Goal: Task Accomplishment & Management: Use online tool/utility

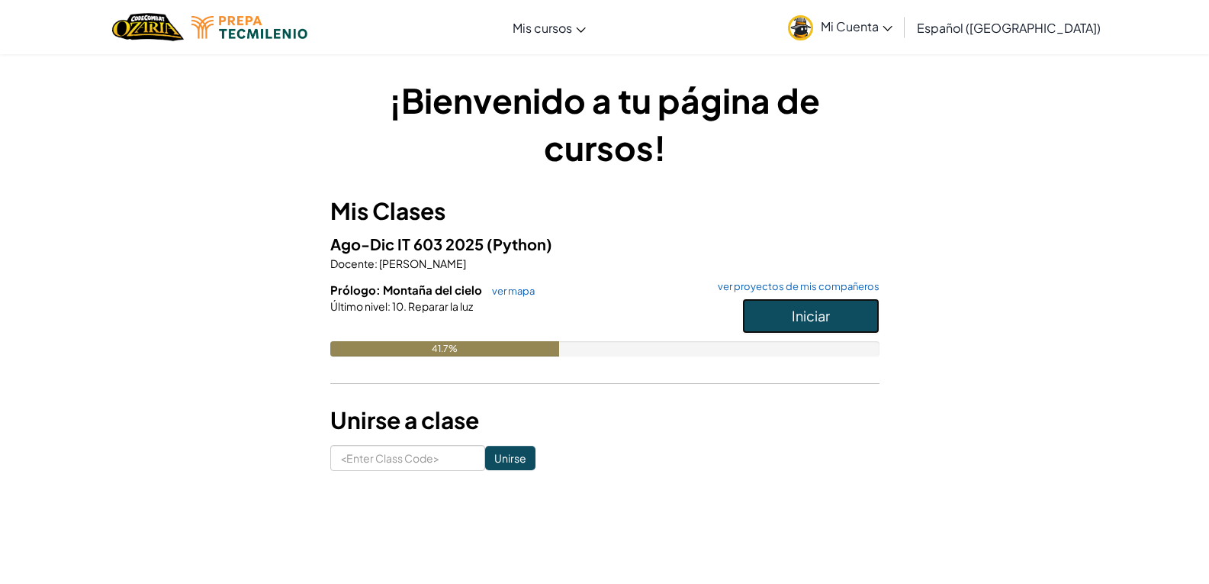
click at [836, 306] on button "Iniciar" at bounding box center [810, 315] width 137 height 35
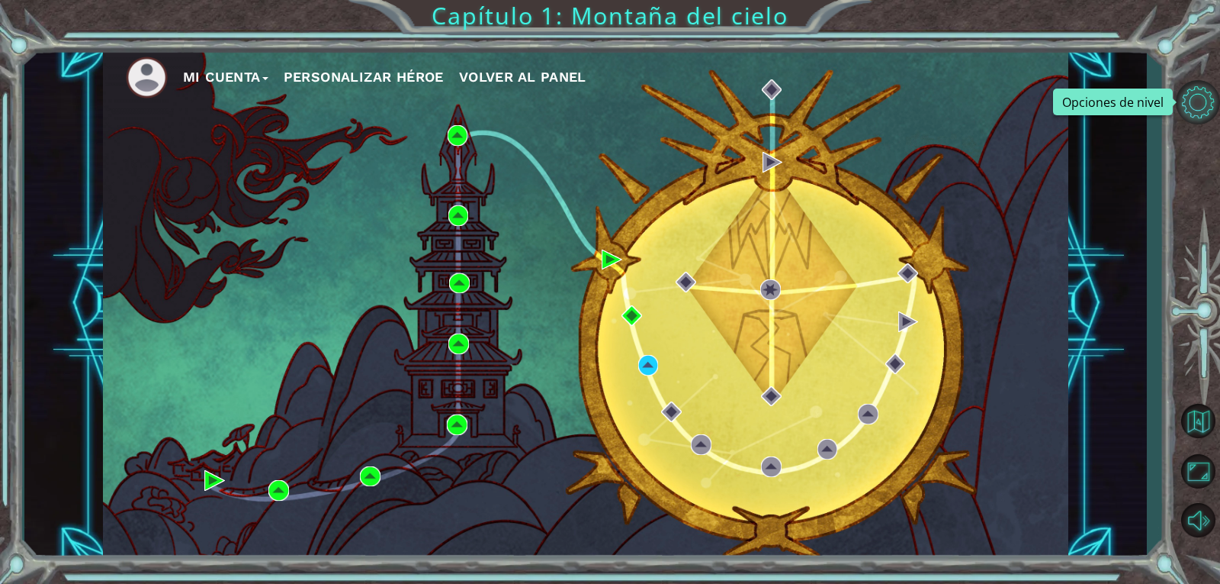
click at [919, 97] on button "Opciones de nivel" at bounding box center [1198, 102] width 44 height 44
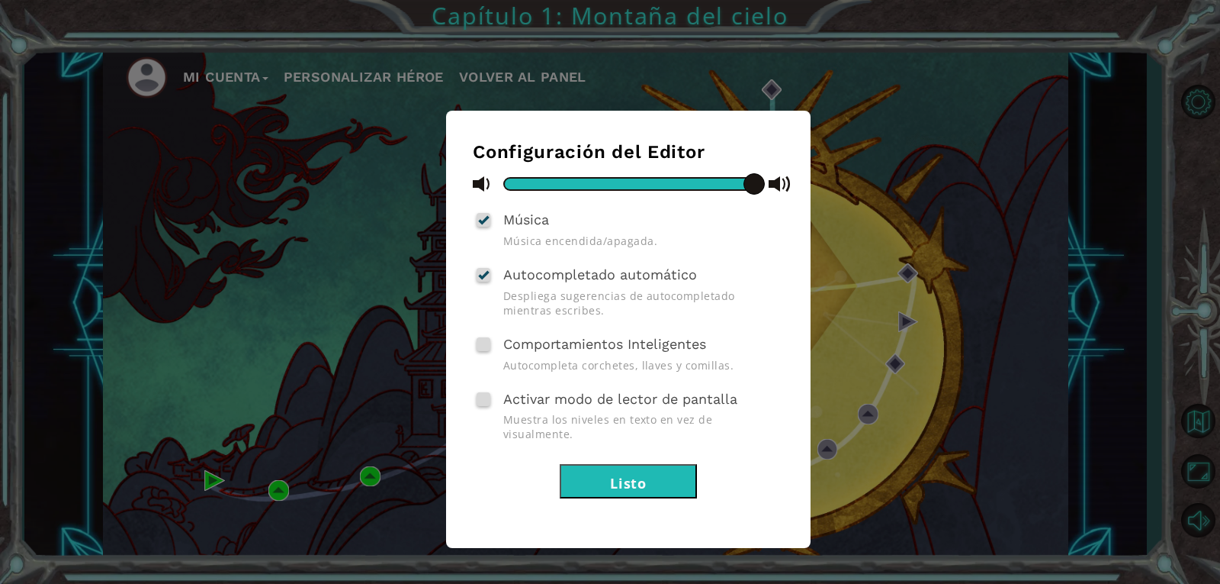
click at [648, 465] on button "Listo" at bounding box center [628, 481] width 137 height 34
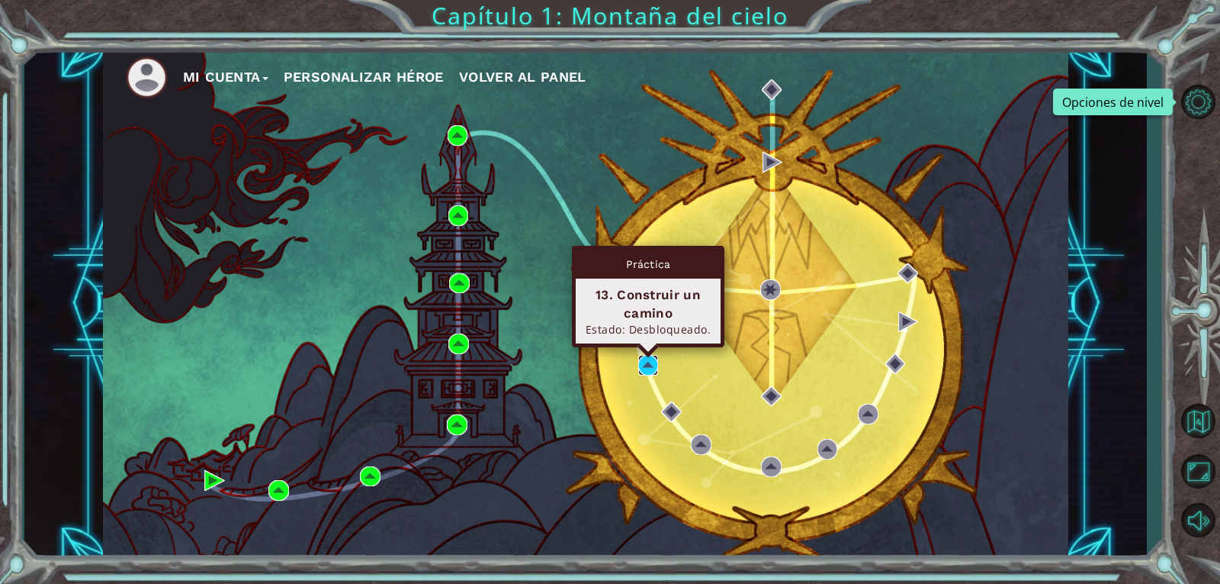
click at [648, 371] on img at bounding box center [648, 365] width 21 height 21
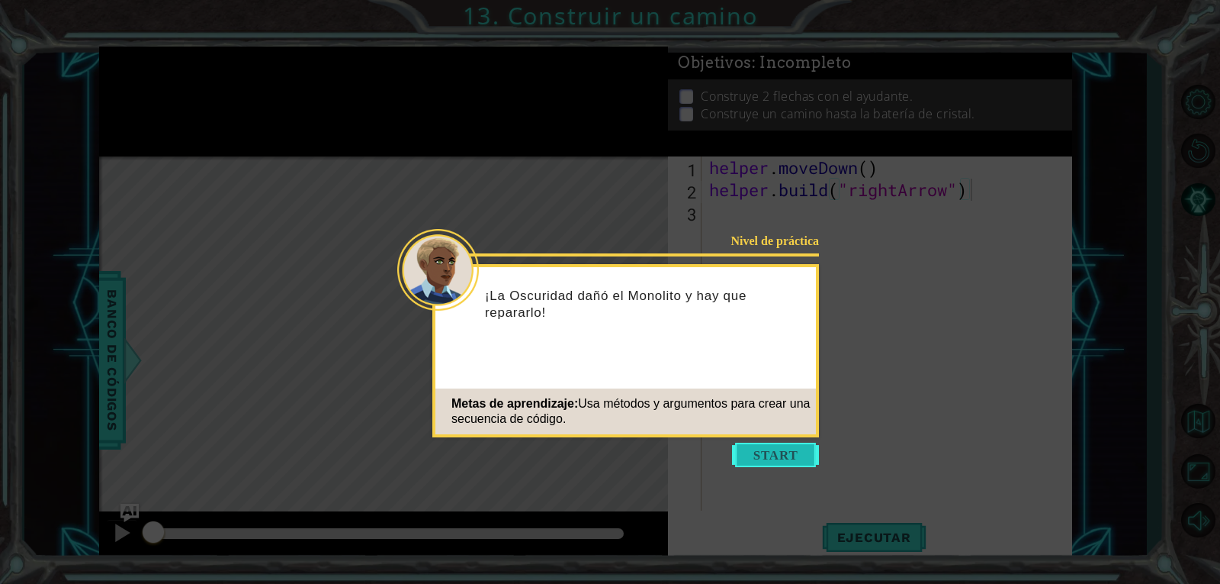
click at [774, 452] on button "Start" at bounding box center [775, 454] width 87 height 24
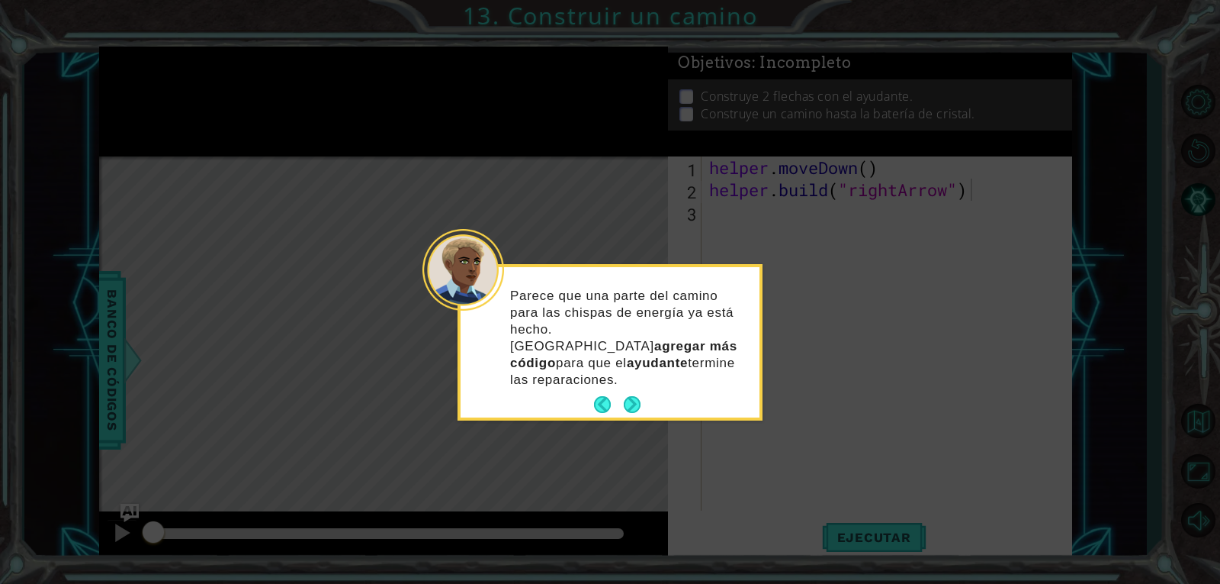
click at [626, 396] on button "Next" at bounding box center [632, 404] width 17 height 17
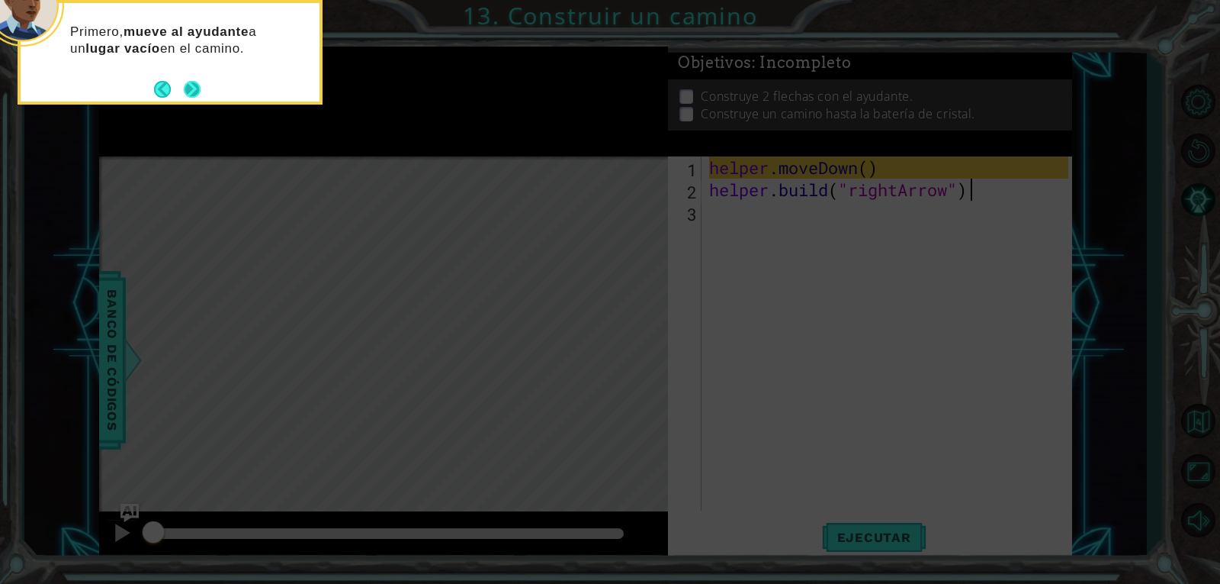
click at [188, 92] on button "Next" at bounding box center [192, 89] width 18 height 18
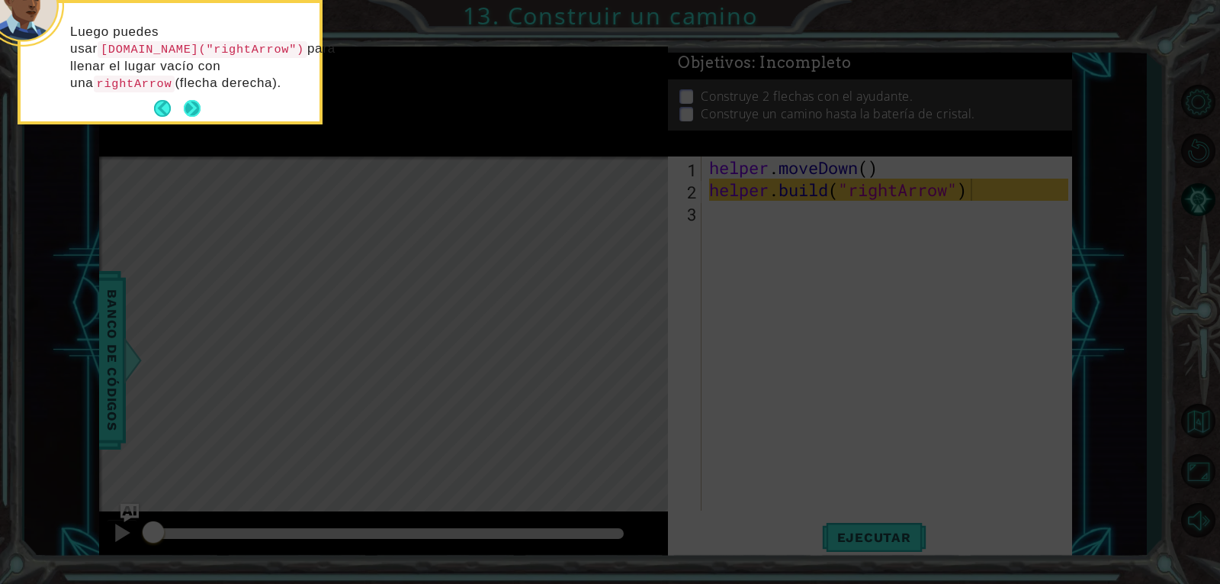
click at [191, 111] on button "Next" at bounding box center [192, 108] width 17 height 17
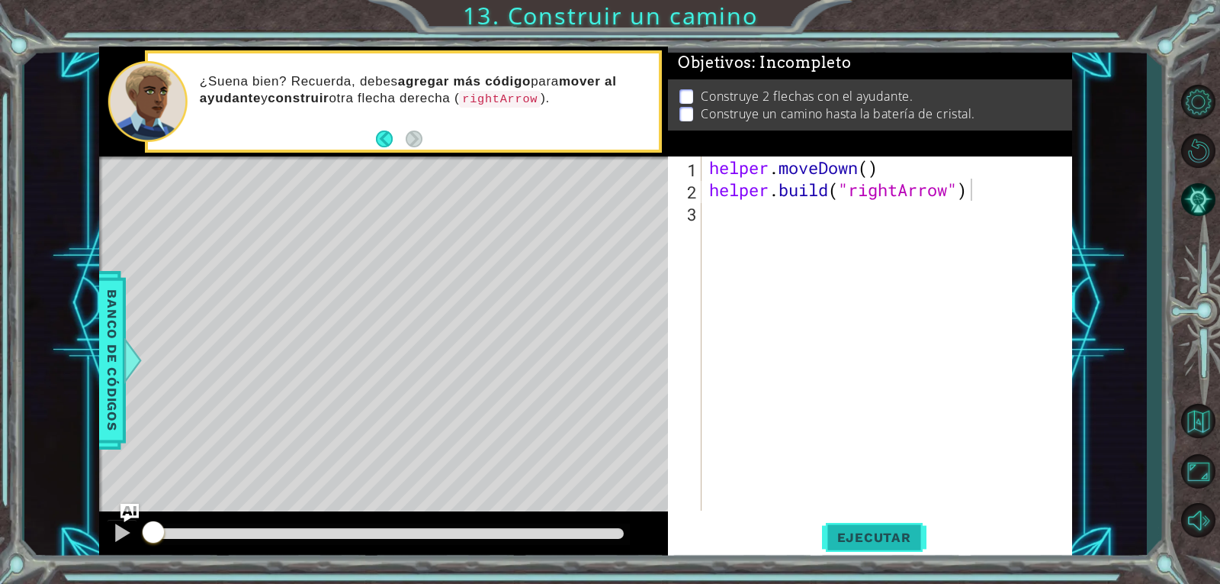
click at [905, 527] on button "Ejecutar" at bounding box center [874, 536] width 105 height 40
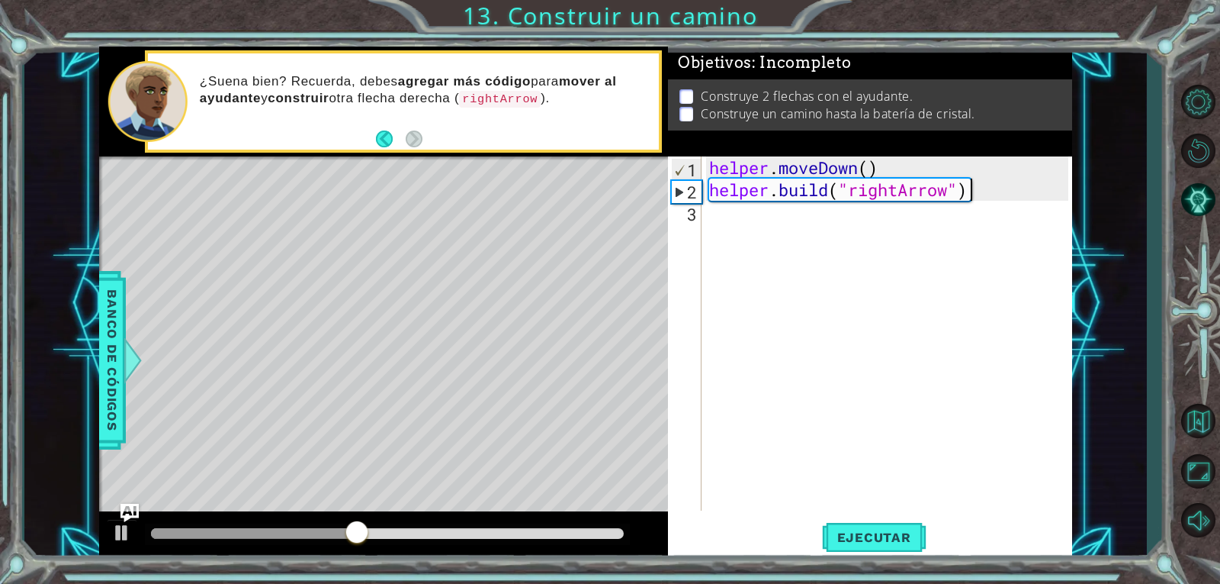
click at [898, 233] on div "helper . moveDown ( ) helper . build ( "rightArrow" )" at bounding box center [891, 355] width 370 height 398
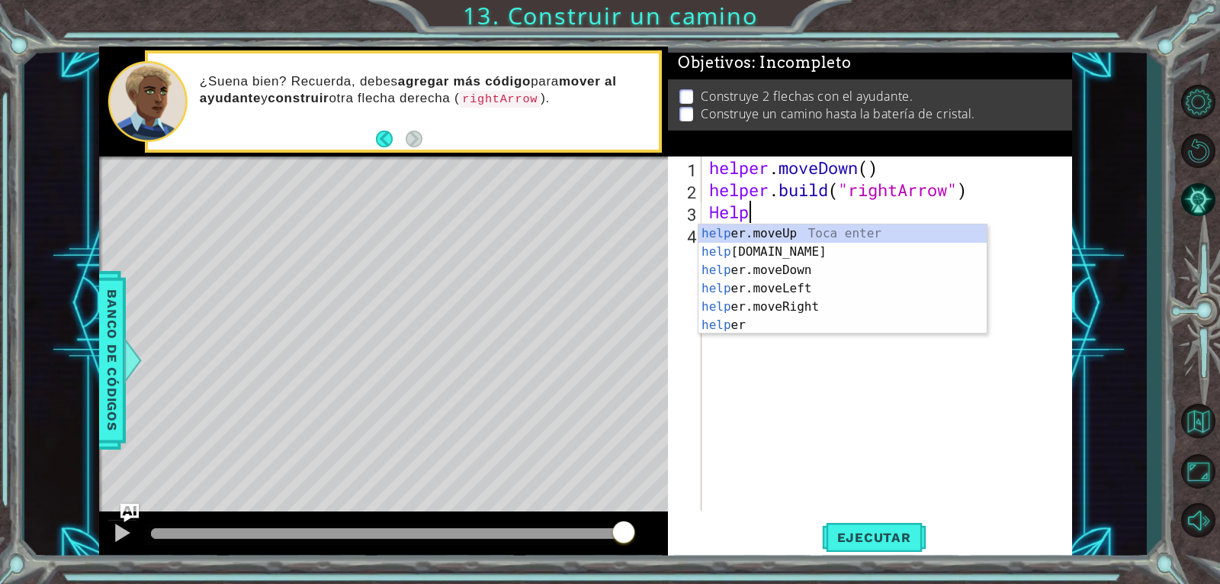
scroll to position [0, 2]
click at [891, 291] on div "helpe [PERSON_NAME]moveUp Toca enter helpe [DOMAIN_NAME] Toca enter helpe r.mov…" at bounding box center [843, 297] width 288 height 146
type textarea "helper.moveLeft(1)"
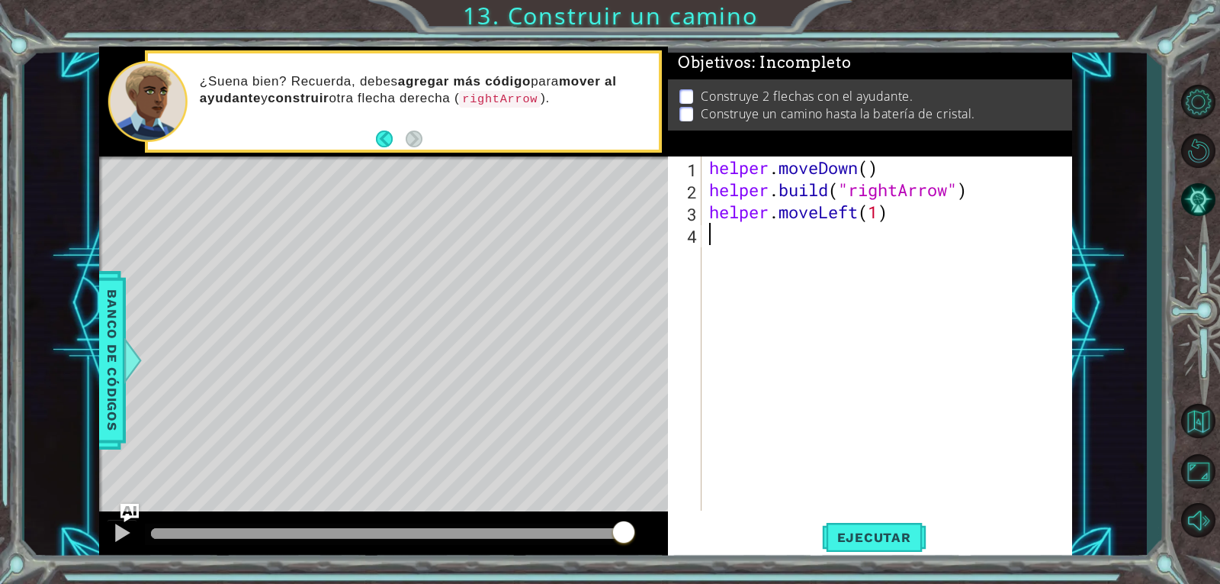
click at [786, 240] on div "helper . moveDown ( ) helper . build ( "rightArrow" ) helper . moveLeft ( 1 )" at bounding box center [891, 355] width 370 height 398
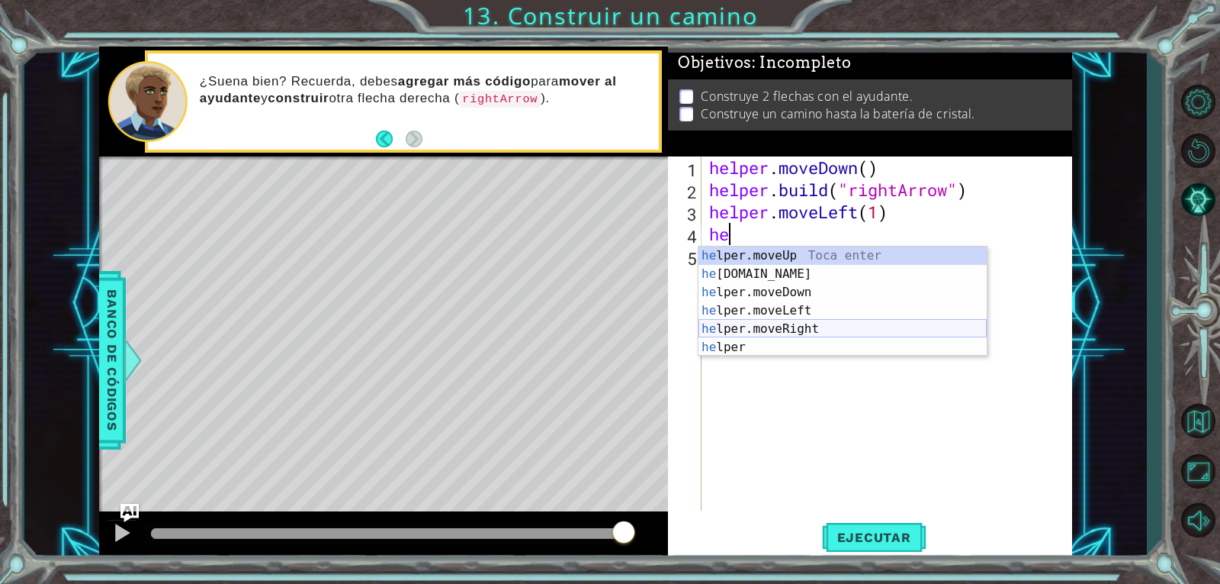
click at [812, 326] on div "he lper.moveUp Toca enter he [DOMAIN_NAME] Toca enter he lper.moveDown Toca ent…" at bounding box center [843, 319] width 288 height 146
type textarea "helper.moveRight(1)"
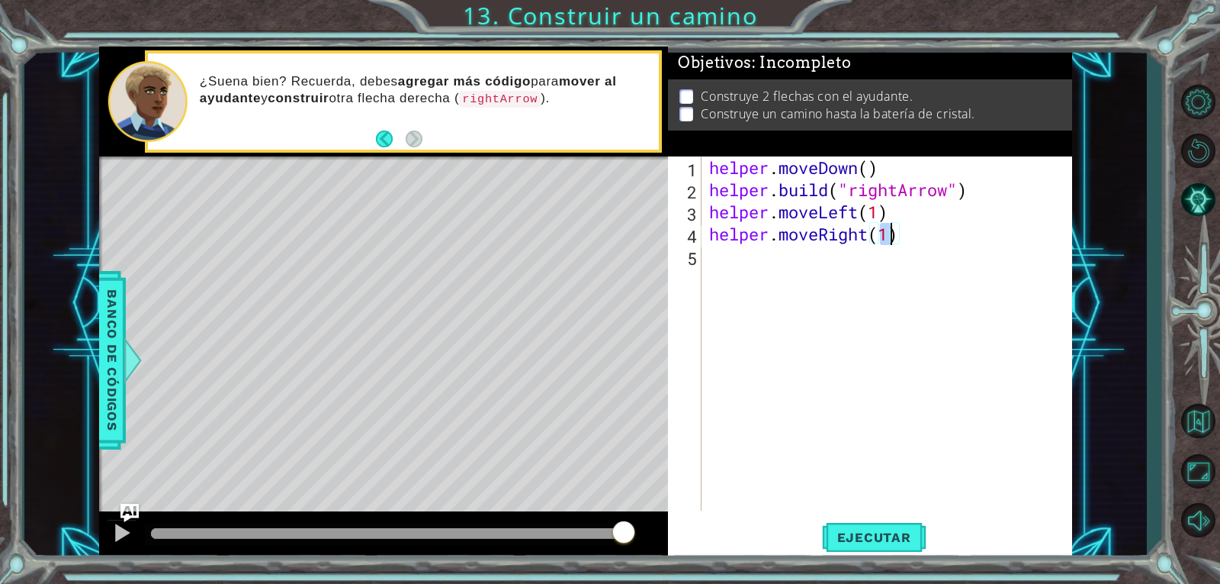
click at [797, 270] on div "helper . moveDown ( ) helper . build ( "rightArrow" ) helper . moveLeft ( 1 ) h…" at bounding box center [891, 355] width 370 height 398
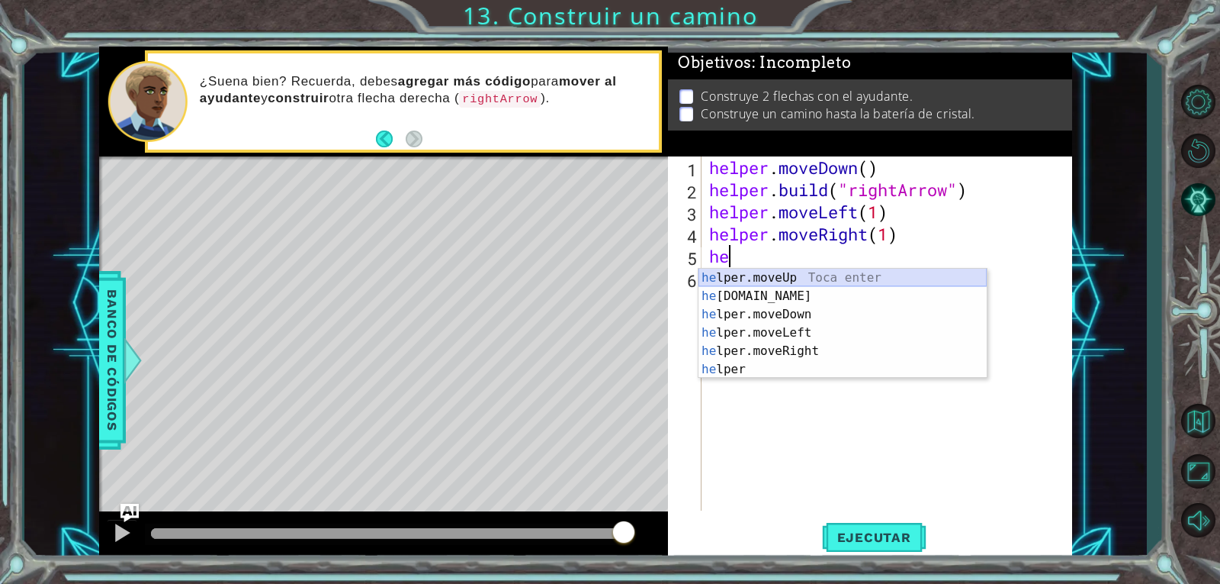
click at [807, 275] on div "he lper.moveUp Toca enter he [DOMAIN_NAME] Toca enter he lper.moveDown Toca ent…" at bounding box center [843, 342] width 288 height 146
type textarea "helper.moveUp(1)"
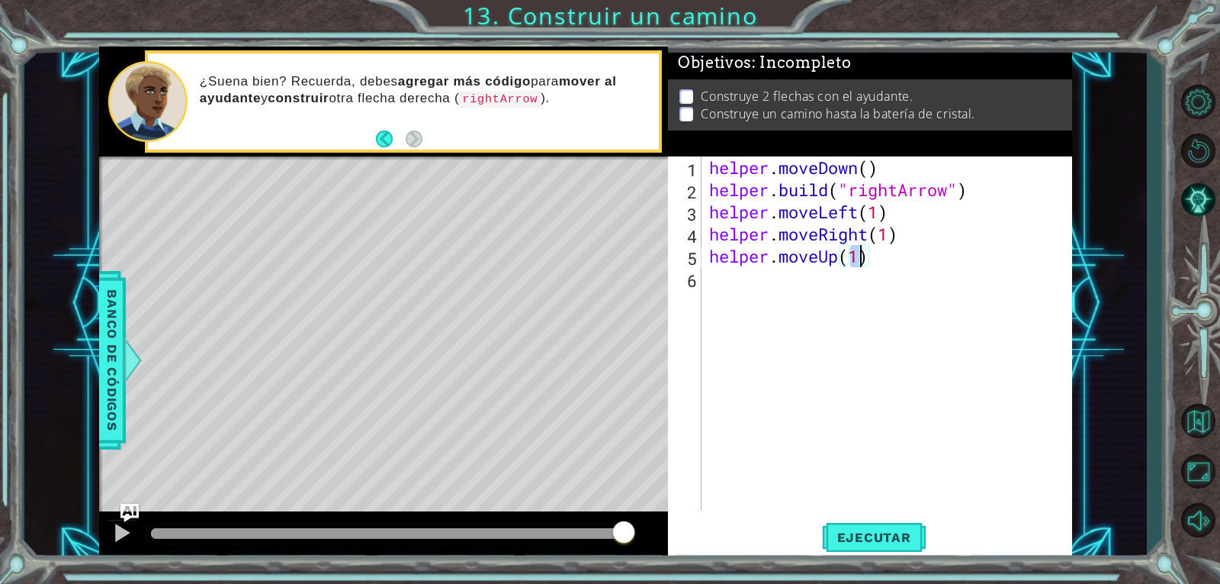
click at [808, 278] on div "helper . moveDown ( ) helper . build ( "rightArrow" ) helper . moveLeft ( 1 ) h…" at bounding box center [891, 355] width 370 height 398
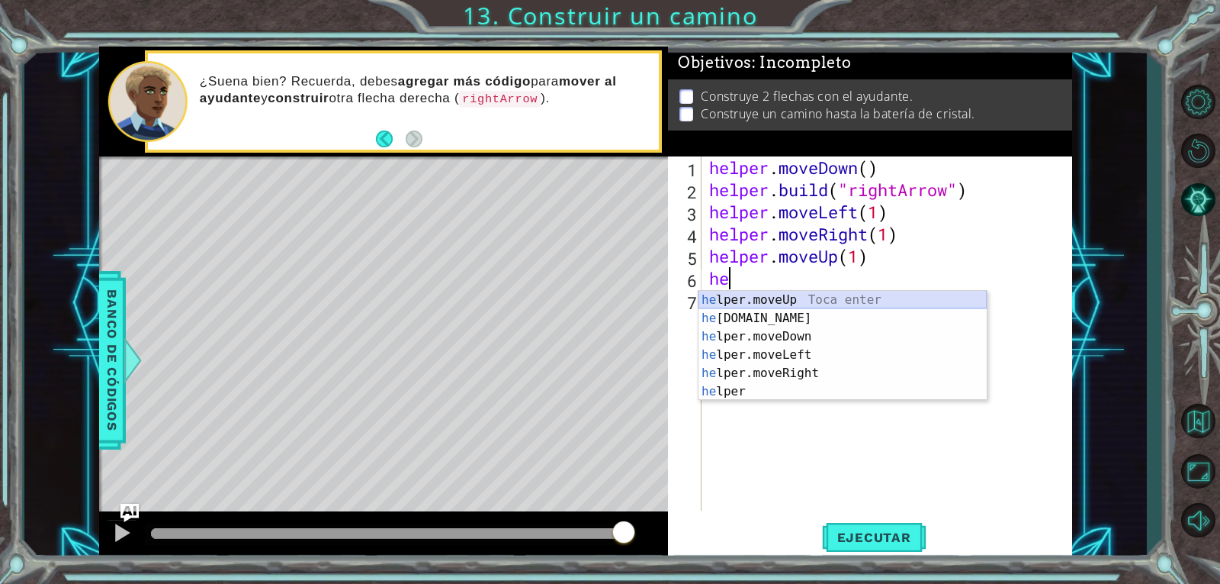
click at [811, 310] on div "he lper.moveUp Toca enter he [DOMAIN_NAME] Toca enter he lper.moveDown Toca ent…" at bounding box center [843, 364] width 288 height 146
type textarea "[DOMAIN_NAME]("rightArrow")"
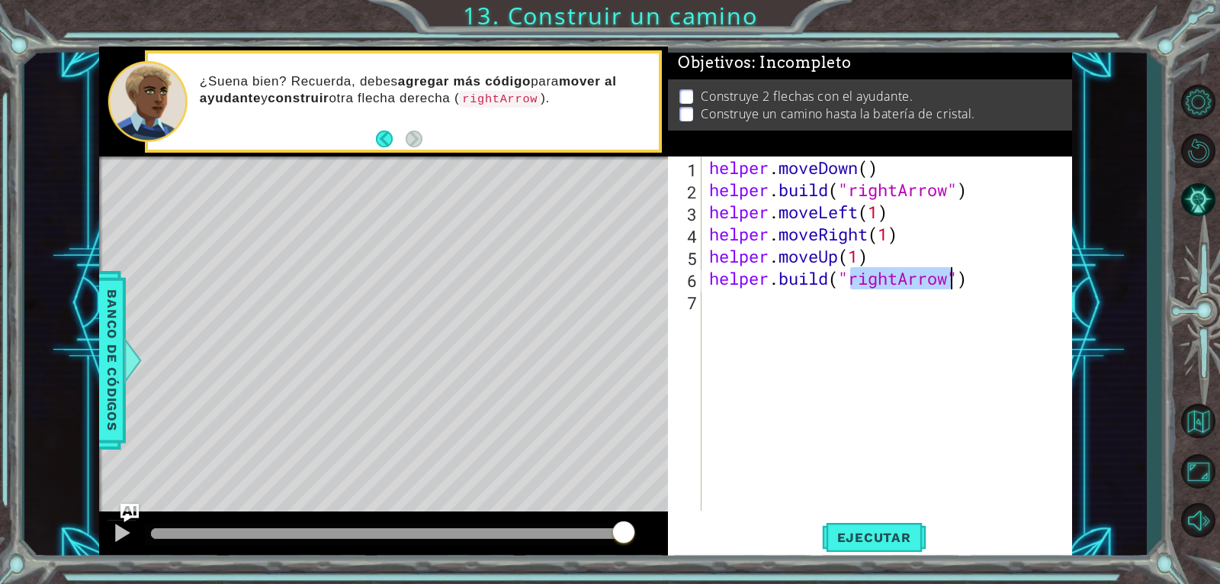
click at [825, 297] on div "helper . moveDown ( ) helper . build ( "rightArrow" ) helper . moveLeft ( 1 ) h…" at bounding box center [891, 355] width 370 height 398
type textarea "j"
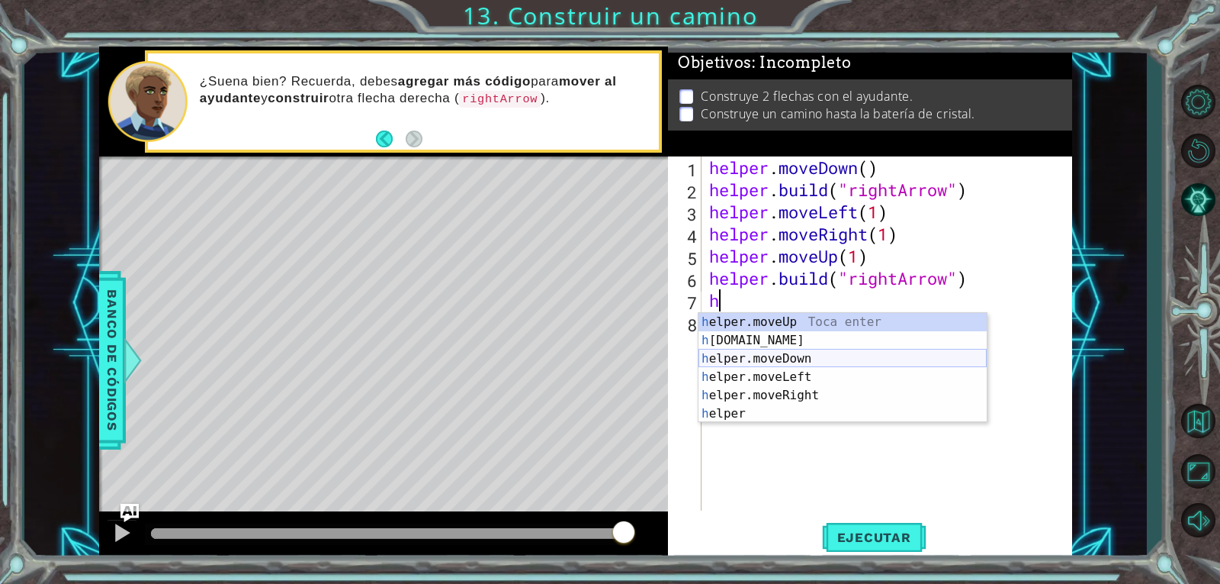
click at [852, 353] on div "h elper.moveUp Toca enter h [DOMAIN_NAME] Toca enter h elper.moveDown Toca ente…" at bounding box center [843, 386] width 288 height 146
type textarea "helper.moveDown(1)"
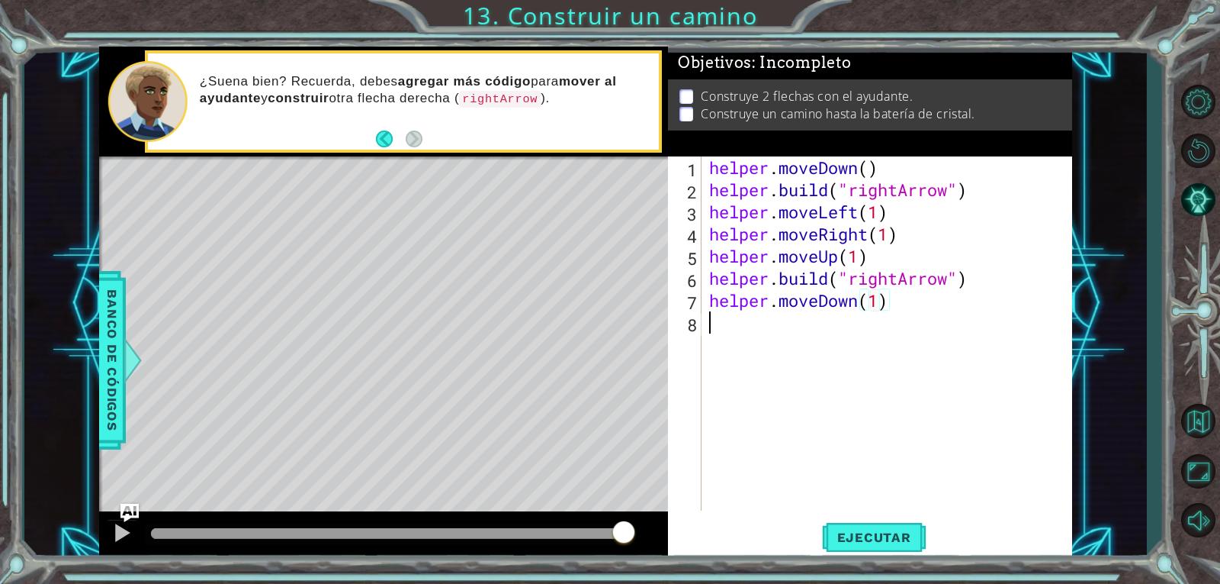
click at [835, 341] on div "helper . moveDown ( ) helper . build ( "rightArrow" ) helper . moveLeft ( 1 ) h…" at bounding box center [891, 355] width 370 height 398
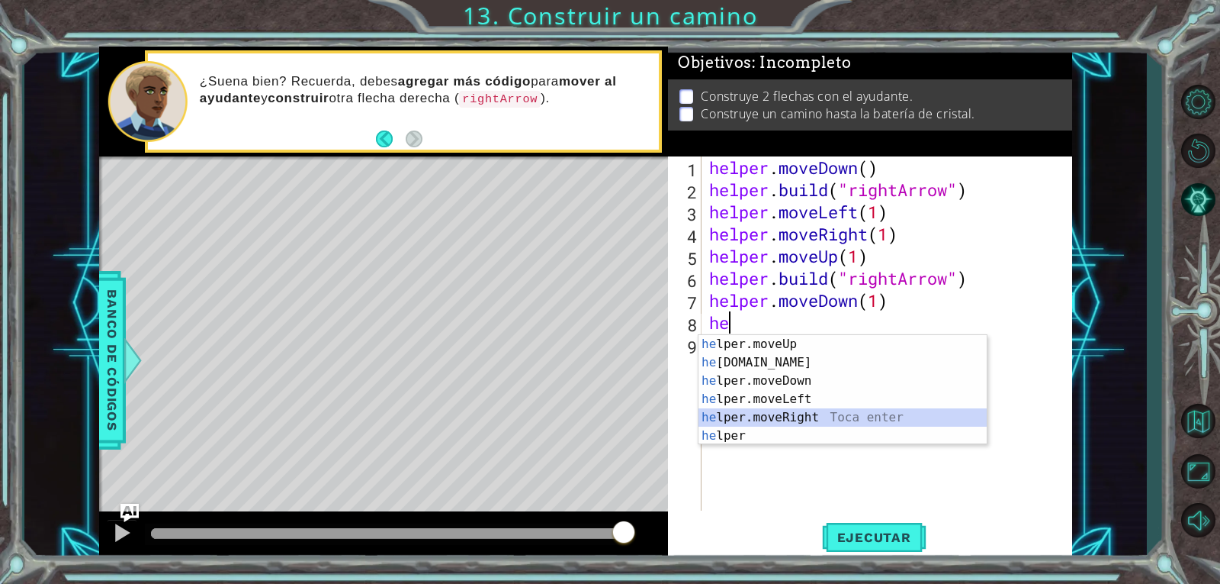
click at [826, 410] on div "he lper.moveUp Toca enter he [DOMAIN_NAME] Toca enter he lper.moveDown Toca ent…" at bounding box center [843, 408] width 288 height 146
type textarea "helper.moveRight(1)"
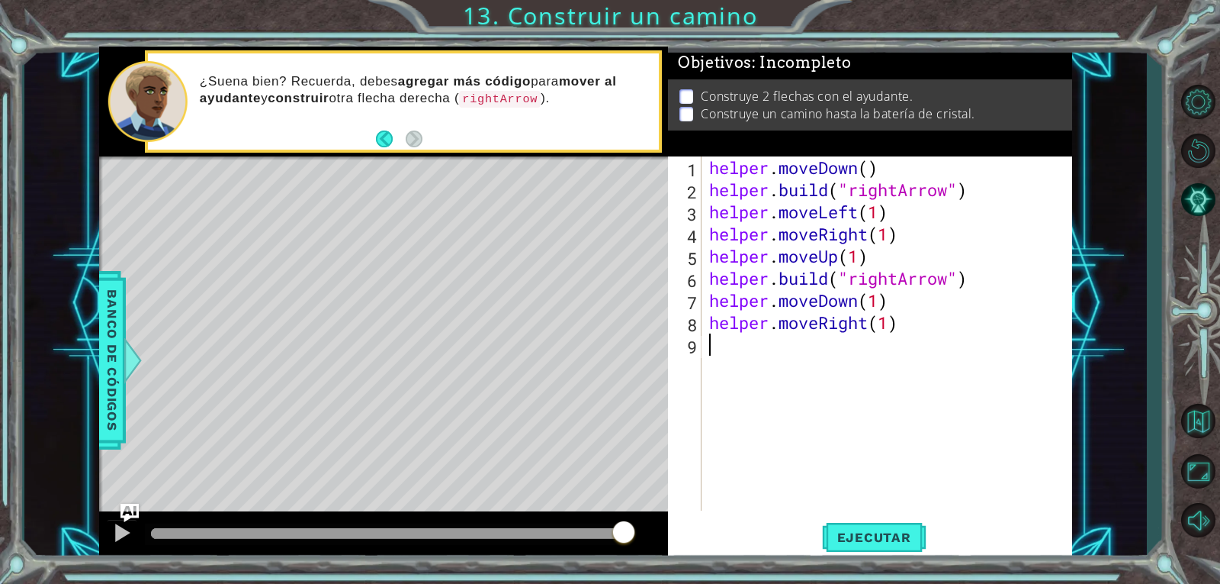
click at [817, 389] on div "helper . moveDown ( ) helper . build ( "rightArrow" ) helper . moveLeft ( 1 ) h…" at bounding box center [891, 355] width 370 height 398
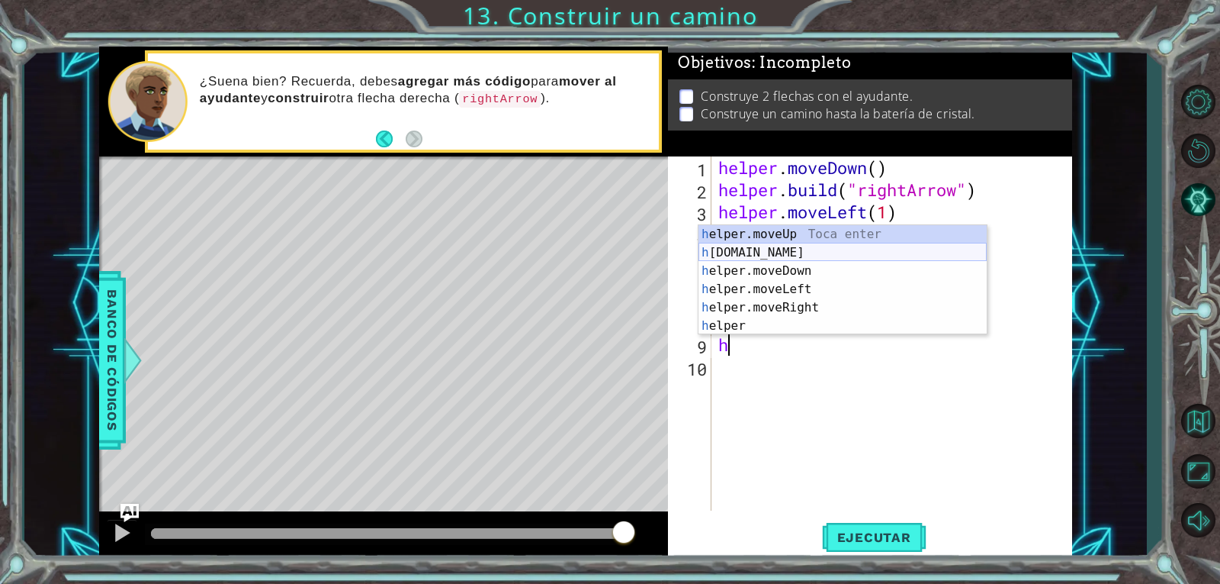
click at [834, 255] on div "h elper.moveUp Toca enter h [DOMAIN_NAME] Toca enter h elper.moveDown Toca ente…" at bounding box center [843, 298] width 288 height 146
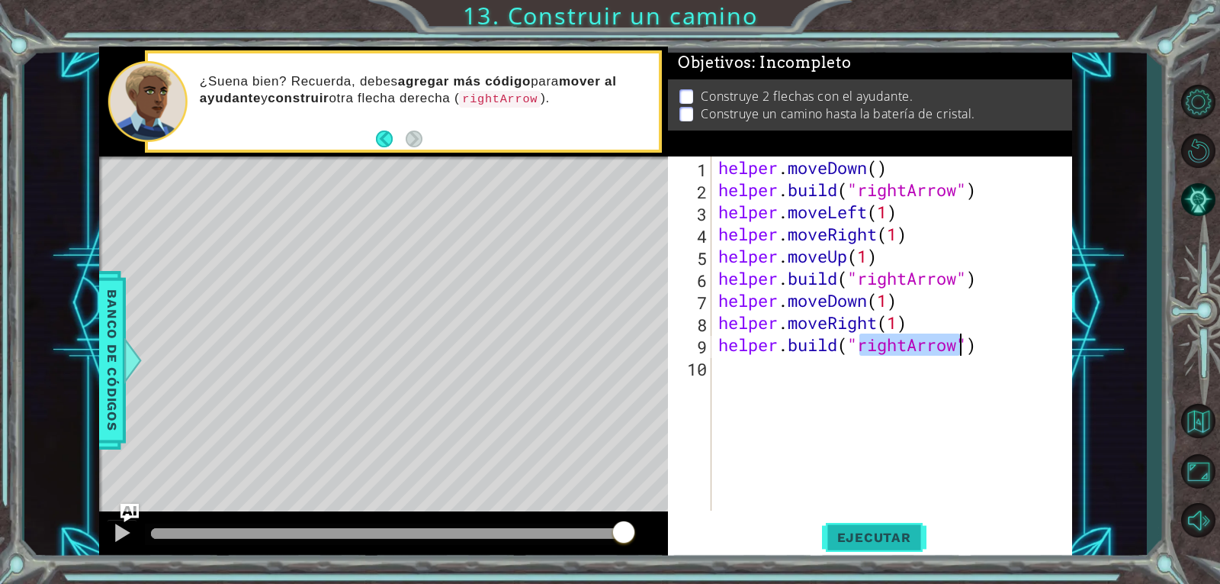
type textarea "[DOMAIN_NAME]("rightArrow")"
click at [909, 532] on span "Ejecutar" at bounding box center [874, 536] width 105 height 15
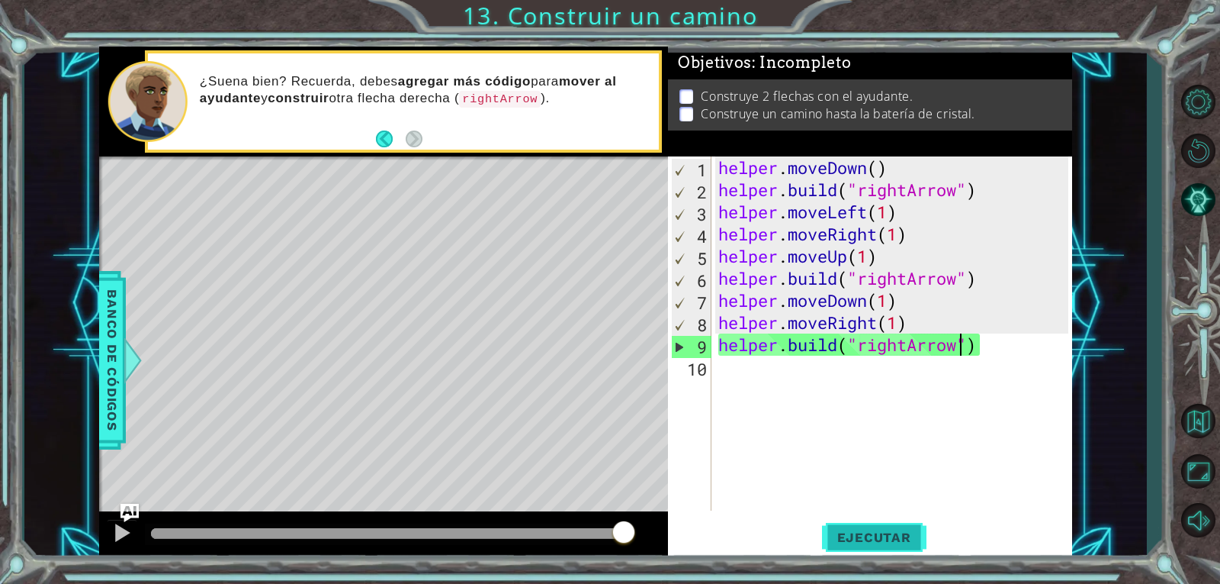
click at [886, 533] on span "Ejecutar" at bounding box center [874, 536] width 105 height 15
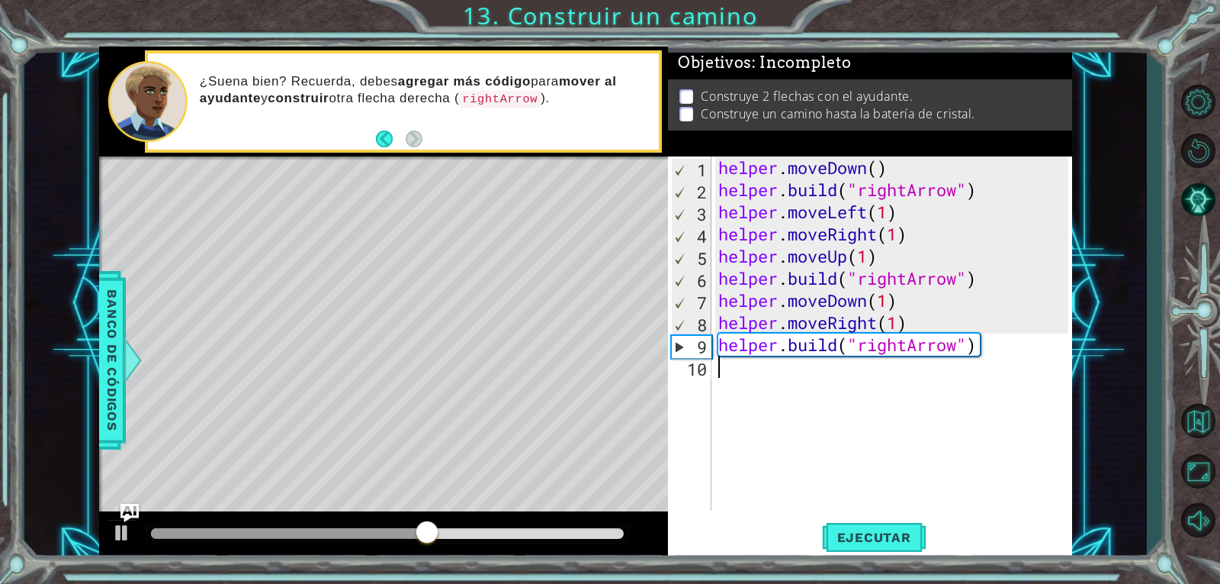
click at [888, 406] on div "helper . moveDown ( ) helper . build ( "rightArrow" ) helper . moveLeft ( 1 ) h…" at bounding box center [895, 355] width 361 height 398
click at [880, 169] on div "helper . moveDown ( ) helper . build ( "rightArrow" ) helper . moveLeft ( 1 ) h…" at bounding box center [895, 355] width 361 height 398
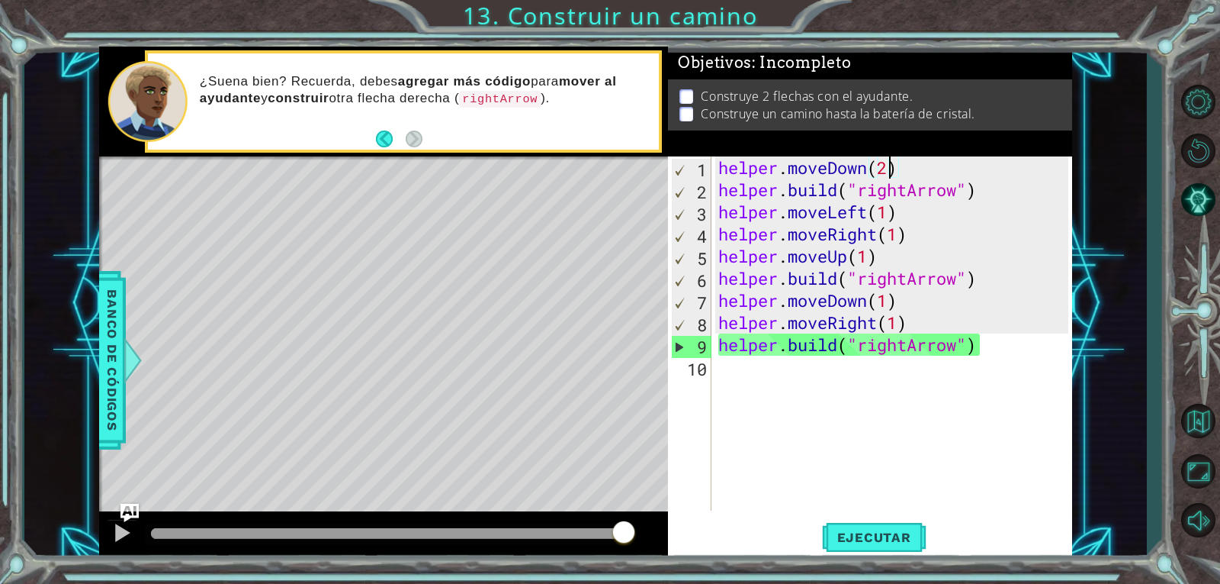
click at [899, 233] on div "helper . moveDown ( 2 ) helper . build ( "rightArrow" ) helper . moveLeft ( 1 )…" at bounding box center [895, 355] width 361 height 398
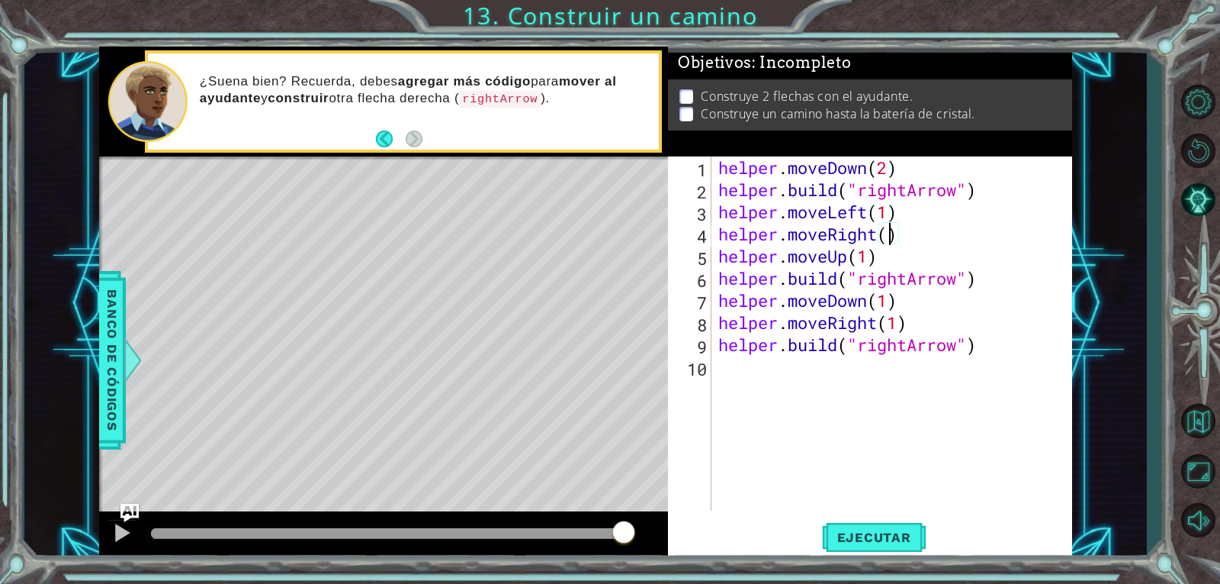
scroll to position [0, 8]
type textarea "helper.moveRight(3)"
click at [909, 535] on span "Ejecutar" at bounding box center [874, 536] width 105 height 15
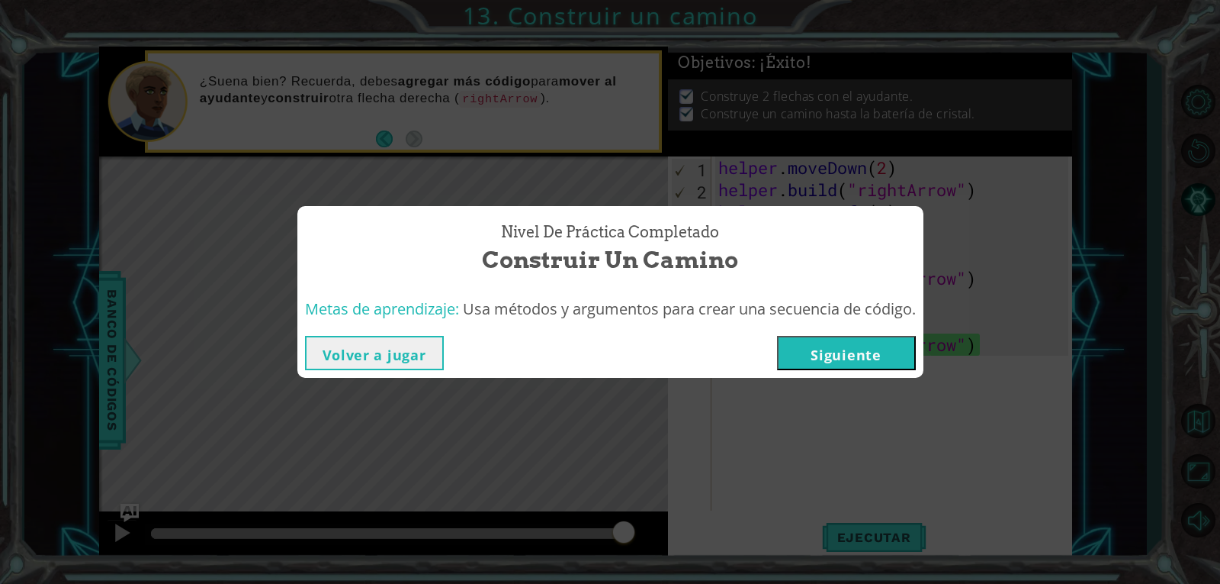
click at [873, 365] on button "Siguiente" at bounding box center [846, 353] width 139 height 34
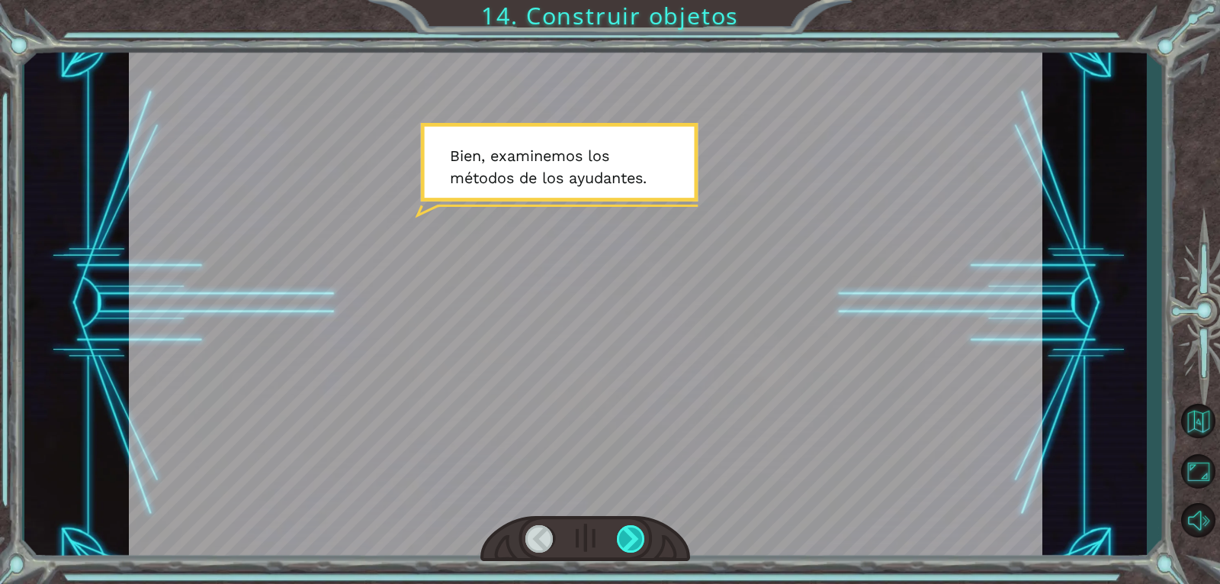
click at [625, 534] on div at bounding box center [631, 538] width 29 height 27
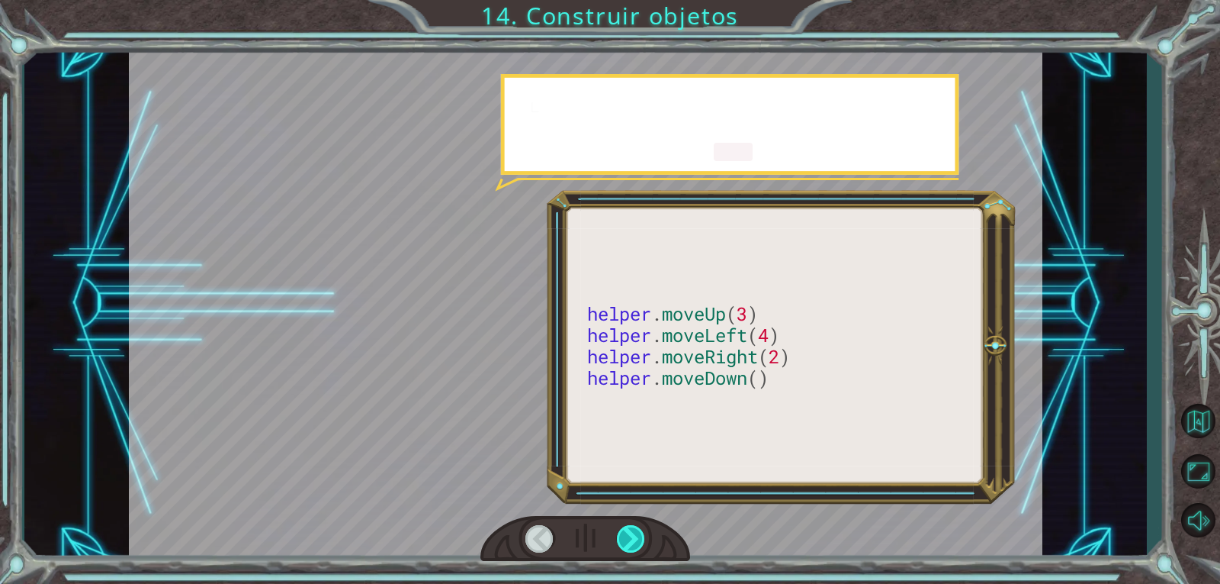
click at [625, 534] on div at bounding box center [631, 538] width 29 height 27
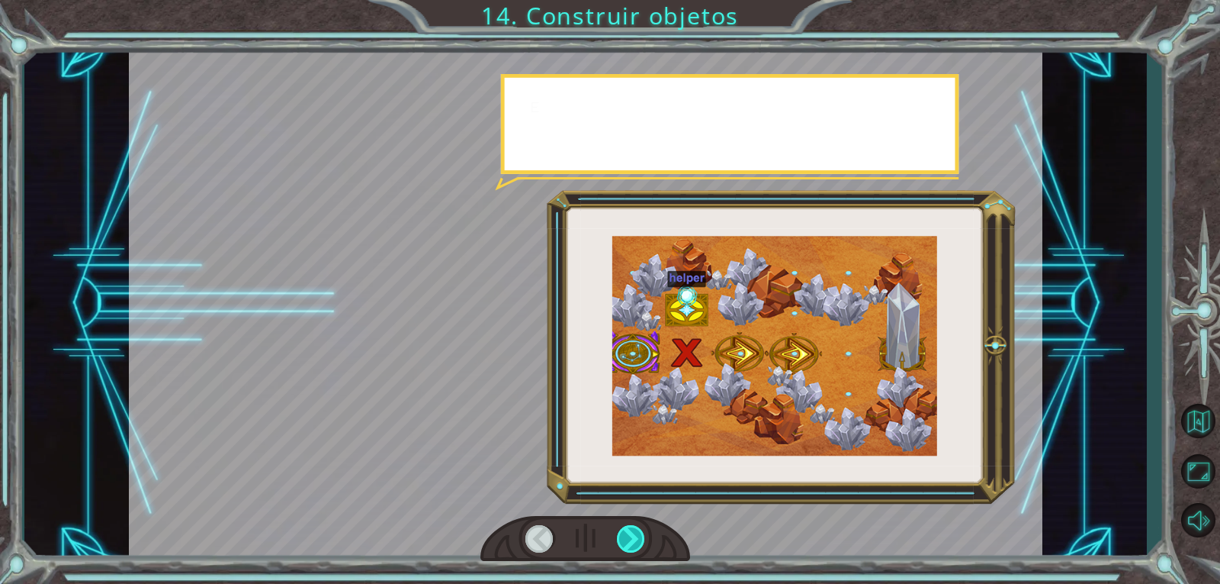
click at [625, 534] on div at bounding box center [631, 538] width 29 height 27
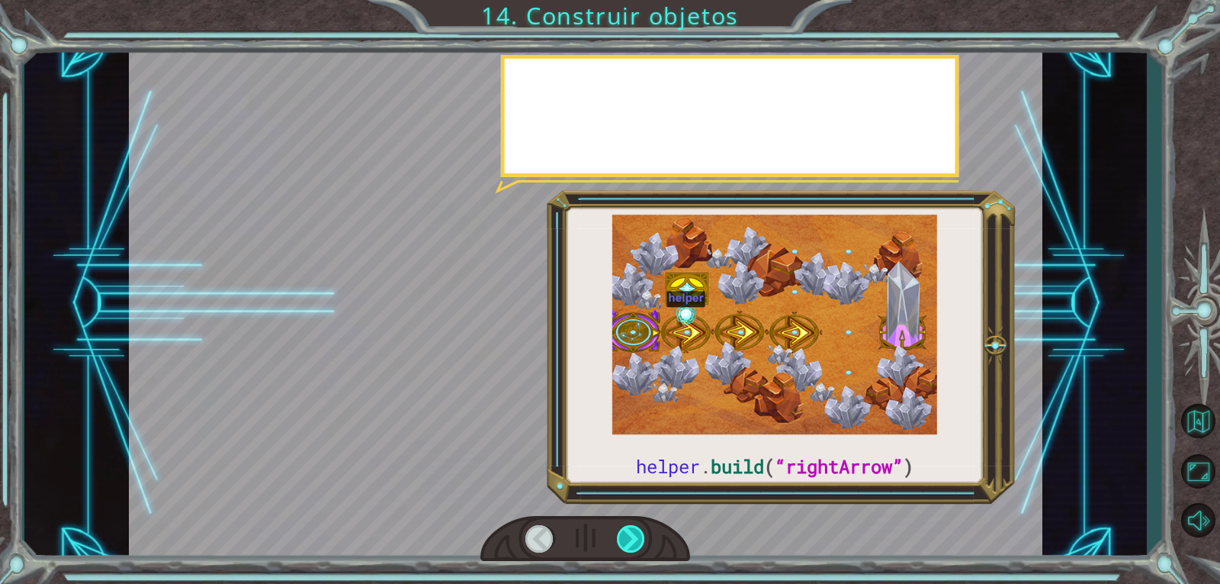
click at [625, 534] on div at bounding box center [631, 538] width 29 height 27
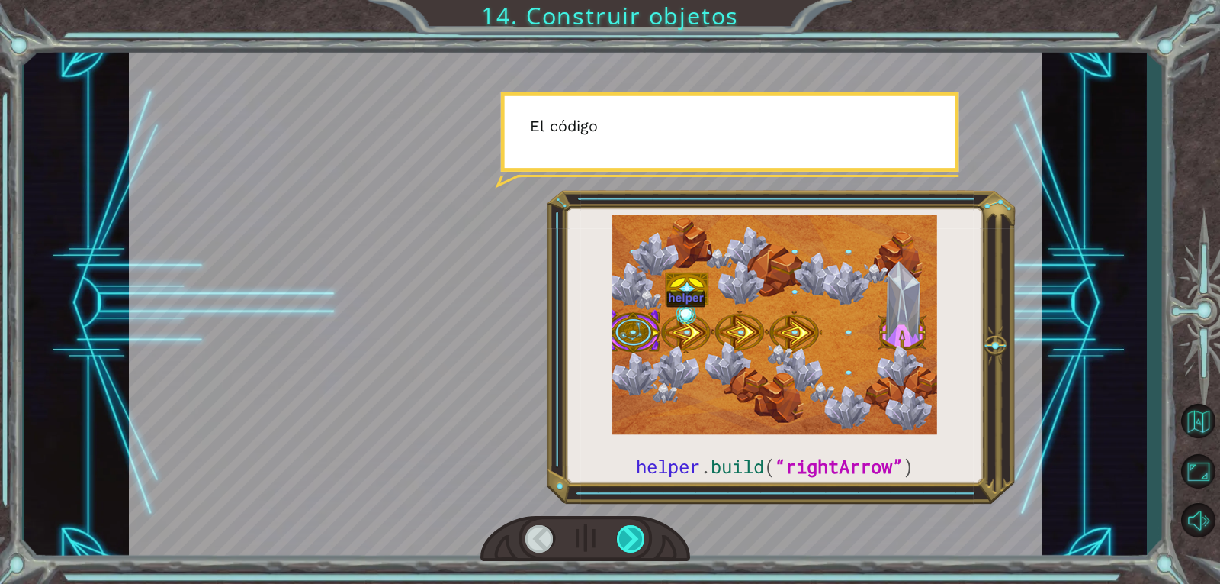
click at [625, 534] on div at bounding box center [631, 538] width 29 height 27
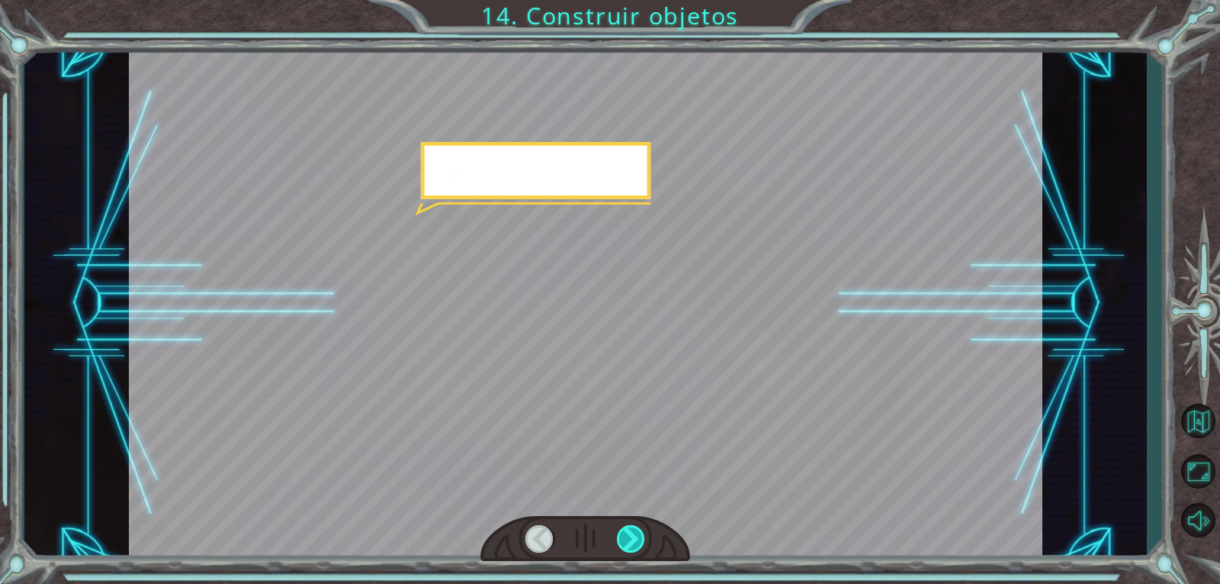
click at [625, 534] on div at bounding box center [631, 538] width 29 height 27
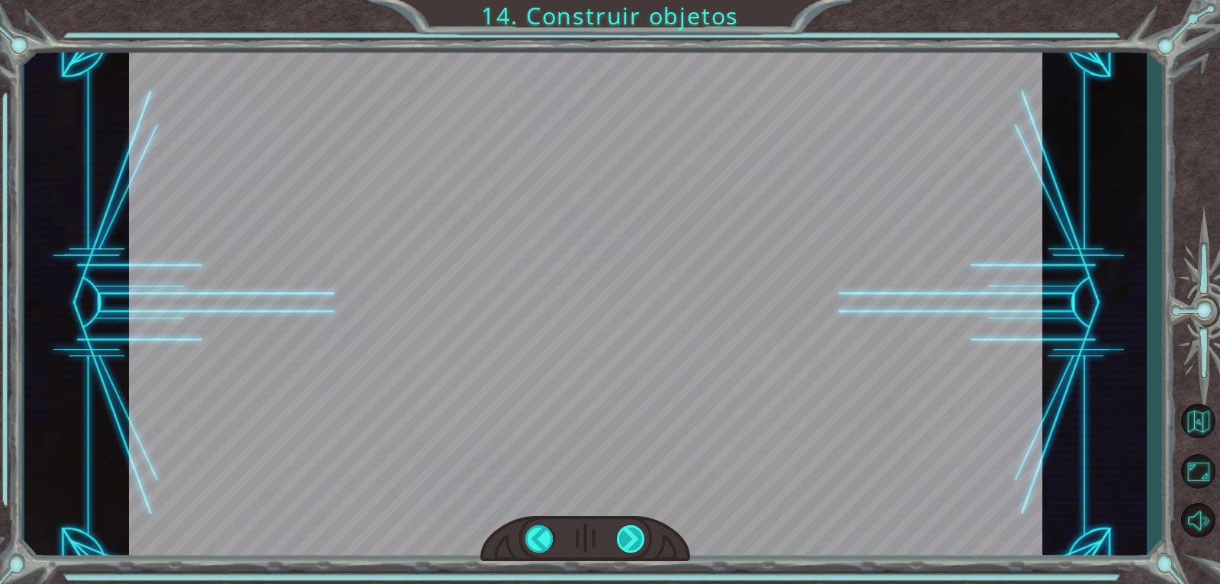
click at [625, 0] on div "helper . build ( “rightArrow” ) B i e n , e x a m i n e m o s l o s m é t o d o…" at bounding box center [610, 0] width 1220 height 0
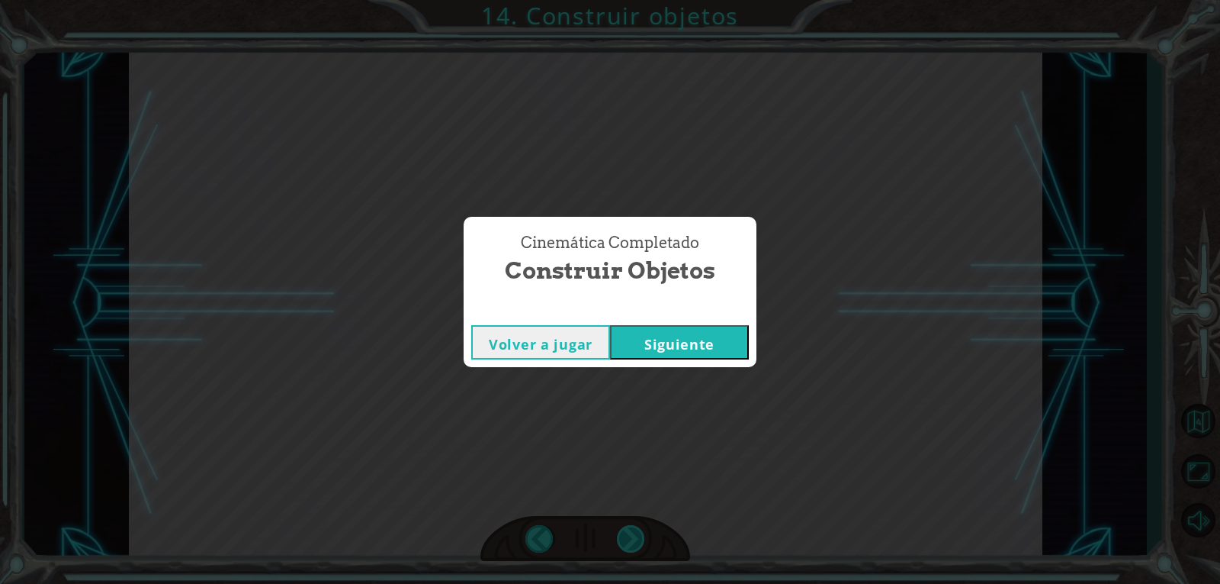
click at [625, 534] on div "Cinemática Completado Construir objetos Volver a jugar [GEOGRAPHIC_DATA]" at bounding box center [610, 292] width 1220 height 584
click at [696, 344] on button "Siguiente" at bounding box center [679, 342] width 139 height 34
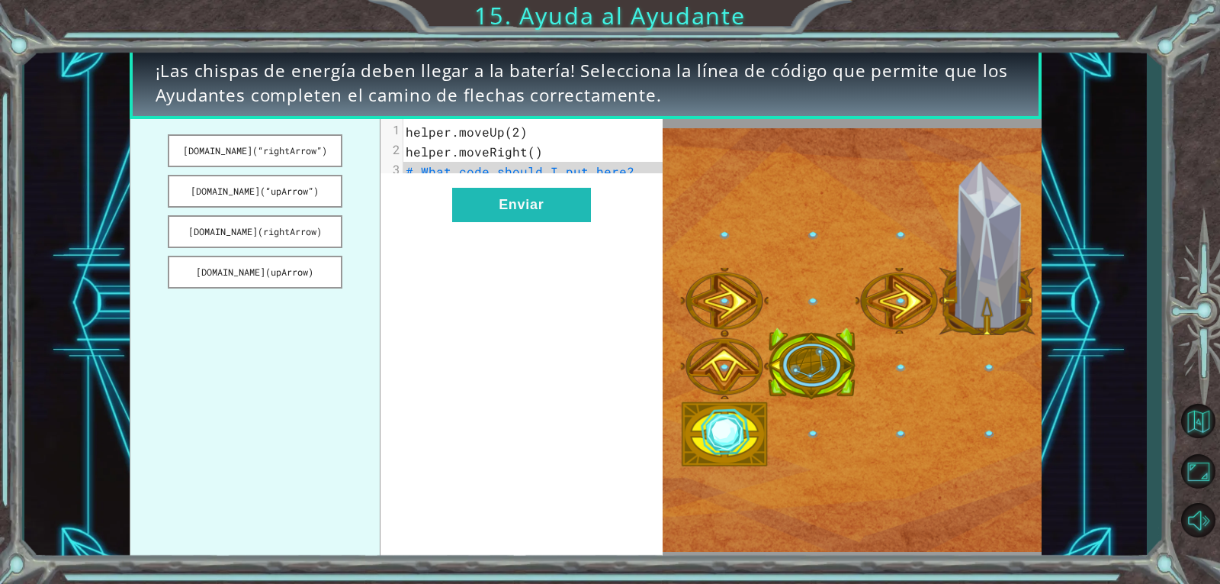
drag, startPoint x: 311, startPoint y: 159, endPoint x: 343, endPoint y: 159, distance: 32.0
click at [363, 178] on ul "[DOMAIN_NAME](“rightArrow”) [DOMAIN_NAME](“upArrow”) [DOMAIN_NAME](rightArrow) …" at bounding box center [256, 339] width 252 height 441
click at [275, 150] on button "[DOMAIN_NAME](“rightArrow”)" at bounding box center [255, 150] width 175 height 33
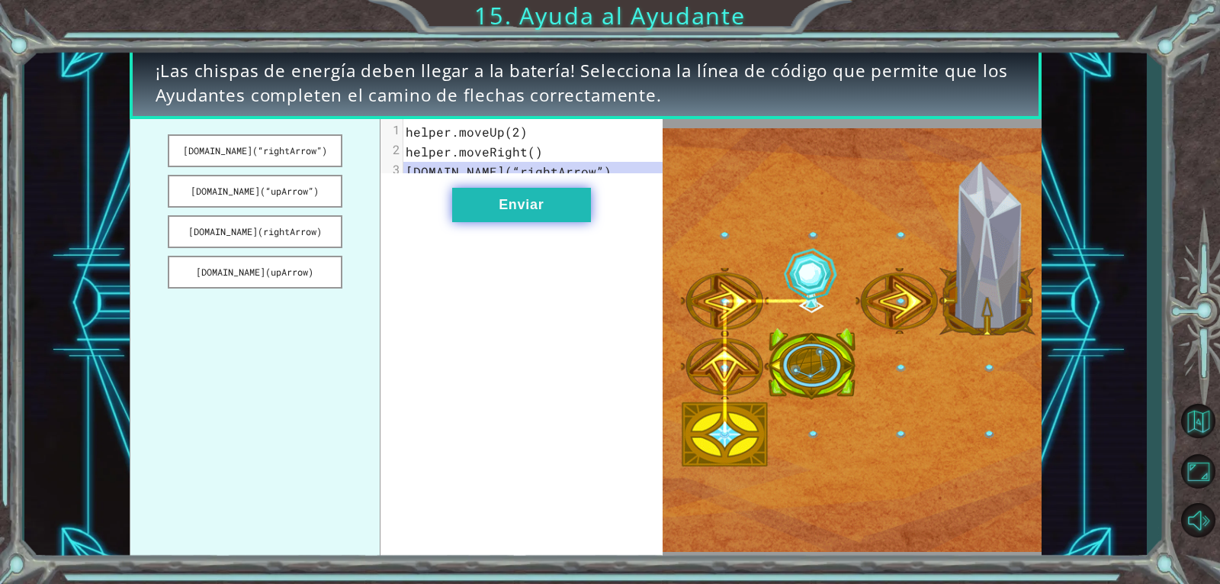
click at [510, 211] on button "Enviar" at bounding box center [521, 205] width 139 height 34
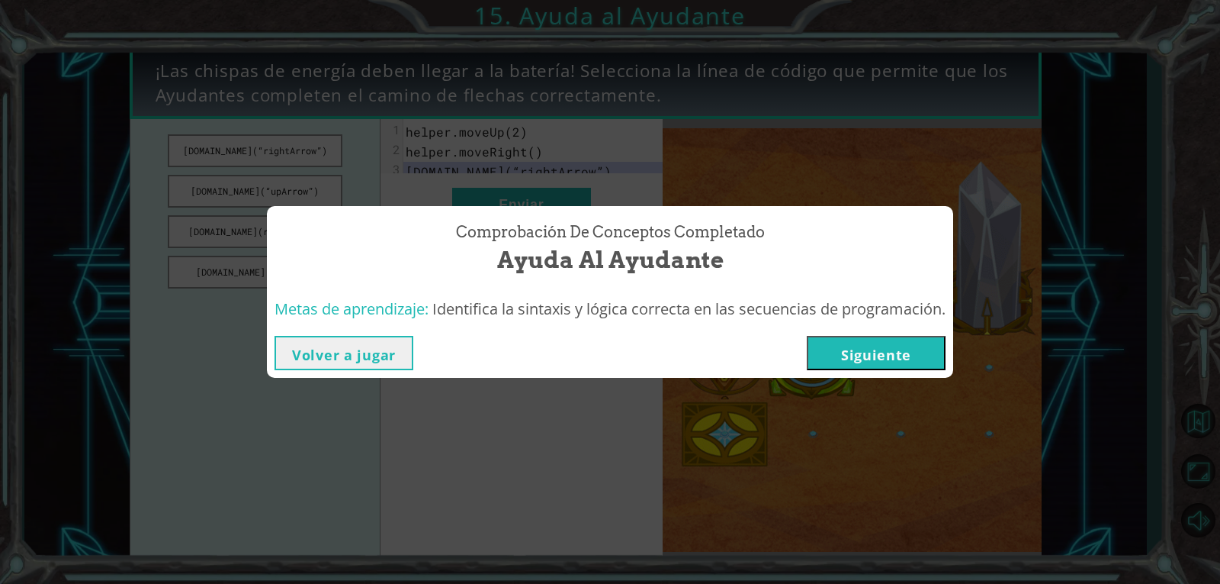
click at [919, 350] on button "Siguiente" at bounding box center [876, 353] width 139 height 34
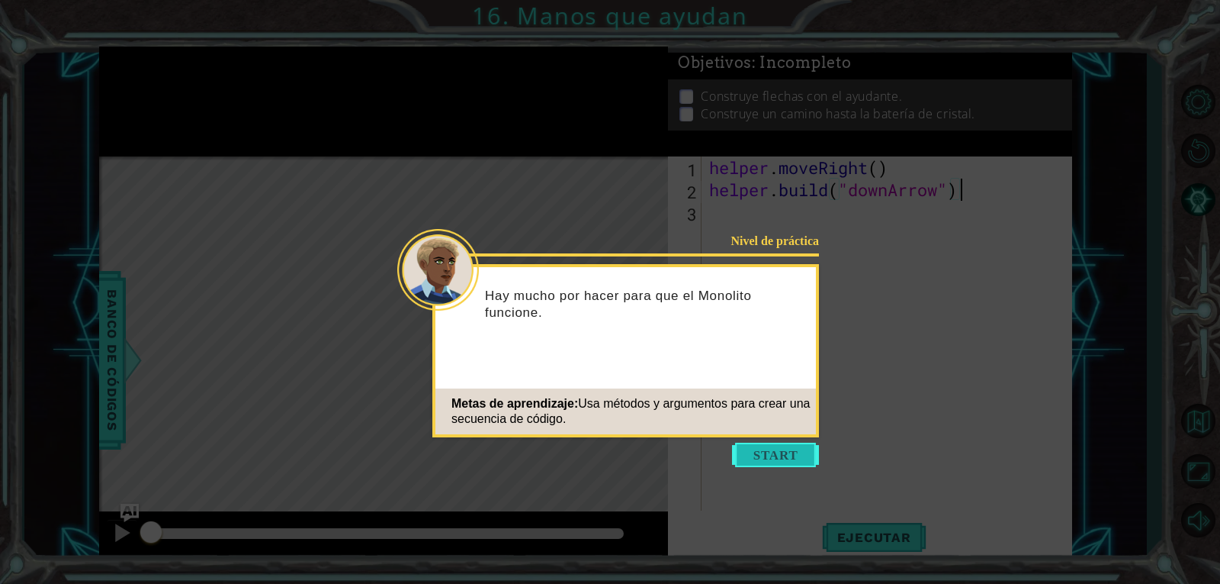
click at [788, 459] on button "Start" at bounding box center [775, 454] width 87 height 24
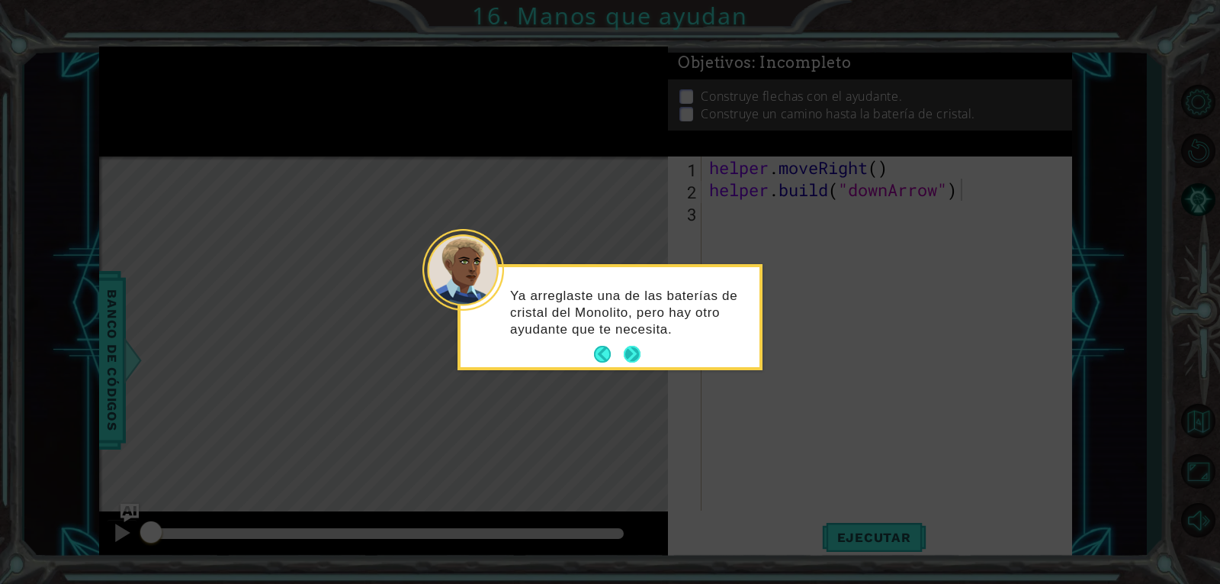
click at [633, 357] on button "Next" at bounding box center [632, 354] width 17 height 17
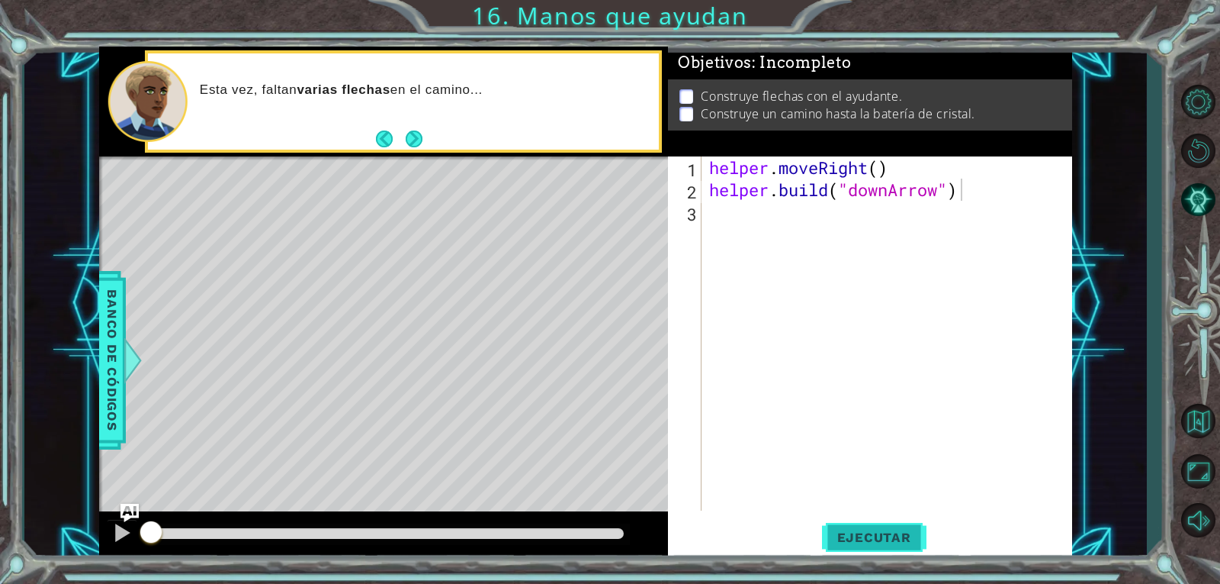
click at [877, 553] on button "Ejecutar" at bounding box center [874, 536] width 105 height 40
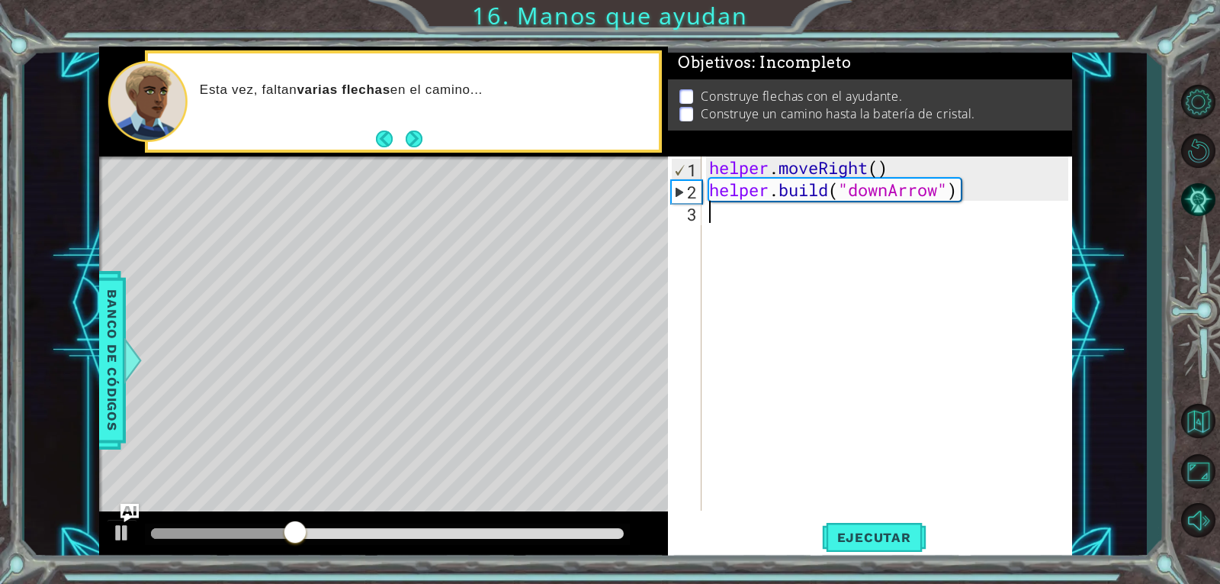
click at [765, 224] on div "helper . moveRight ( ) helper . build ( "downArrow" )" at bounding box center [891, 355] width 370 height 398
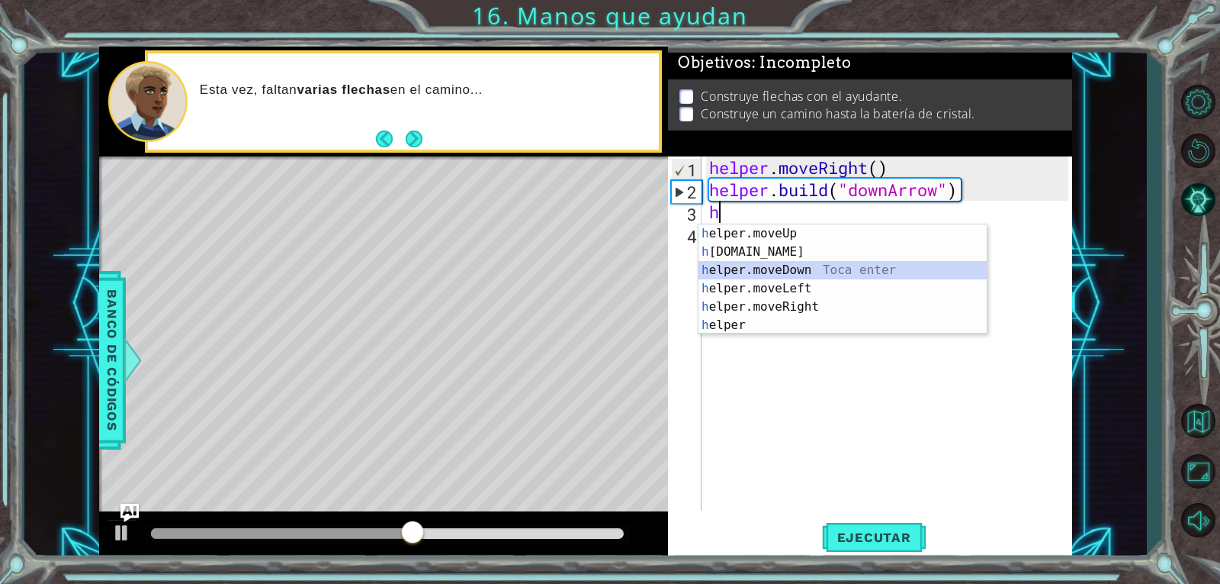
click at [750, 275] on div "h elper.moveUp Toca enter h [DOMAIN_NAME] Toca enter h elper.moveDown Toca ente…" at bounding box center [843, 297] width 288 height 146
type textarea "helper.moveDown(1)"
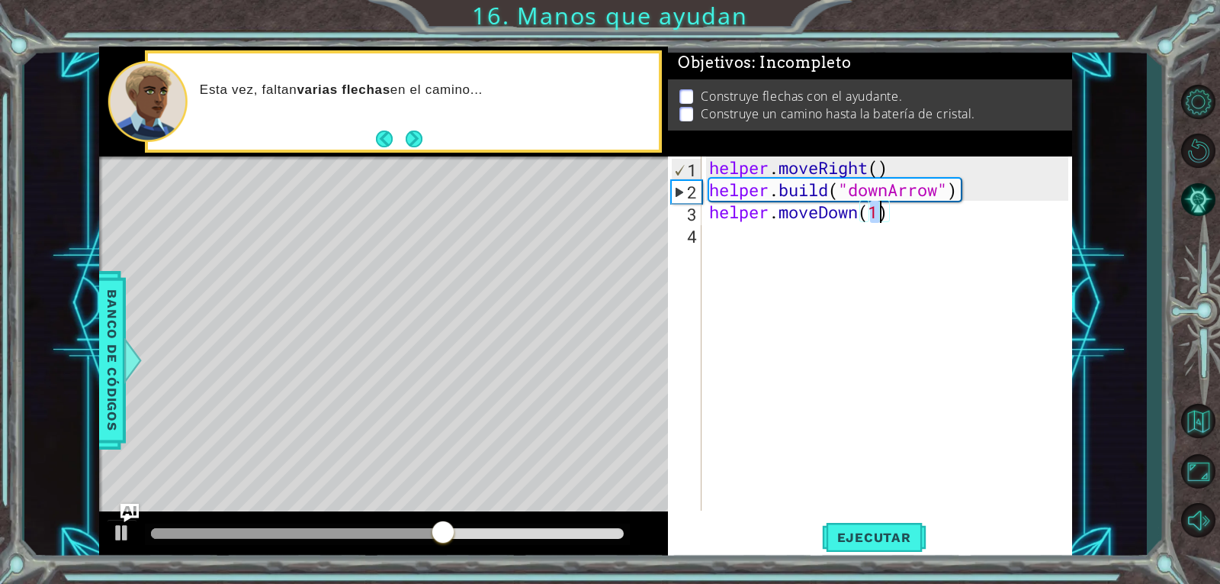
click at [760, 250] on div "helper . moveRight ( ) helper . build ( "downArrow" ) helper . moveDown ( 1 )" at bounding box center [891, 355] width 370 height 398
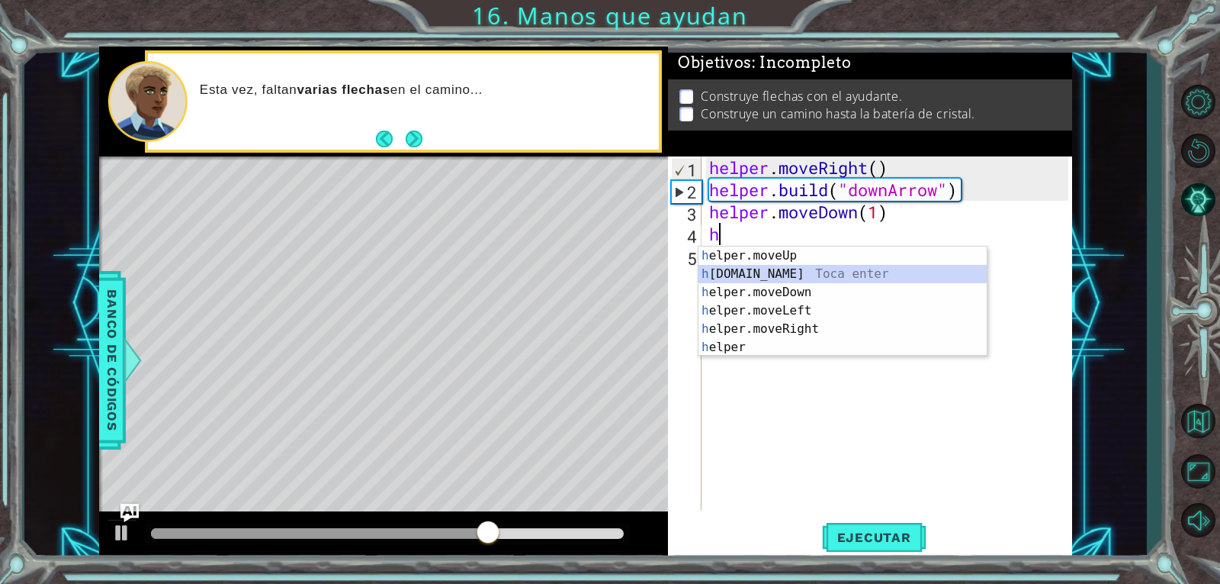
click at [796, 278] on div "h elper.moveUp Toca enter h [DOMAIN_NAME] Toca enter h elper.moveDown Toca ente…" at bounding box center [843, 319] width 288 height 146
type textarea "[DOMAIN_NAME]("rightArrow")"
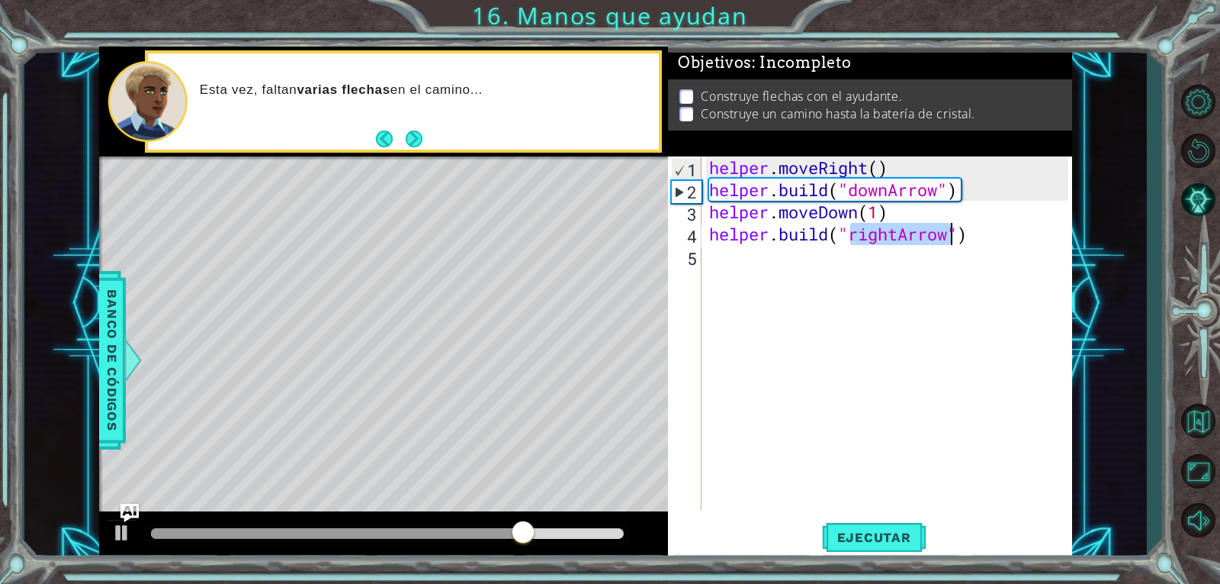
click at [796, 269] on div "helper . moveRight ( ) helper . build ( "downArrow" ) helper . moveDown ( 1 ) h…" at bounding box center [891, 355] width 370 height 398
click at [870, 545] on button "Ejecutar" at bounding box center [874, 536] width 105 height 40
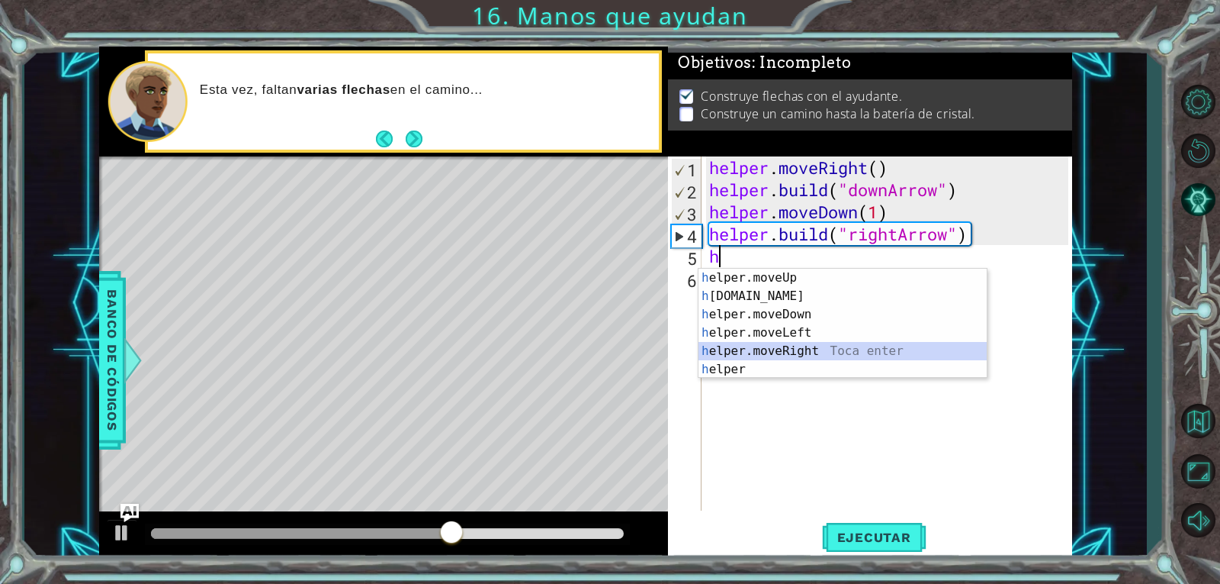
click at [856, 342] on div "h elper.moveUp Toca enter h [DOMAIN_NAME] Toca enter h elper.moveDown Toca ente…" at bounding box center [843, 342] width 288 height 146
type textarea "helper.moveRight(1)"
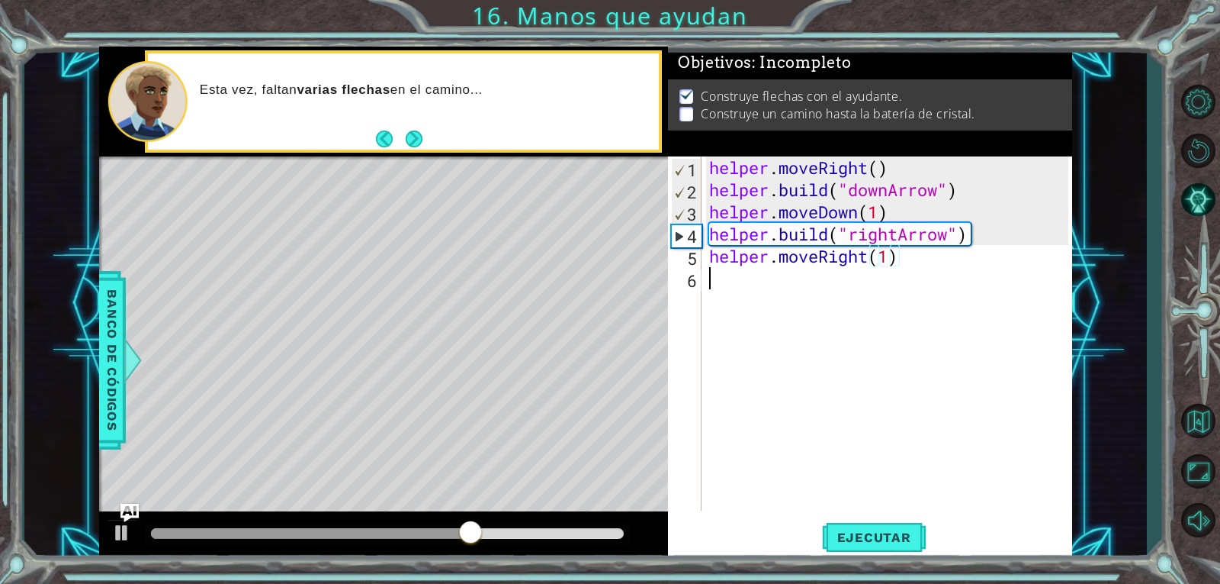
click at [866, 300] on div "helper . moveRight ( ) helper . build ( "downArrow" ) helper . moveDown ( 1 ) h…" at bounding box center [891, 355] width 370 height 398
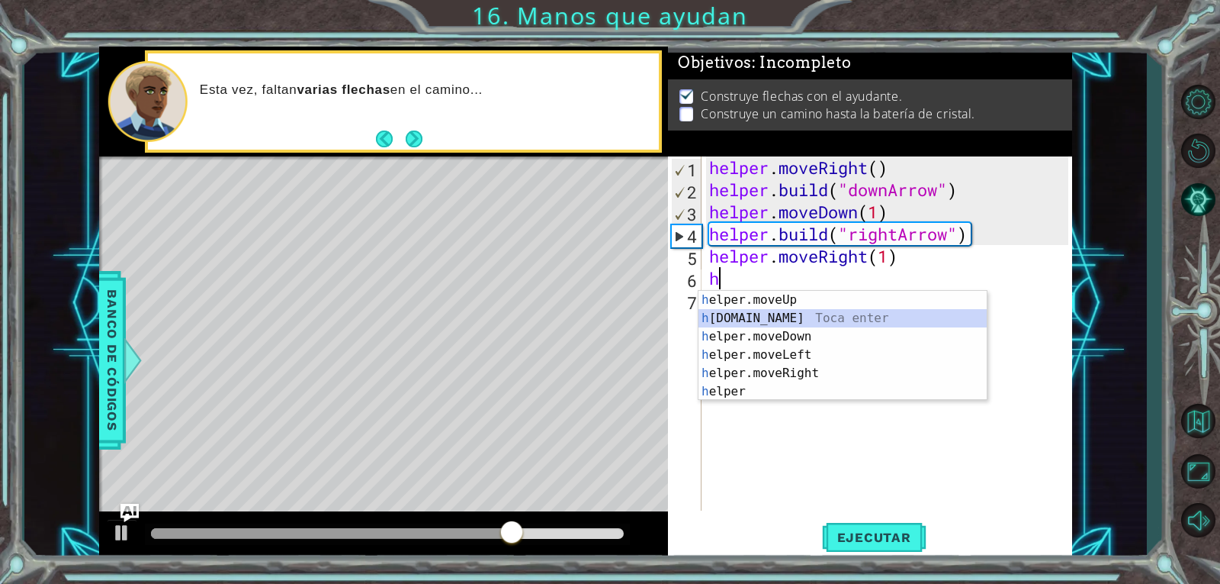
click at [822, 320] on div "h elper.moveUp Toca enter h [DOMAIN_NAME] Toca enter h elper.moveDown Toca ente…" at bounding box center [843, 364] width 288 height 146
type textarea "[DOMAIN_NAME]("rightArrow")"
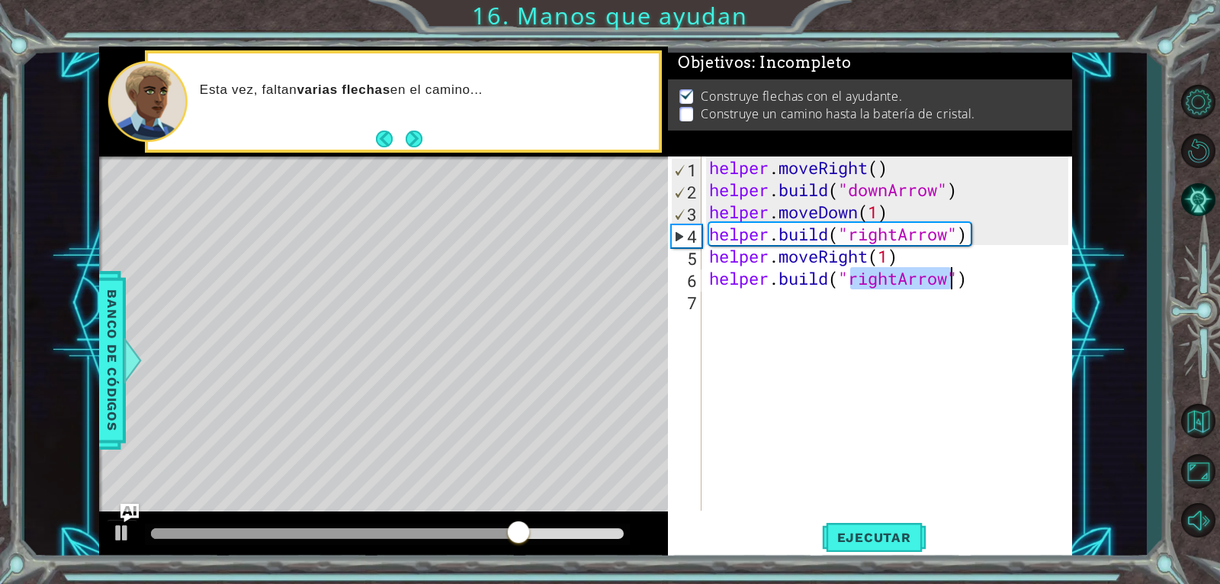
click at [820, 317] on div "helper . moveRight ( ) helper . build ( "downArrow" ) helper . moveDown ( 1 ) h…" at bounding box center [891, 355] width 370 height 398
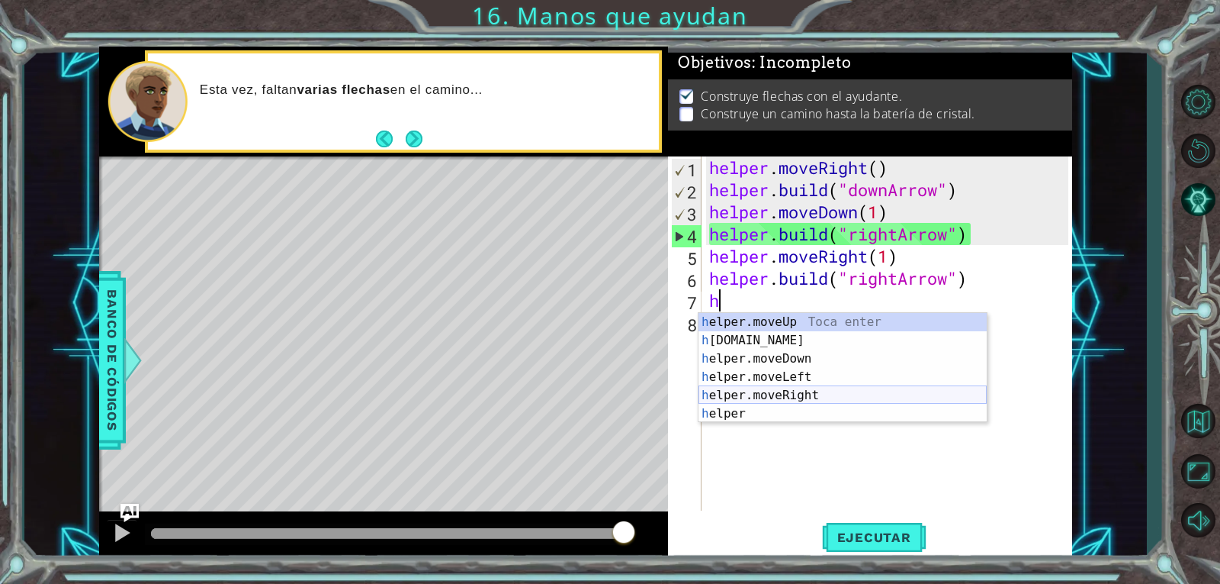
click at [753, 395] on div "h elper.moveUp Toca enter h [DOMAIN_NAME] Toca enter h elper.moveDown Toca ente…" at bounding box center [843, 386] width 288 height 146
type textarea "helper.moveRight(1)"
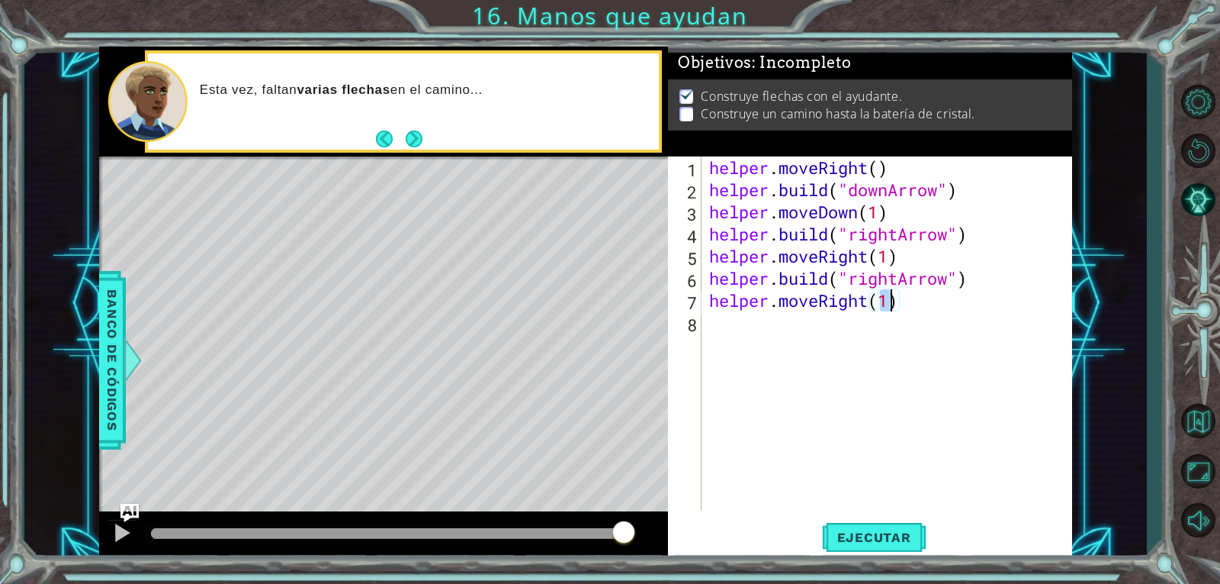
click at [772, 340] on div "helper . moveRight ( ) helper . build ( "downArrow" ) helper . moveDown ( 1 ) h…" at bounding box center [891, 355] width 370 height 398
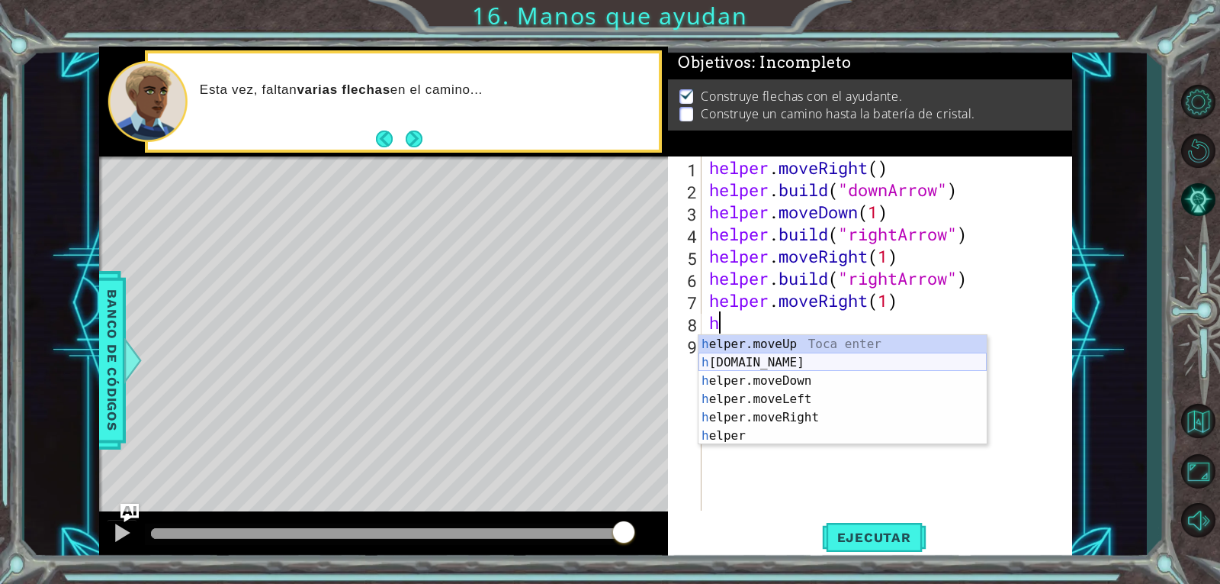
click at [759, 366] on div "h elper.moveUp Toca enter h [DOMAIN_NAME] Toca enter h elper.moveDown Toca ente…" at bounding box center [843, 408] width 288 height 146
type textarea "[DOMAIN_NAME]("rightArrow")"
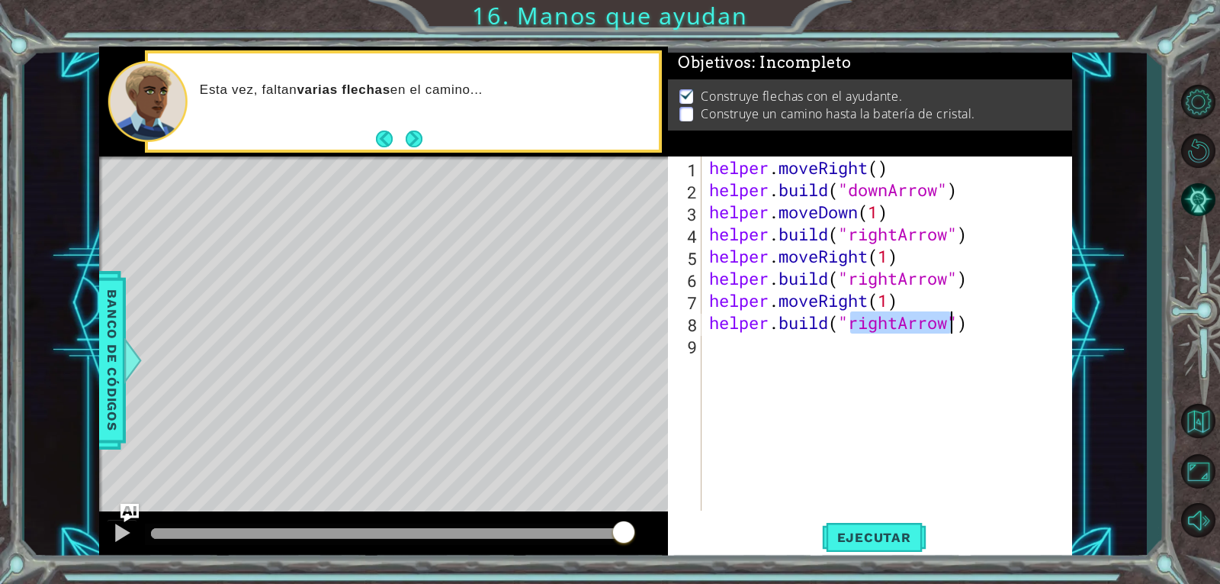
click at [761, 355] on div "helper . moveRight ( ) helper . build ( "downArrow" ) helper . moveDown ( 1 ) h…" at bounding box center [891, 355] width 370 height 398
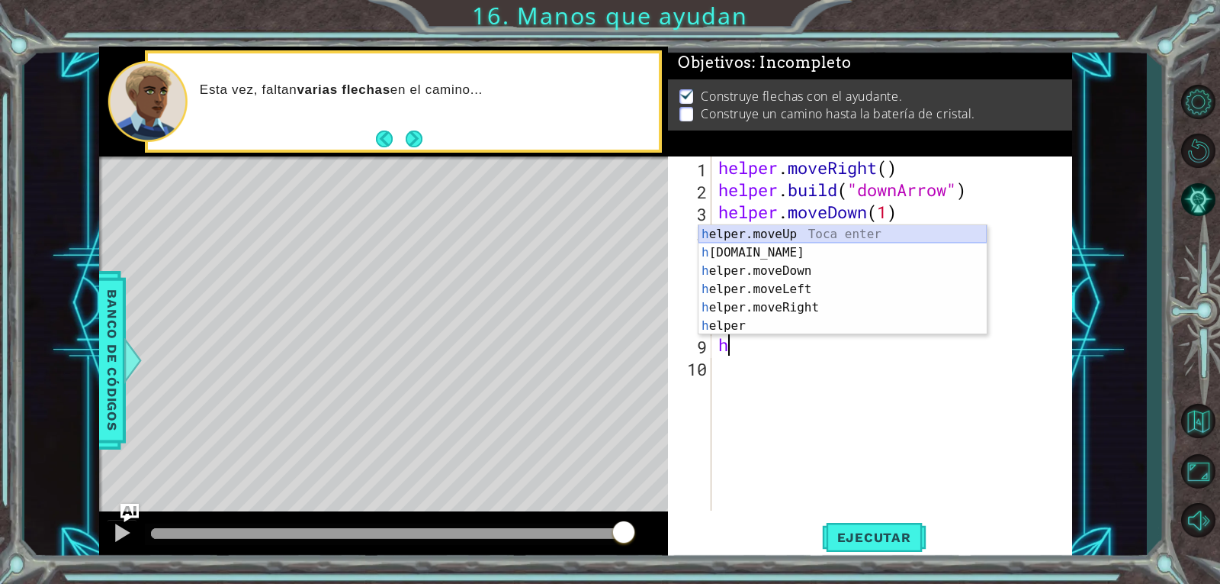
click at [827, 229] on div "h elper.moveUp Toca enter h [DOMAIN_NAME] Toca enter h elper.moveDown Toca ente…" at bounding box center [843, 298] width 288 height 146
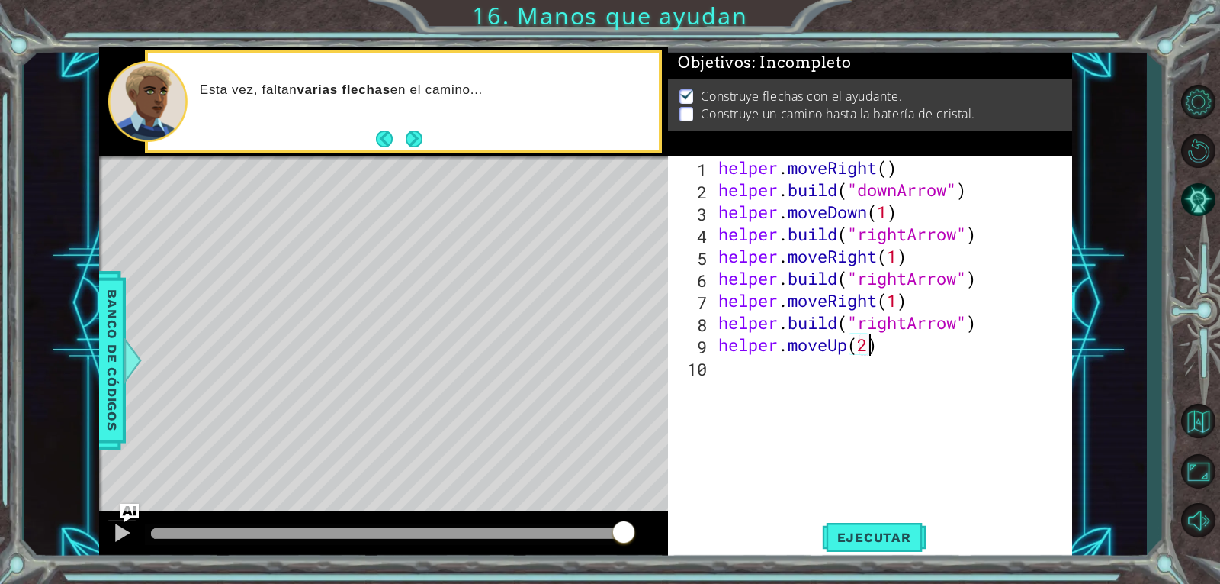
scroll to position [0, 6]
click at [877, 539] on span "Ejecutar" at bounding box center [874, 536] width 105 height 15
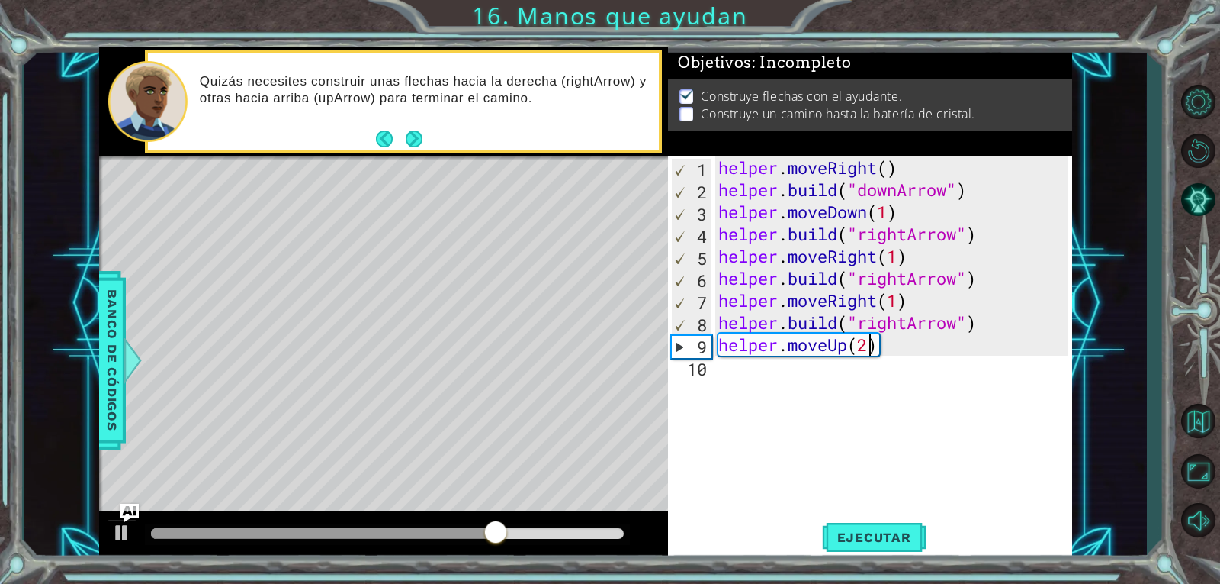
click at [906, 325] on div "helper . moveRight ( ) helper . build ( "downArrow" ) helper . moveDown ( 1 ) h…" at bounding box center [895, 355] width 361 height 398
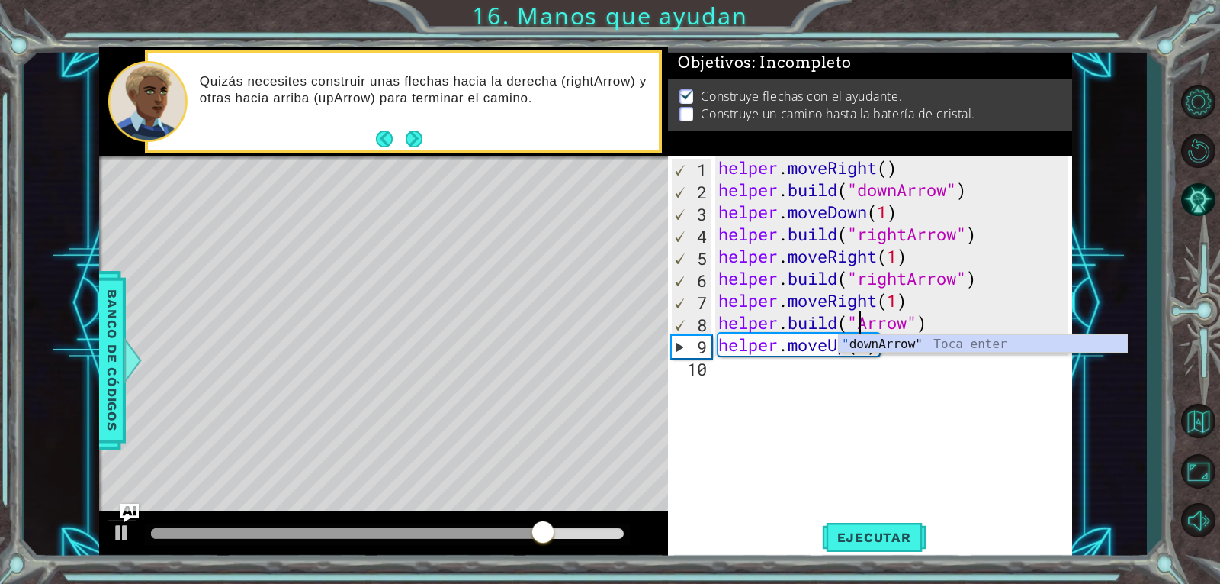
scroll to position [0, 7]
type textarea "[DOMAIN_NAME]("upArrow")"
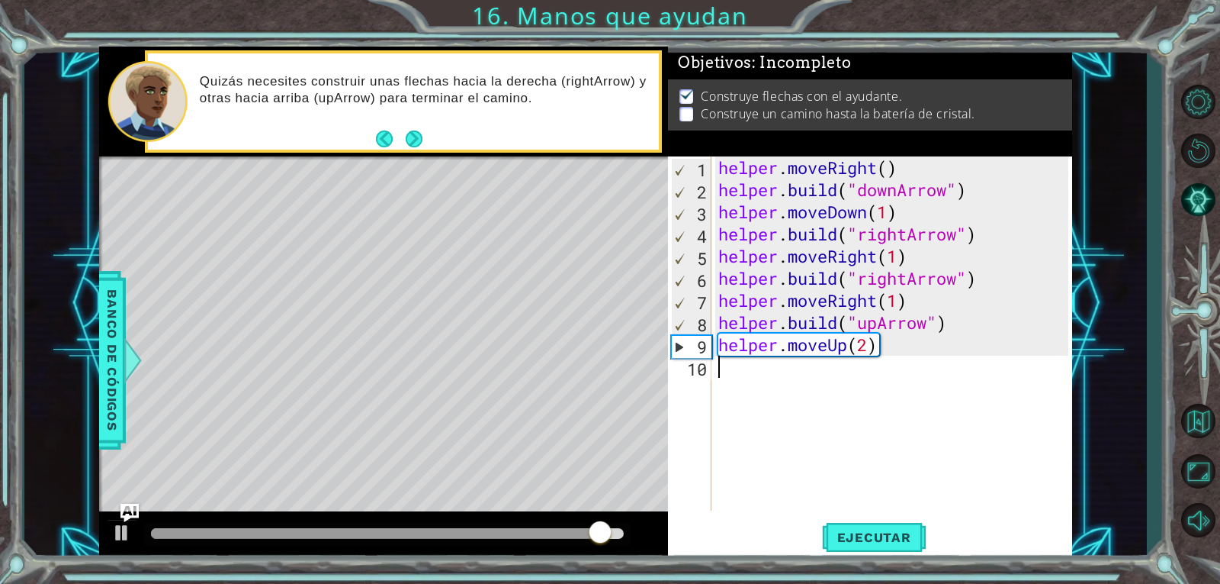
click at [854, 405] on div "helper . moveRight ( ) helper . build ( "downArrow" ) helper . moveDown ( 1 ) h…" at bounding box center [895, 355] width 361 height 398
click at [877, 539] on span "Ejecutar" at bounding box center [874, 536] width 105 height 15
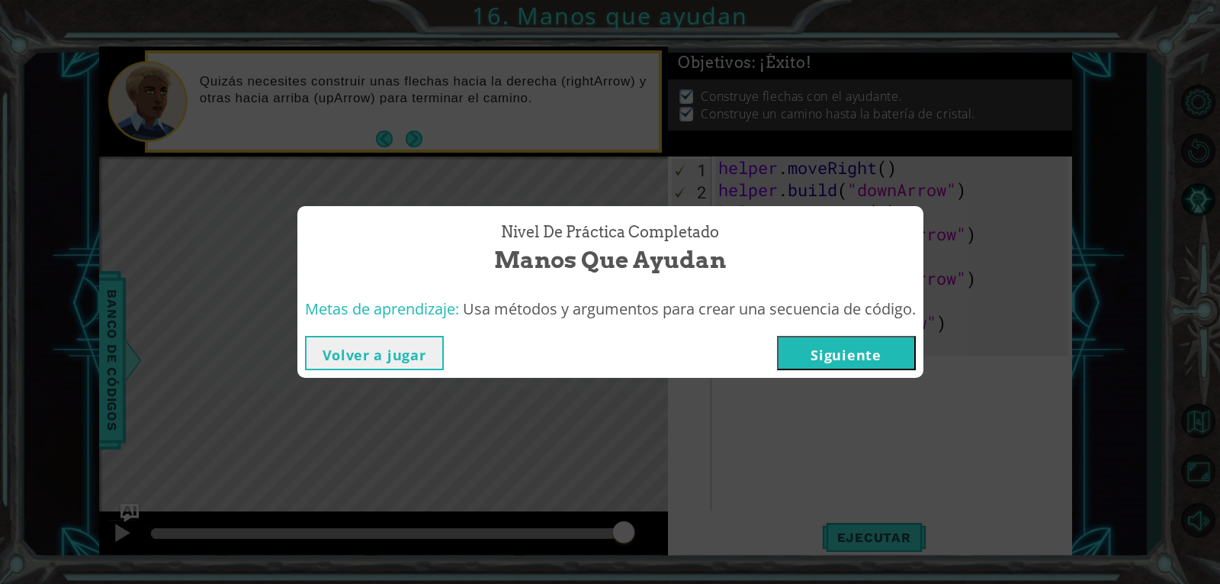
click at [900, 336] on button "Siguiente" at bounding box center [846, 353] width 139 height 34
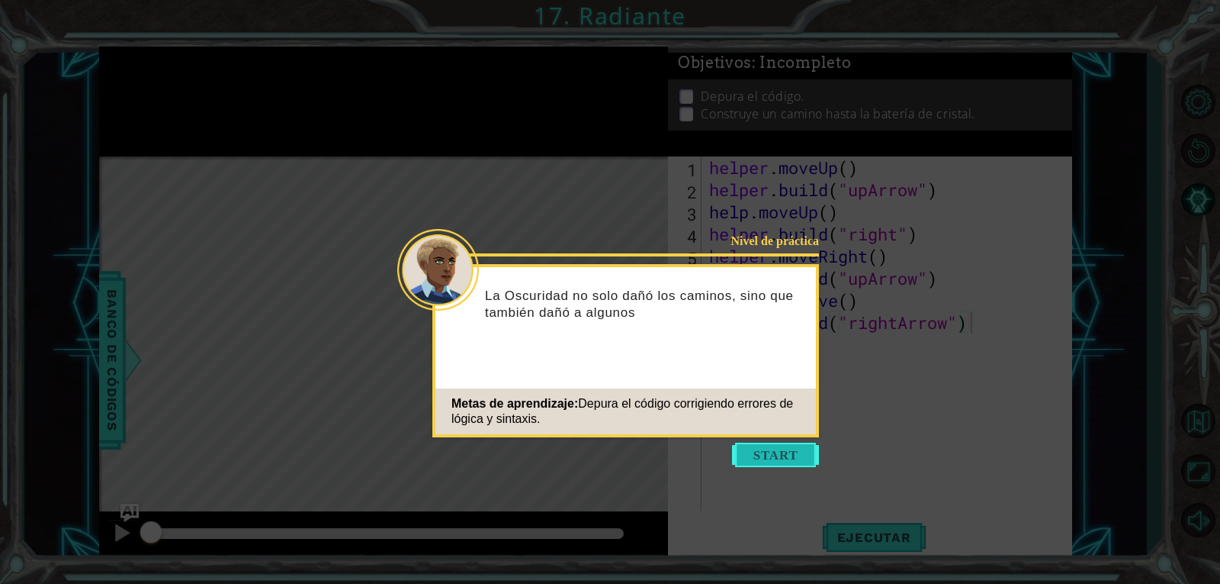
click at [790, 453] on button "Start" at bounding box center [775, 454] width 87 height 24
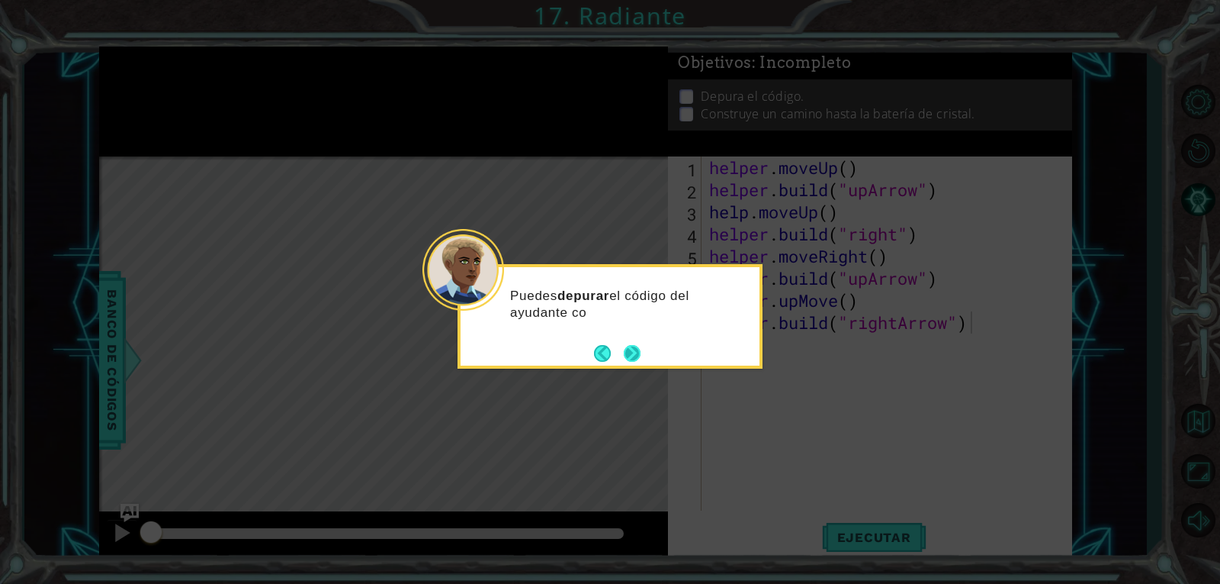
click at [634, 352] on button "Next" at bounding box center [632, 353] width 17 height 17
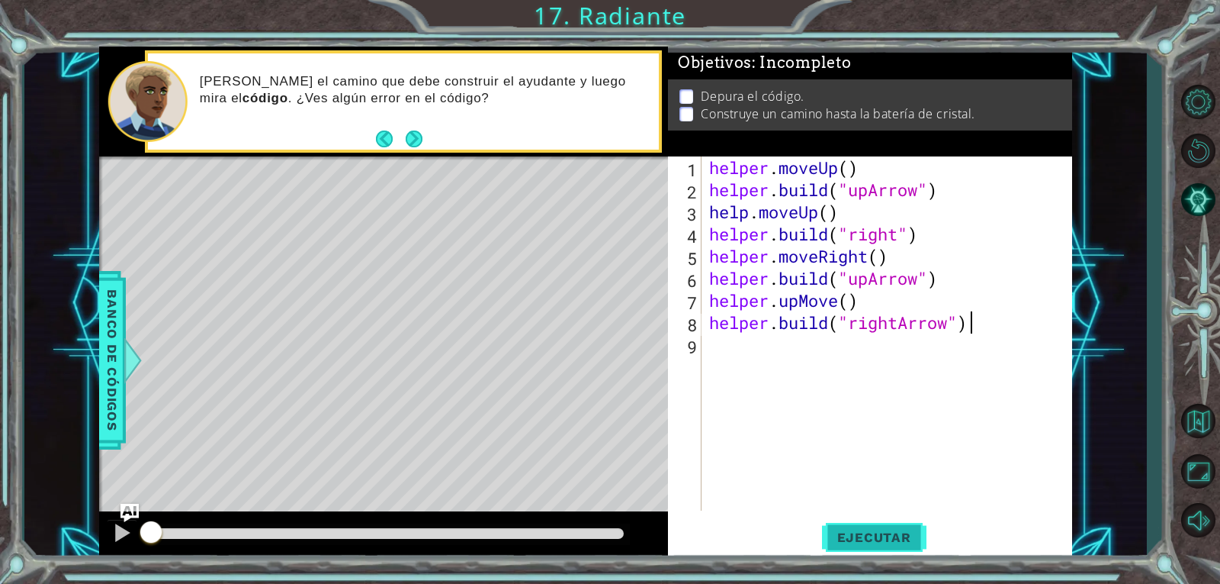
click at [862, 530] on span "Ejecutar" at bounding box center [874, 536] width 105 height 15
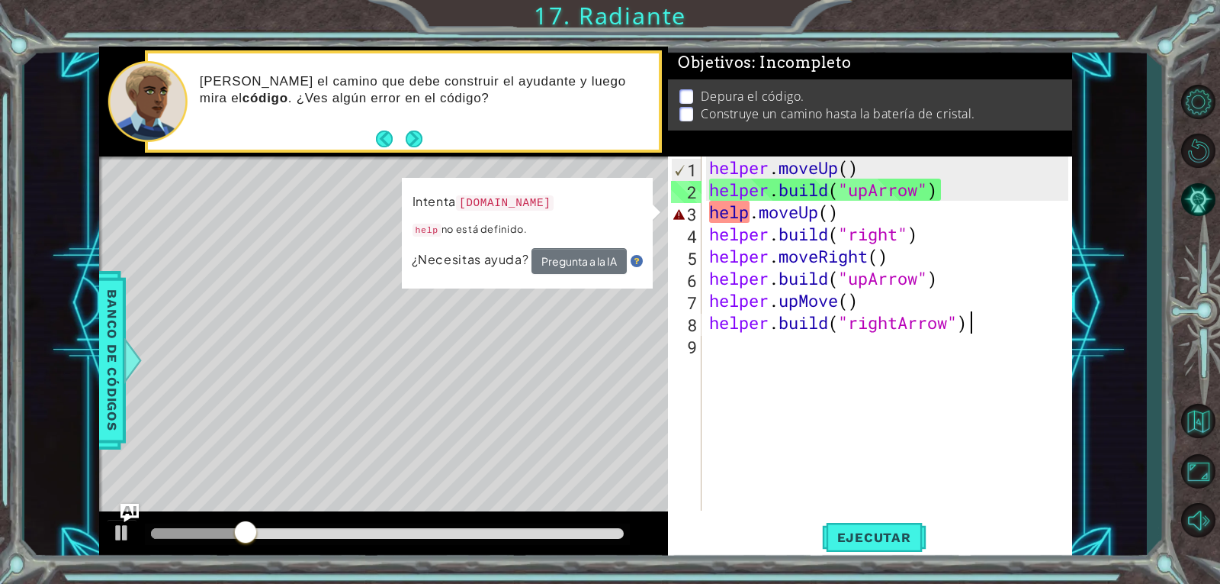
click at [748, 214] on div "helper . moveUp ( ) helper . build ( "upArrow" ) help . moveUp ( ) helper . bui…" at bounding box center [891, 355] width 370 height 398
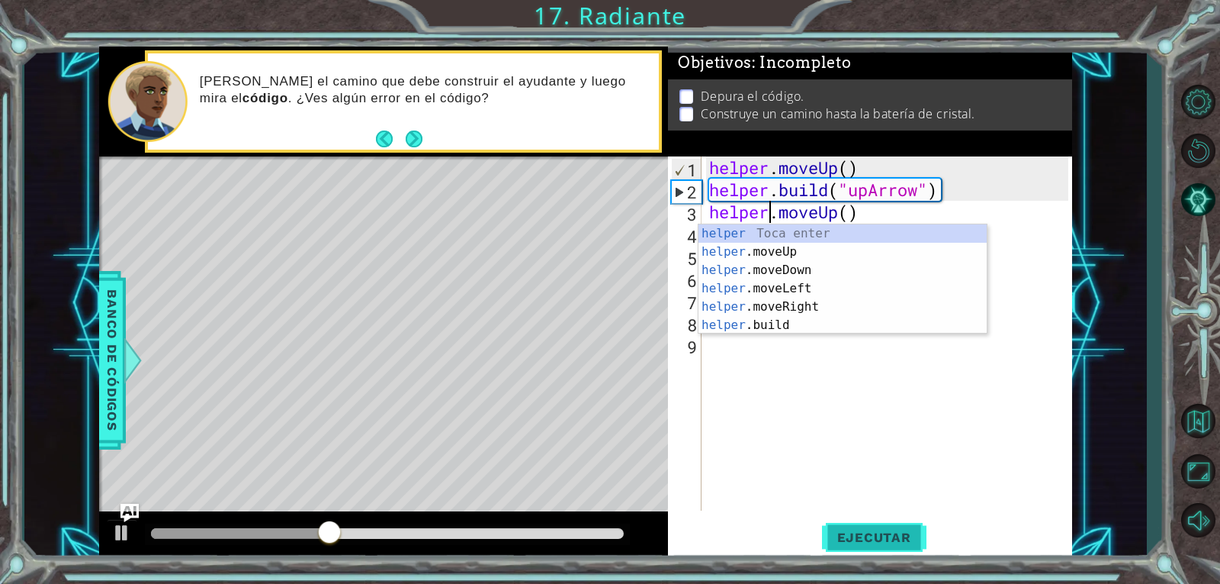
click at [875, 525] on button "Ejecutar" at bounding box center [874, 536] width 105 height 40
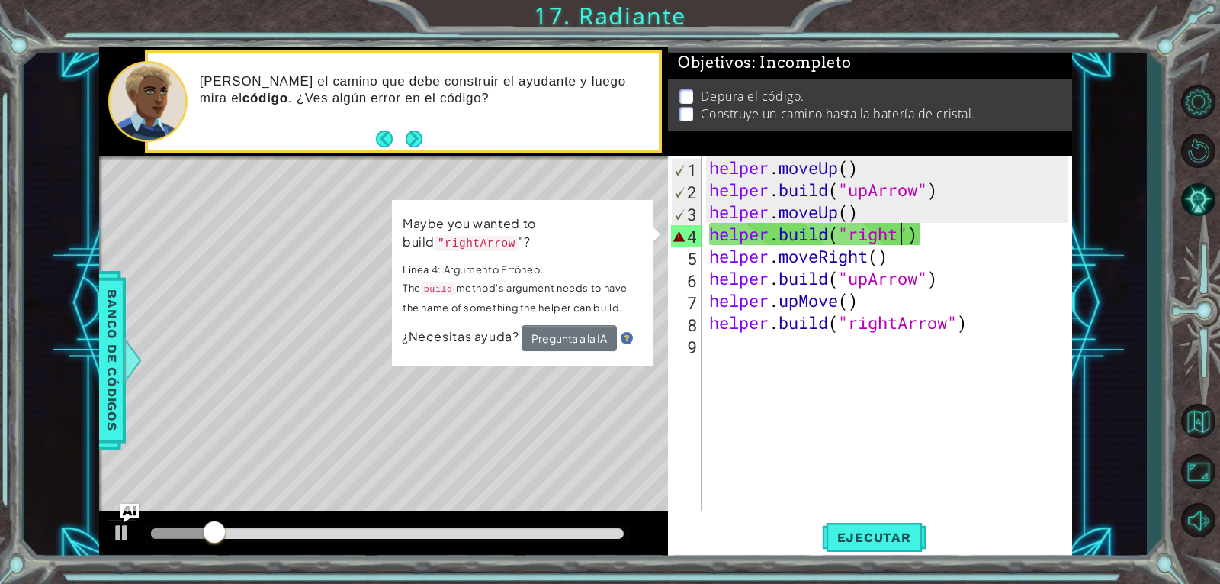
click at [902, 236] on div "helper . moveUp ( ) helper . build ( "upArrow" ) helper . moveUp ( ) helper . b…" at bounding box center [891, 355] width 370 height 398
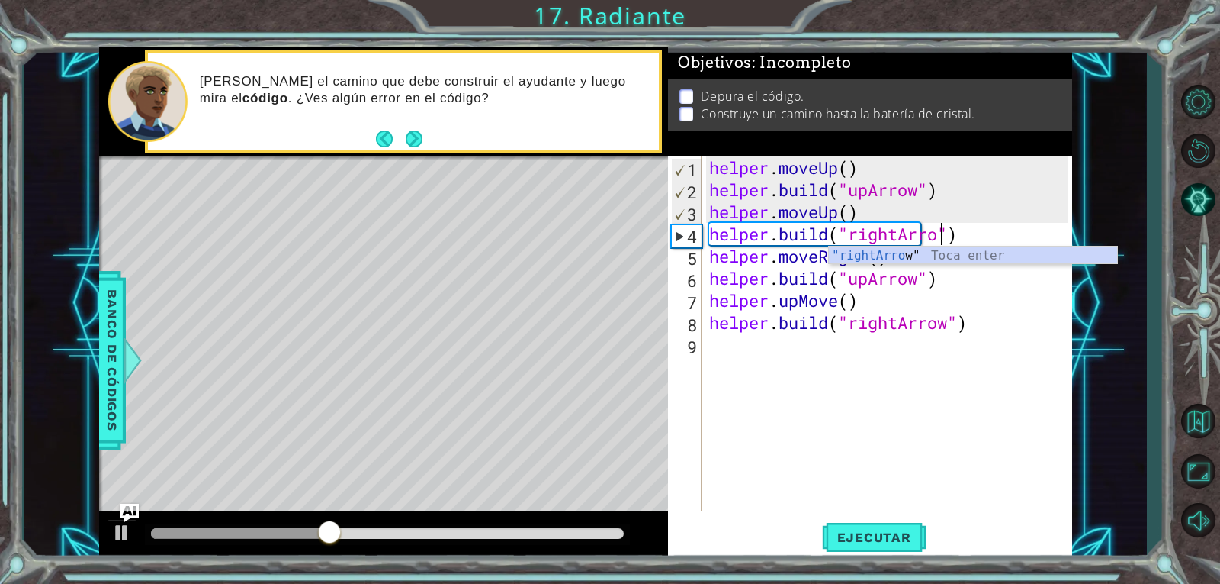
scroll to position [0, 11]
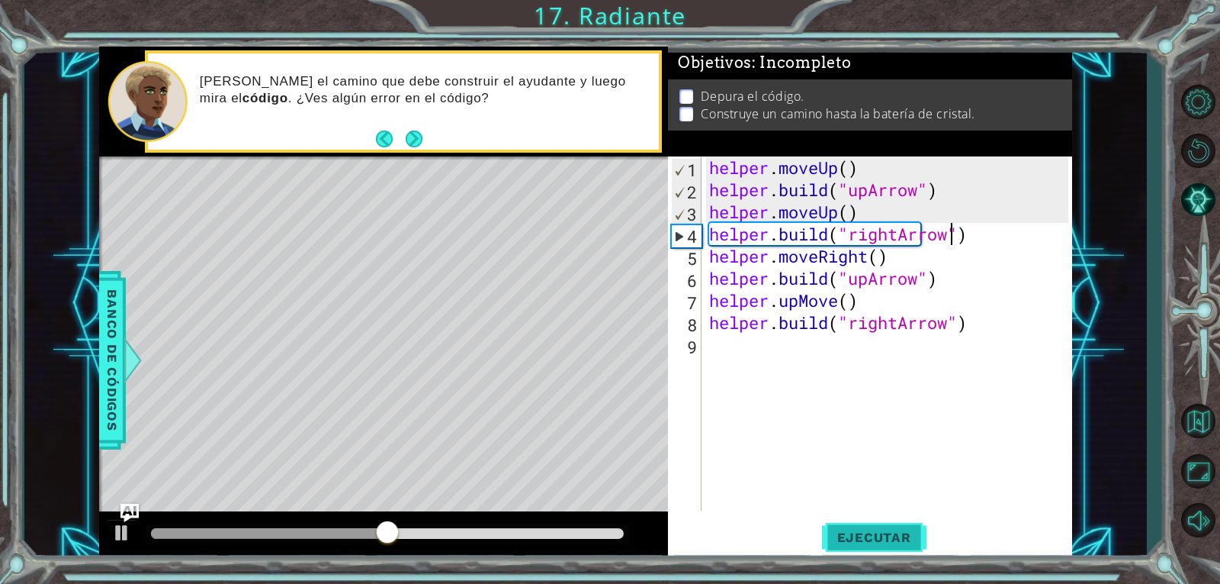
click at [858, 545] on button "Ejecutar" at bounding box center [874, 536] width 105 height 40
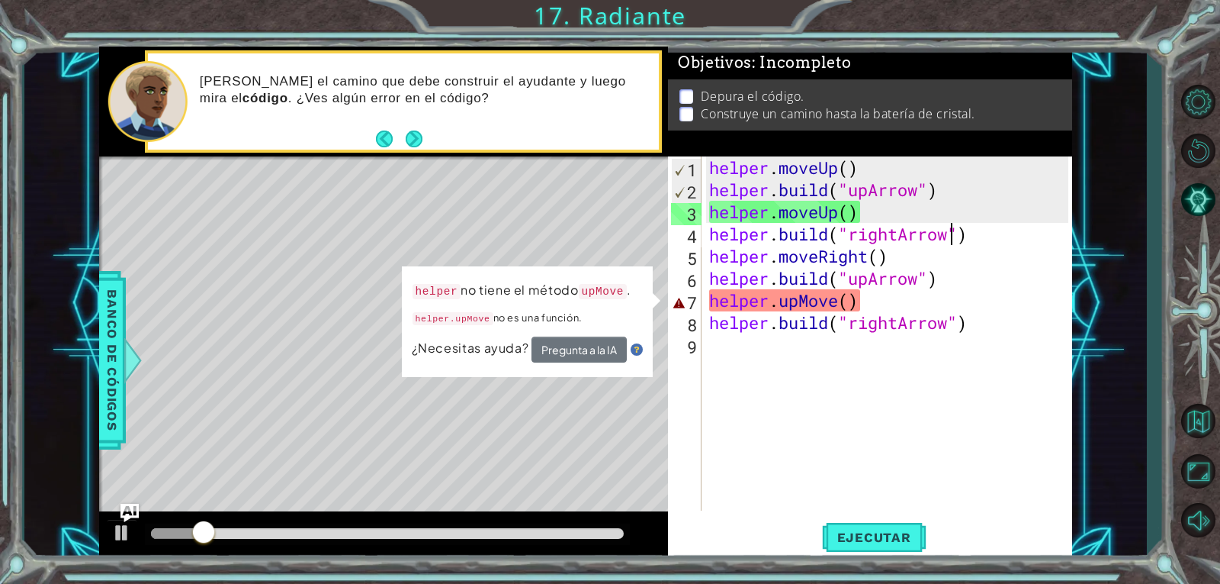
click at [838, 302] on div "helper . moveUp ( ) helper . build ( "upArrow" ) helper . moveUp ( ) helper . b…" at bounding box center [891, 355] width 370 height 398
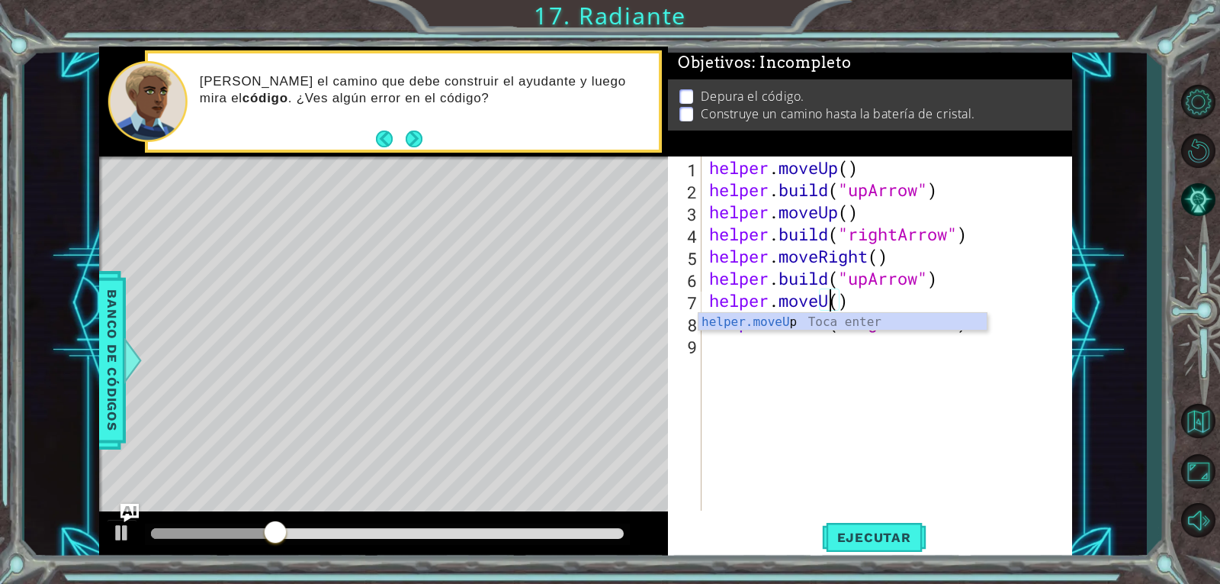
scroll to position [0, 5]
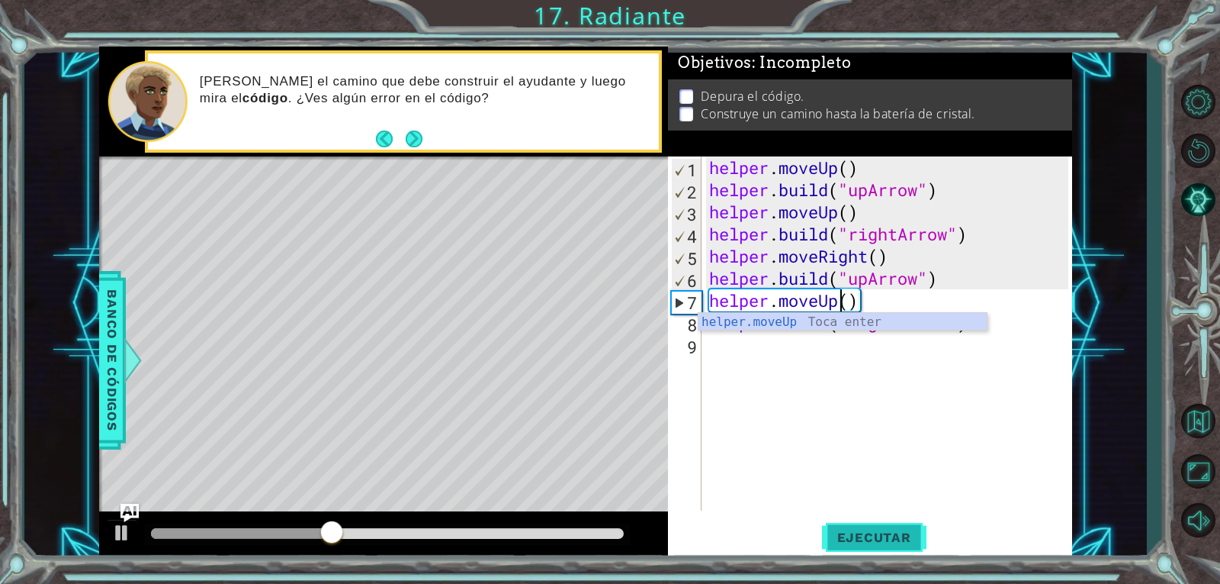
type textarea "helper.moveUp()"
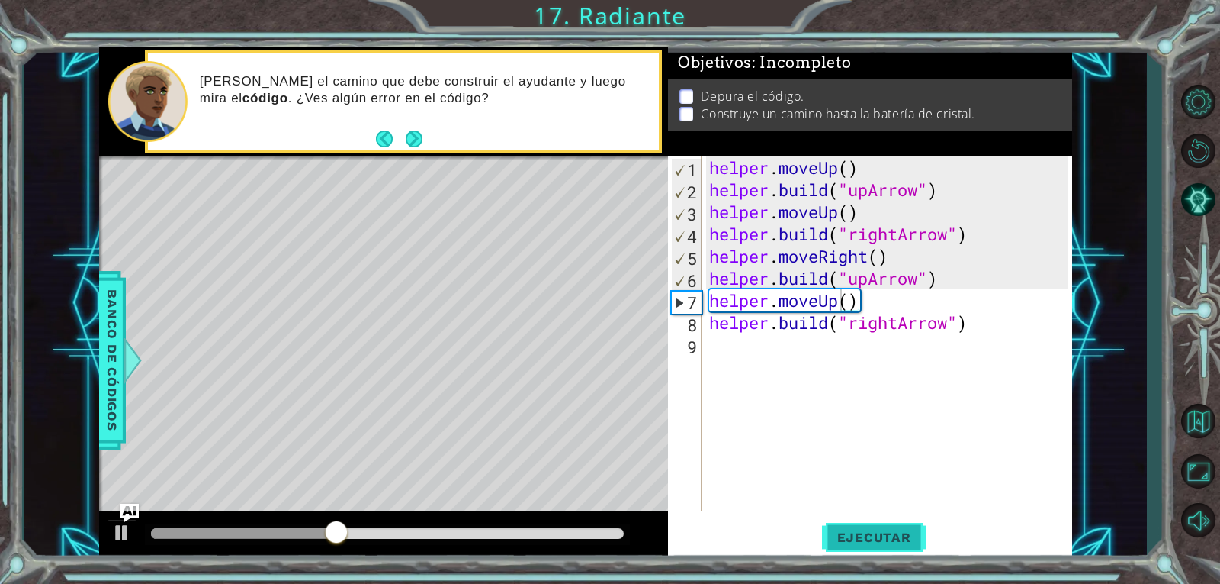
click at [862, 542] on span "Ejecutar" at bounding box center [874, 536] width 105 height 15
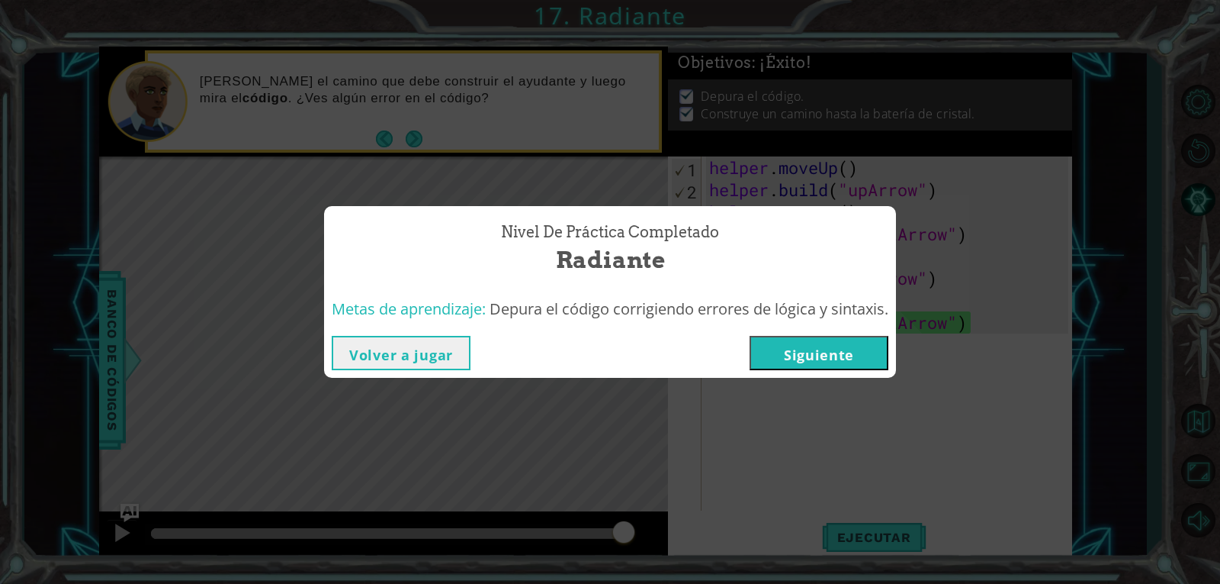
click at [860, 344] on button "Siguiente" at bounding box center [819, 353] width 139 height 34
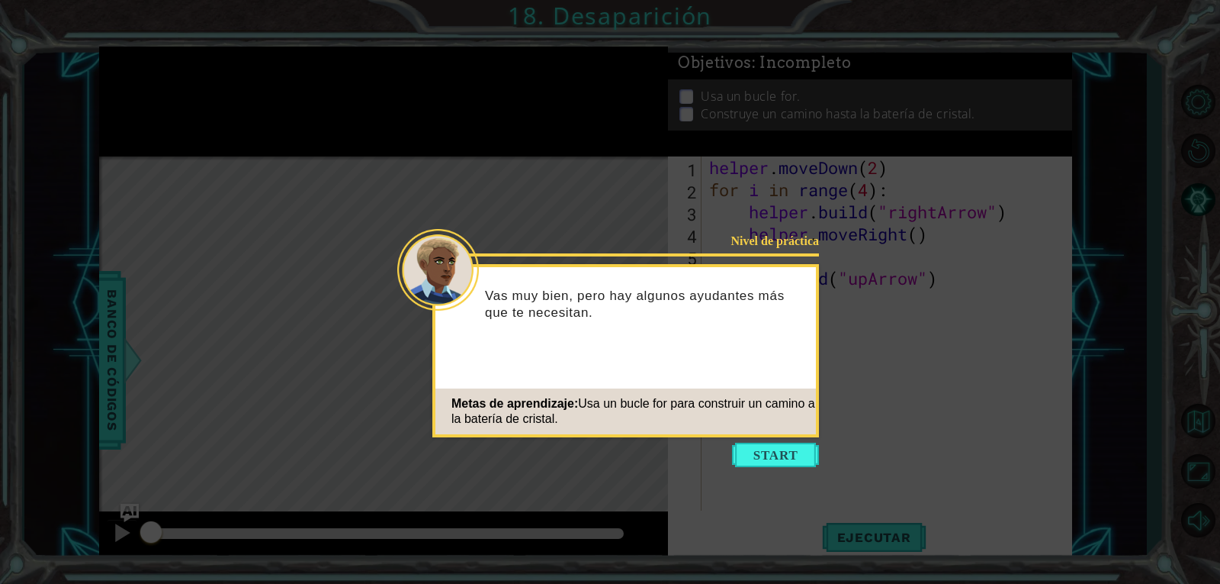
click at [741, 403] on span "Usa un bucle for para construir un camino a la batería de cristal." at bounding box center [634, 411] width 364 height 28
click at [773, 454] on button "Start" at bounding box center [775, 454] width 87 height 24
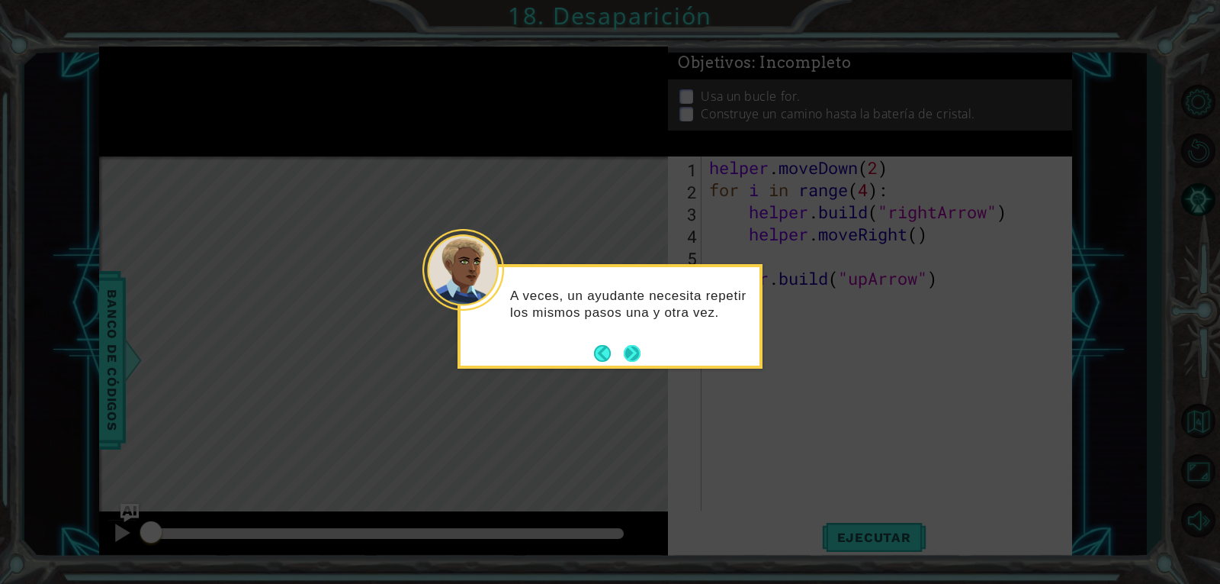
click at [628, 355] on button "Next" at bounding box center [632, 353] width 17 height 17
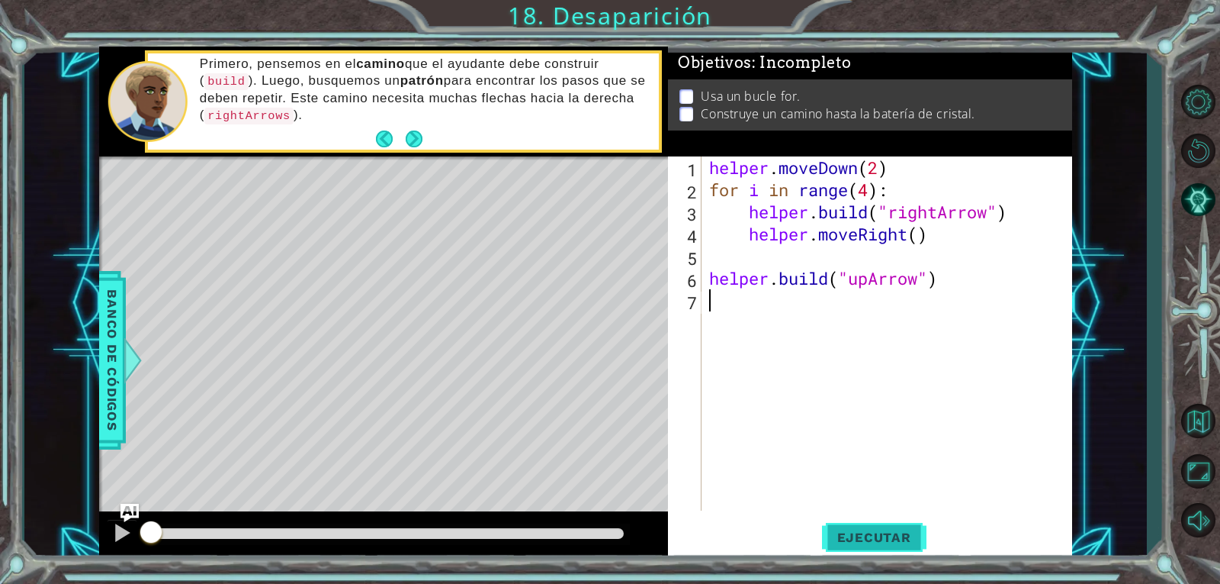
click at [908, 544] on span "Ejecutar" at bounding box center [874, 536] width 105 height 15
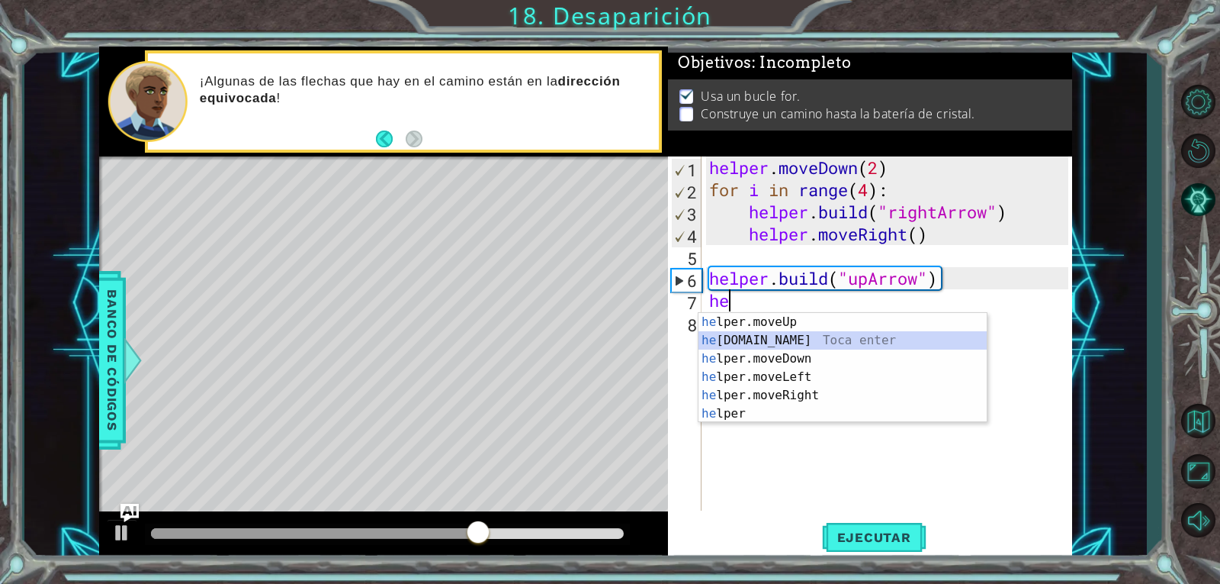
click at [749, 339] on div "he lper.moveUp Toca enter he [DOMAIN_NAME] Toca enter he lper.moveDown Toca ent…" at bounding box center [843, 386] width 288 height 146
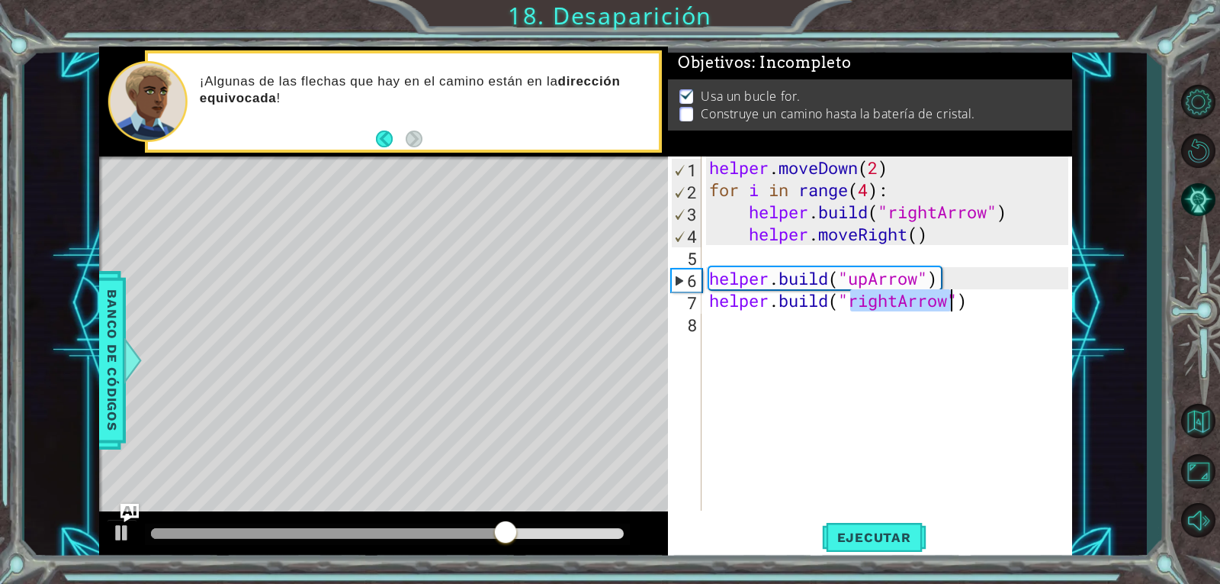
click at [904, 299] on div "helper . moveDown ( 2 ) for i in range ( 4 ) : helper . build ( "rightArrow" ) …" at bounding box center [887, 333] width 362 height 354
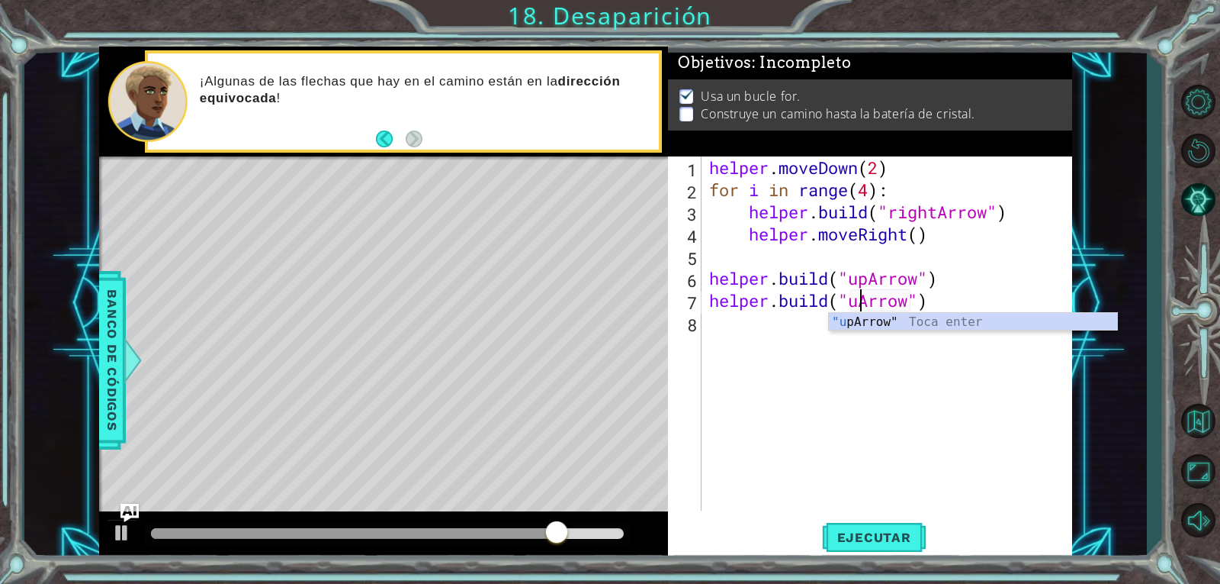
scroll to position [0, 7]
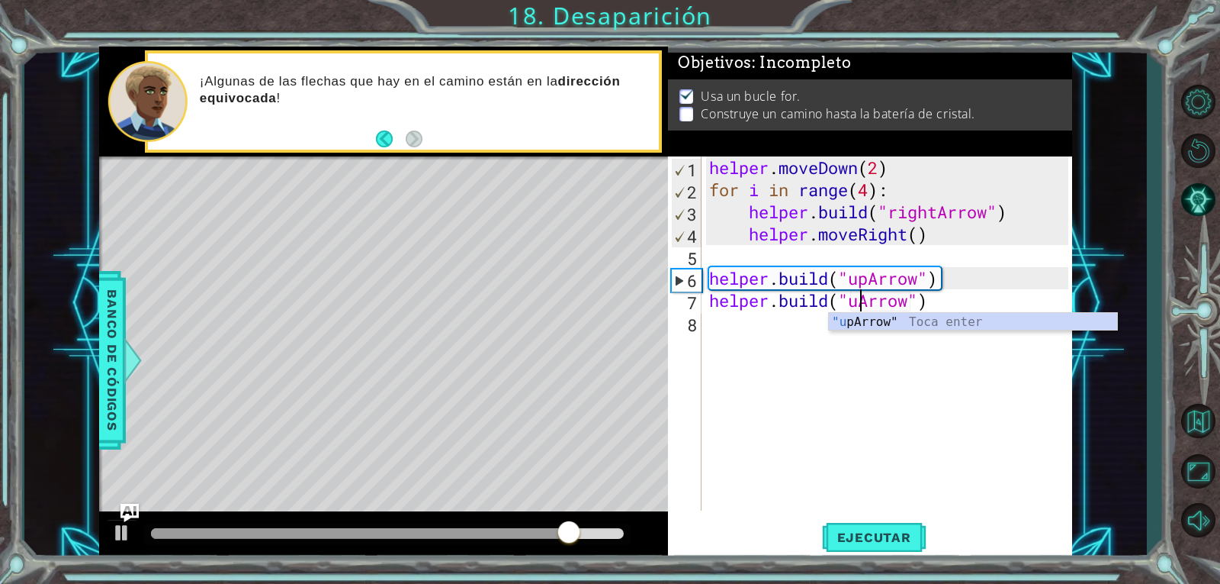
type textarea "[DOMAIN_NAME]("upArrow")"
click at [752, 410] on div "helper . moveDown ( 2 ) for i in range ( 4 ) : helper . build ( "rightArrow" ) …" at bounding box center [891, 355] width 370 height 398
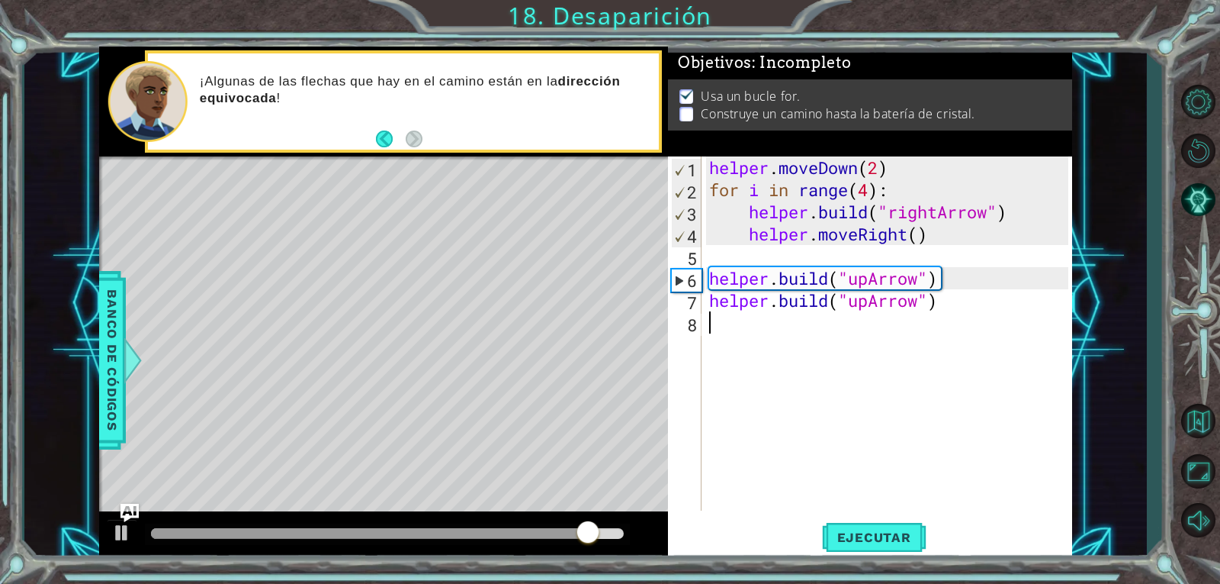
scroll to position [0, 0]
click at [875, 539] on span "Ejecutar" at bounding box center [874, 536] width 105 height 15
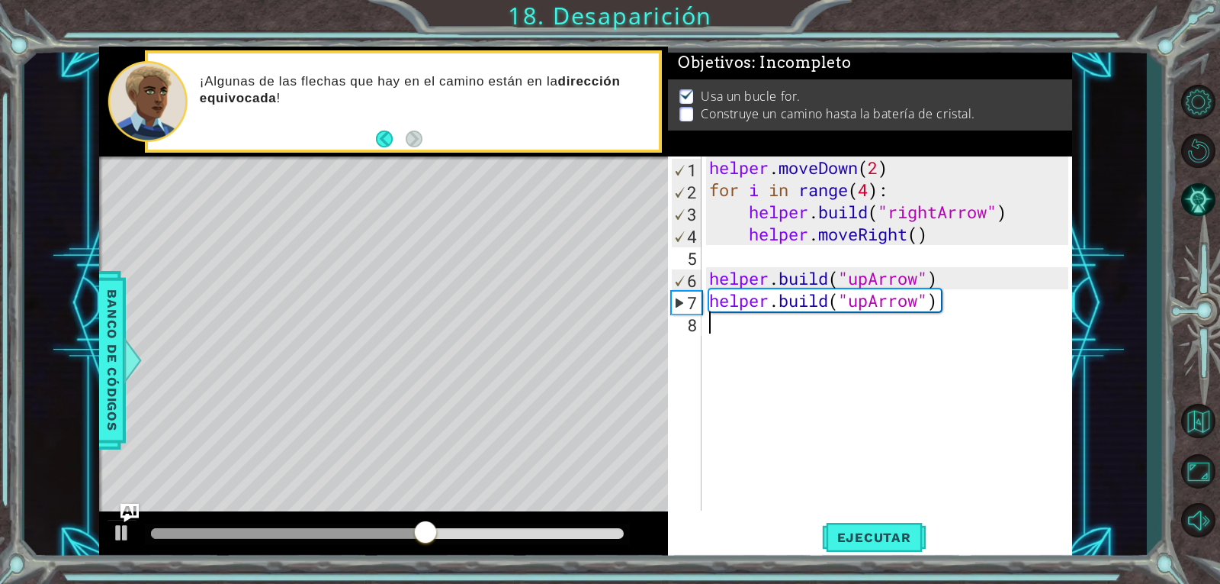
click at [767, 333] on div "helper . moveDown ( 2 ) for i in range ( 4 ) : helper . build ( "rightArrow" ) …" at bounding box center [891, 355] width 370 height 398
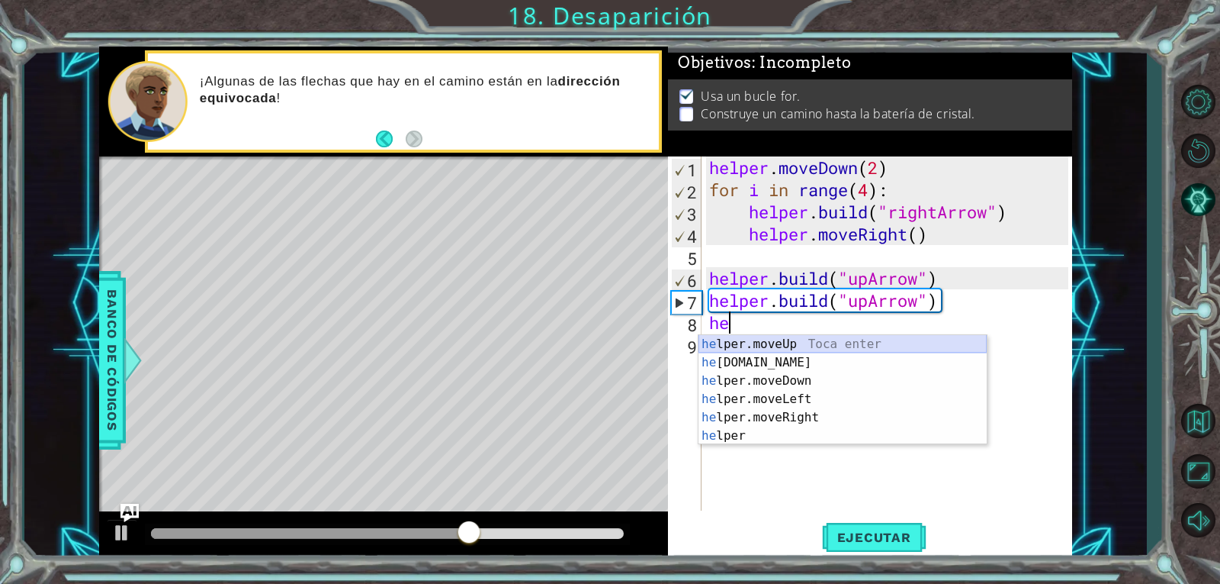
click at [777, 351] on div "he lper.moveUp Toca enter he [DOMAIN_NAME] Toca enter he lper.moveDown Toca ent…" at bounding box center [843, 408] width 288 height 146
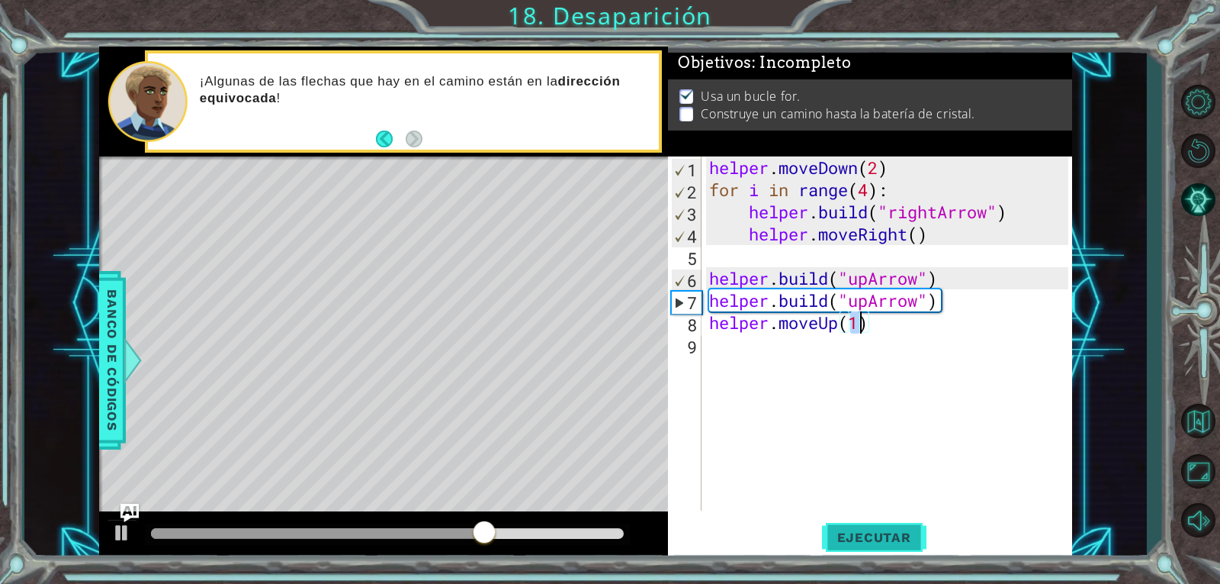
type textarea "helper.moveUp(1)"
drag, startPoint x: 907, startPoint y: 549, endPoint x: 900, endPoint y: 545, distance: 8.3
click at [906, 550] on button "Ejecutar" at bounding box center [874, 536] width 105 height 40
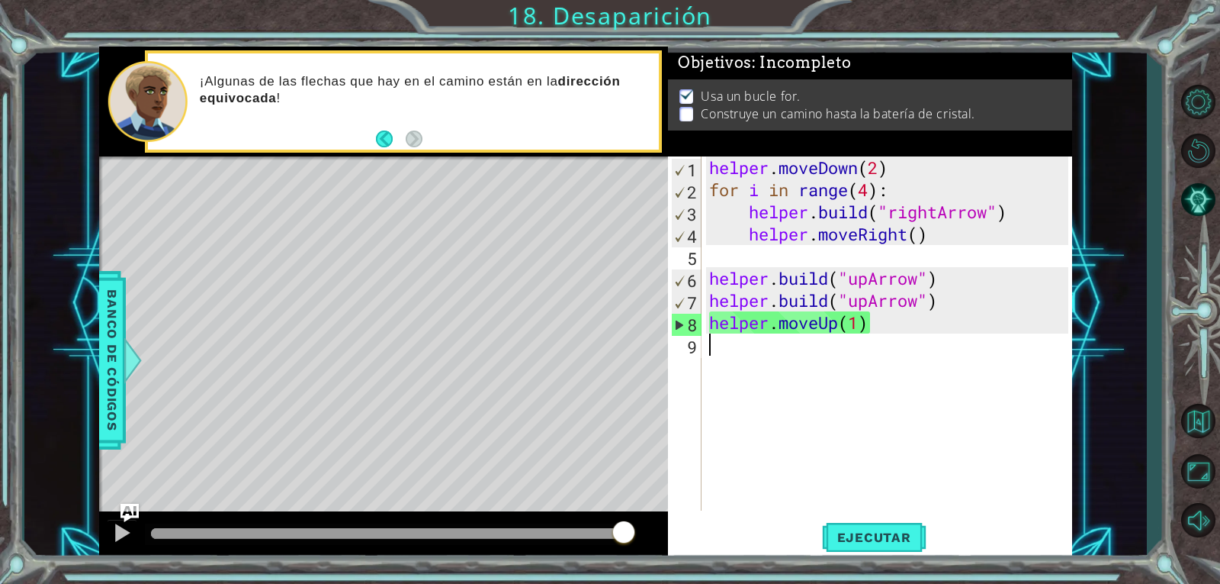
click at [741, 343] on div "helper . moveDown ( 2 ) for i in range ( 4 ) : helper . build ( "rightArrow" ) …" at bounding box center [891, 355] width 370 height 398
click at [906, 539] on span "Ejecutar" at bounding box center [874, 536] width 105 height 15
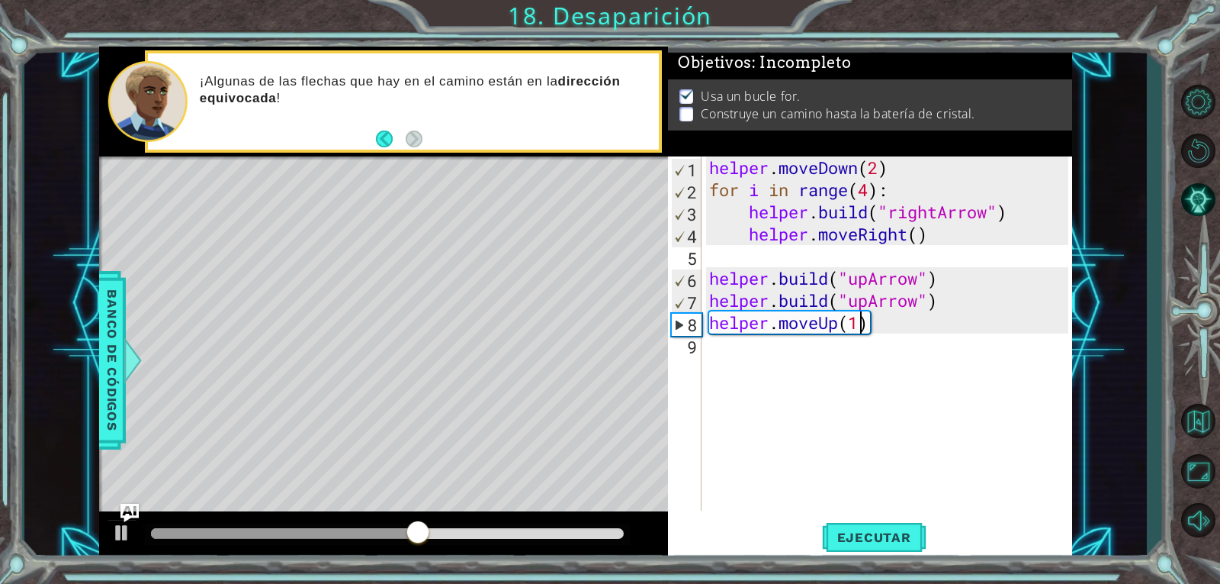
click at [857, 326] on div "helper . moveDown ( 2 ) for i in range ( 4 ) : helper . build ( "rightArrow" ) …" at bounding box center [891, 355] width 370 height 398
type textarea "helper.moveUp(2)"
click at [872, 537] on span "Ejecutar" at bounding box center [874, 536] width 105 height 15
drag, startPoint x: 892, startPoint y: 378, endPoint x: 882, endPoint y: 369, distance: 13.5
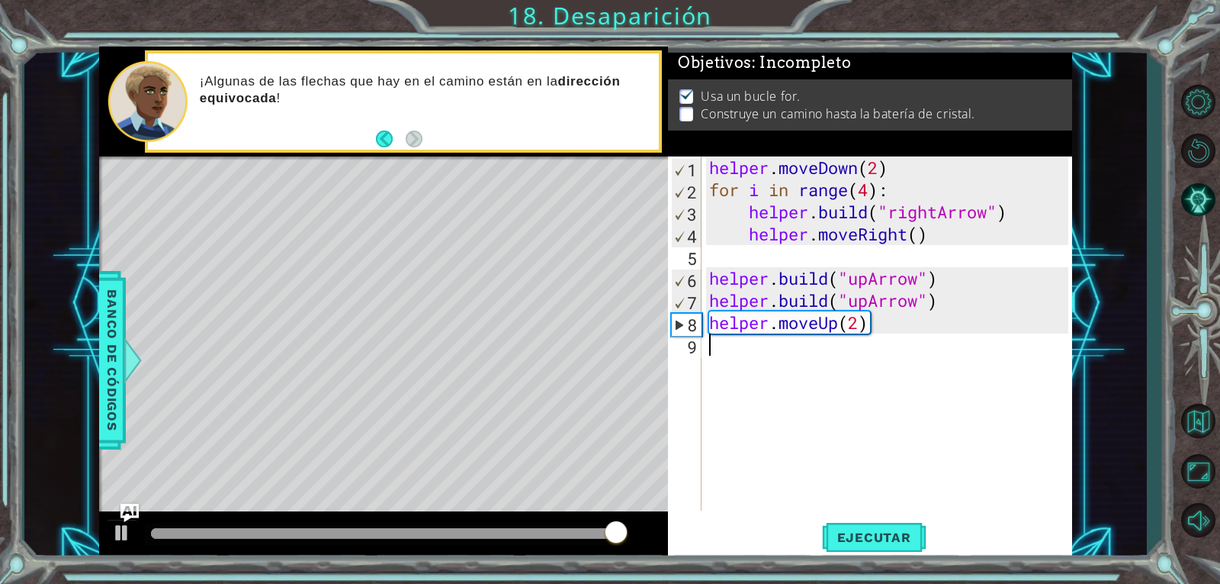
click at [891, 378] on div "helper . moveDown ( 2 ) for i in range ( 4 ) : helper . build ( "rightArrow" ) …" at bounding box center [891, 355] width 370 height 398
click at [816, 309] on div "helper . moveDown ( 2 ) for i in range ( 4 ) : helper . build ( "rightArrow" ) …" at bounding box center [891, 355] width 370 height 398
type textarea "[DOMAIN_NAME]("upArrow")"
click at [842, 346] on div "helper . moveDown ( 2 ) for i in range ( 4 ) : helper . build ( "rightArrow" ) …" at bounding box center [891, 355] width 370 height 398
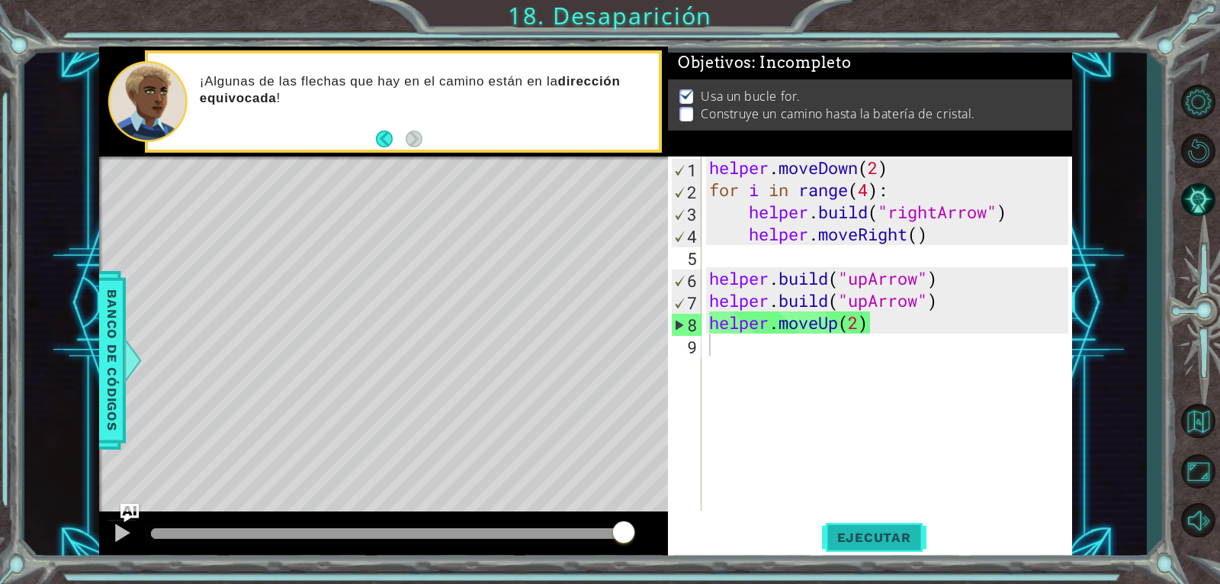
click at [863, 520] on button "Ejecutar" at bounding box center [874, 536] width 105 height 40
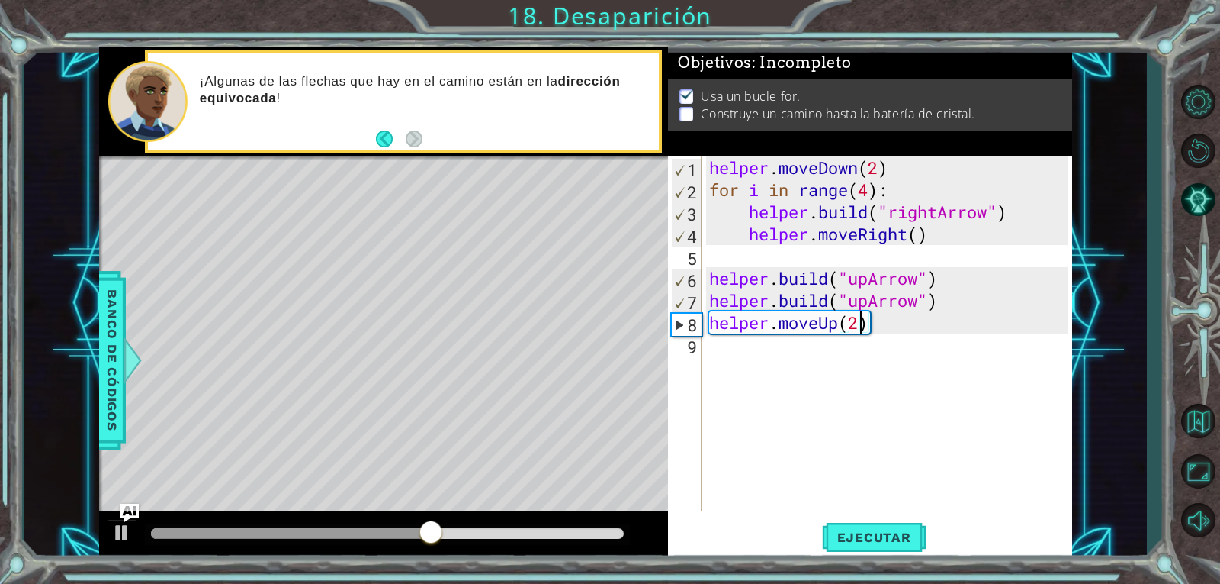
click at [859, 330] on div "helper . moveDown ( 2 ) for i in range ( 4 ) : helper . build ( "rightArrow" ) …" at bounding box center [891, 355] width 370 height 398
type textarea "helper.moveUp(1)"
click at [867, 350] on div "helper . moveDown ( 2 ) for i in range ( 4 ) : helper . build ( "rightArrow" ) …" at bounding box center [891, 355] width 370 height 398
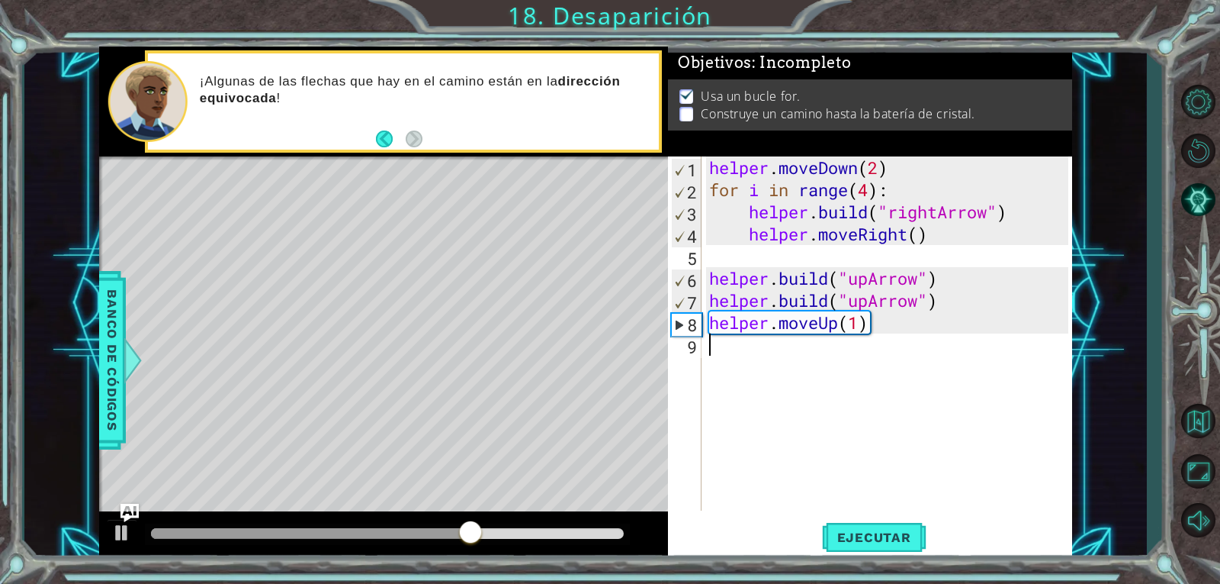
type textarea "g"
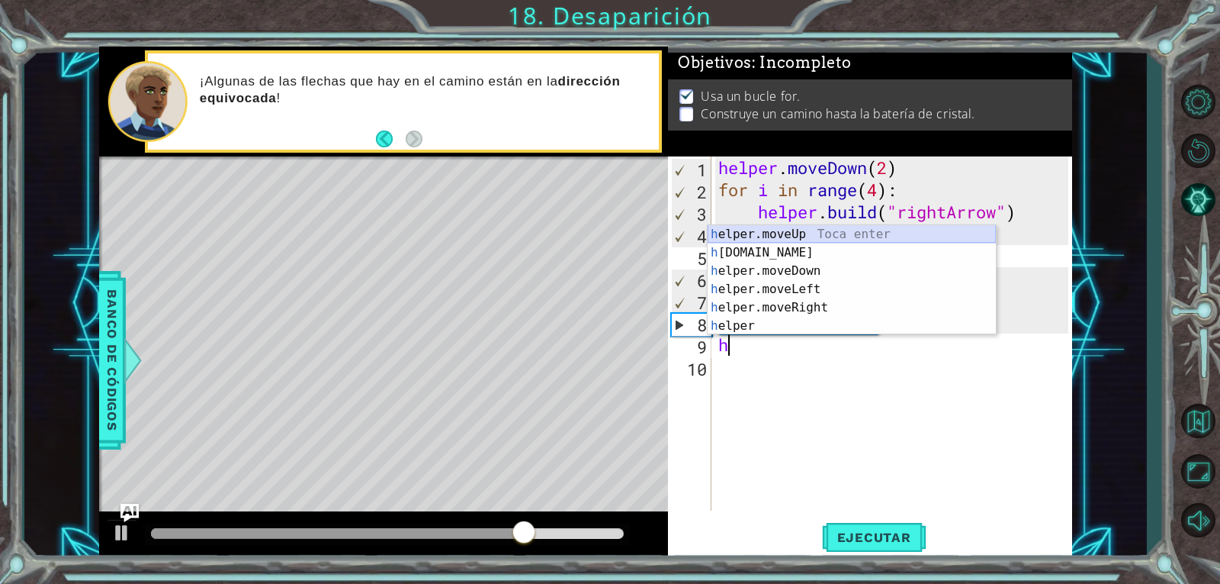
click at [859, 228] on div "h elper.moveUp Toca enter h [DOMAIN_NAME] Toca enter h elper.moveDown Toca ente…" at bounding box center [852, 298] width 288 height 146
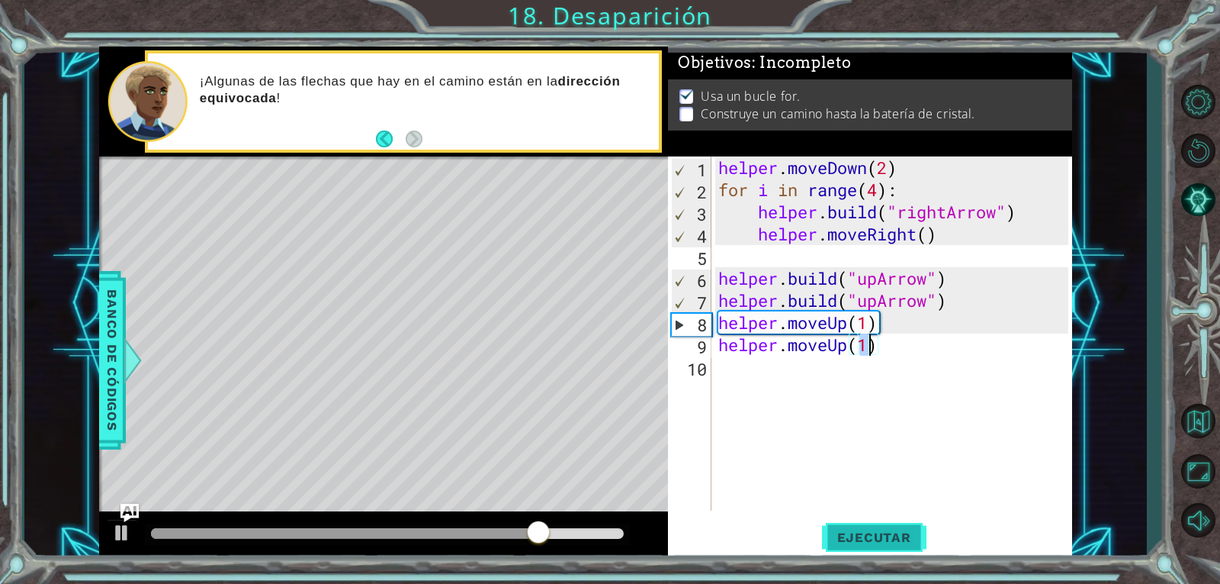
type textarea "helper.moveUp(1)"
click at [887, 541] on span "Ejecutar" at bounding box center [874, 536] width 105 height 15
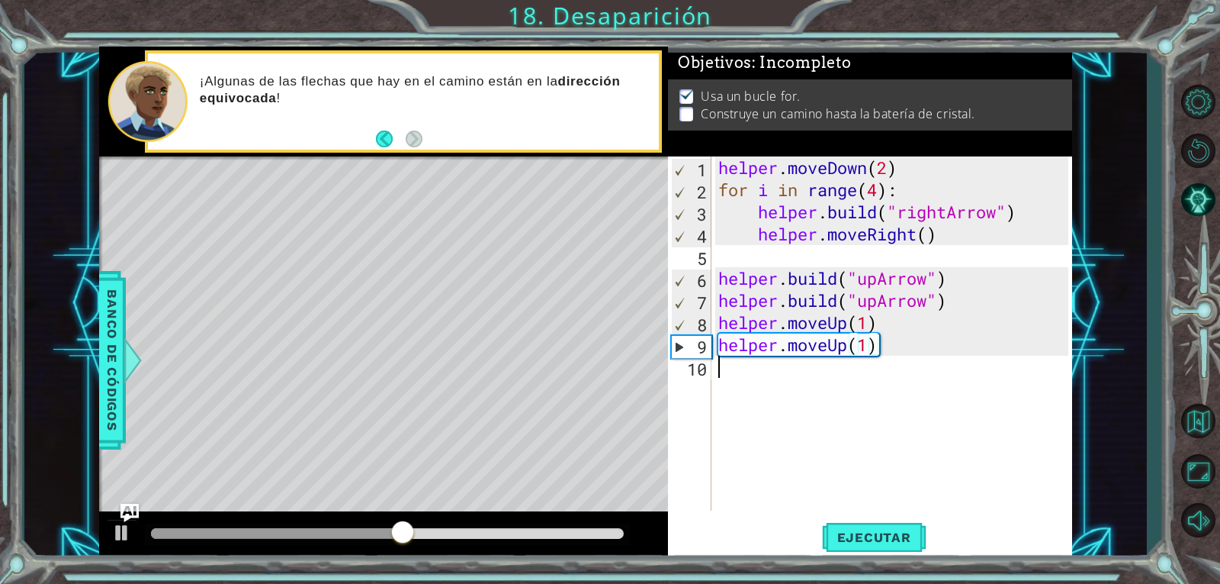
click at [806, 382] on div "helper . moveDown ( 2 ) for i in range ( 4 ) : helper . build ( "rightArrow" ) …" at bounding box center [895, 355] width 361 height 398
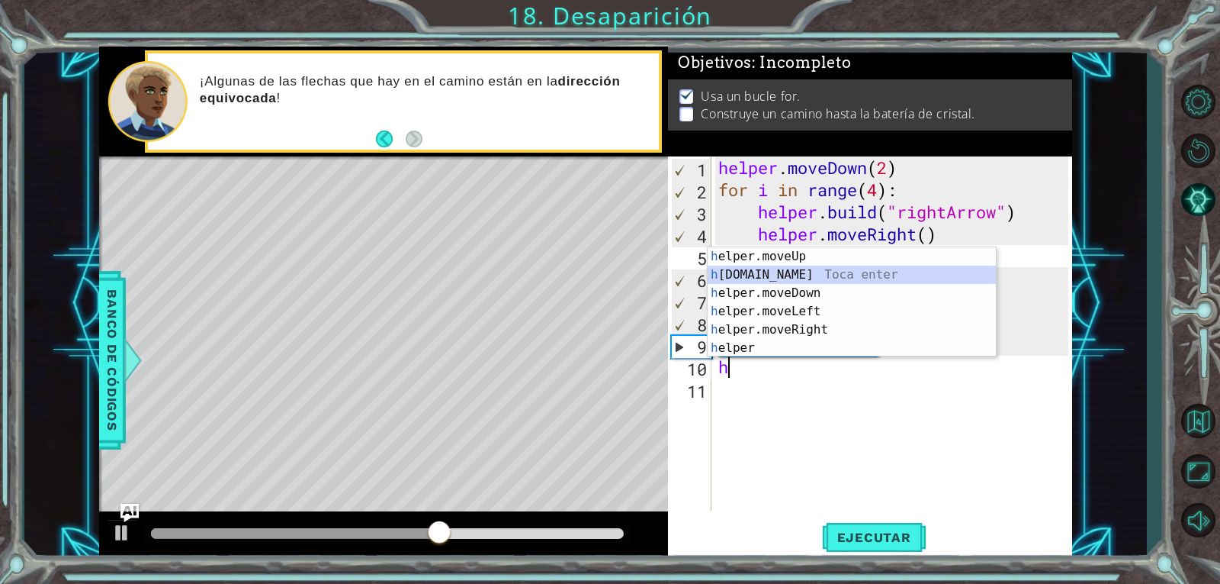
click at [839, 270] on div "h elper.moveUp Toca enter h [DOMAIN_NAME] Toca enter h elper.moveDown Toca ente…" at bounding box center [852, 320] width 288 height 146
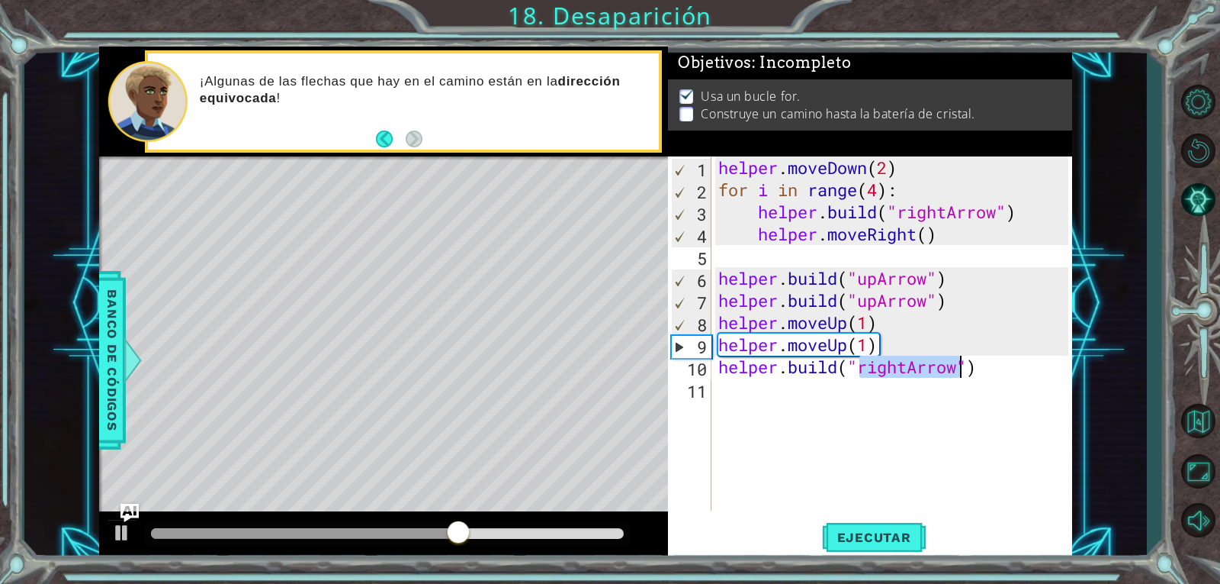
click at [908, 367] on div "helper . moveDown ( 2 ) for i in range ( 4 ) : helper . build ( "rightArrow" ) …" at bounding box center [891, 333] width 352 height 354
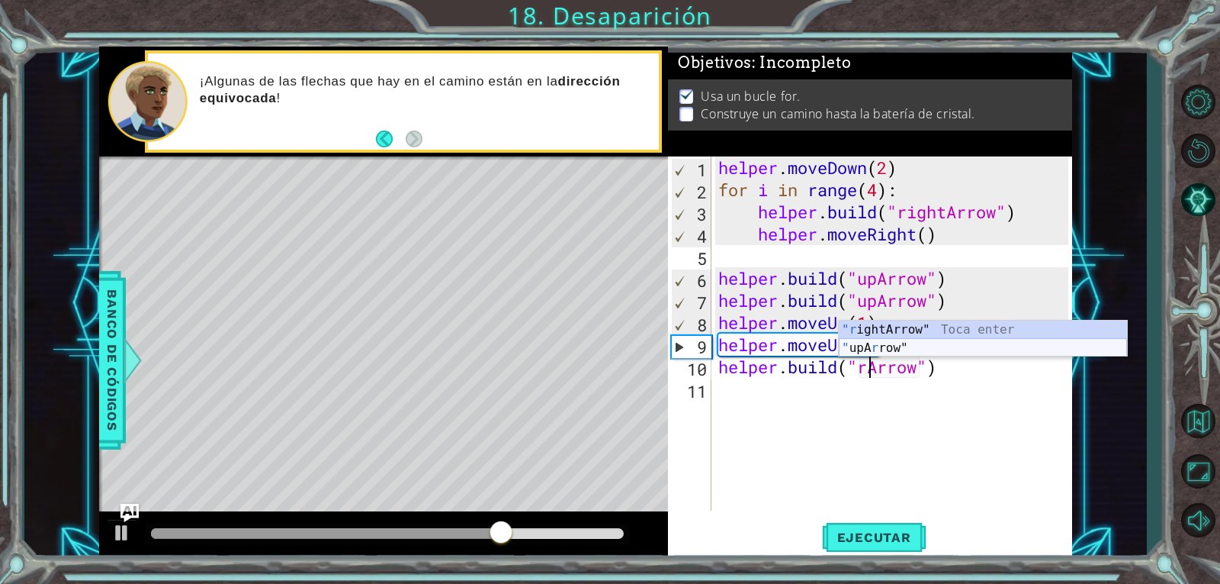
click at [900, 342] on div ""r ightArrow" Toca enter " upA r row" Toca enter" at bounding box center [983, 356] width 288 height 73
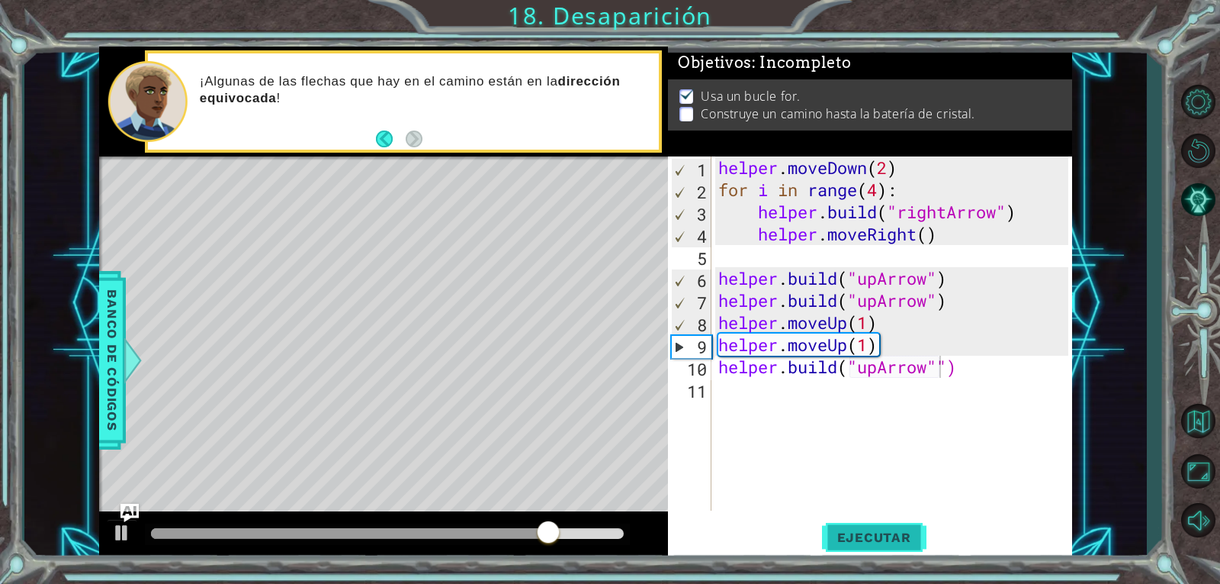
click at [889, 539] on span "Ejecutar" at bounding box center [874, 536] width 105 height 15
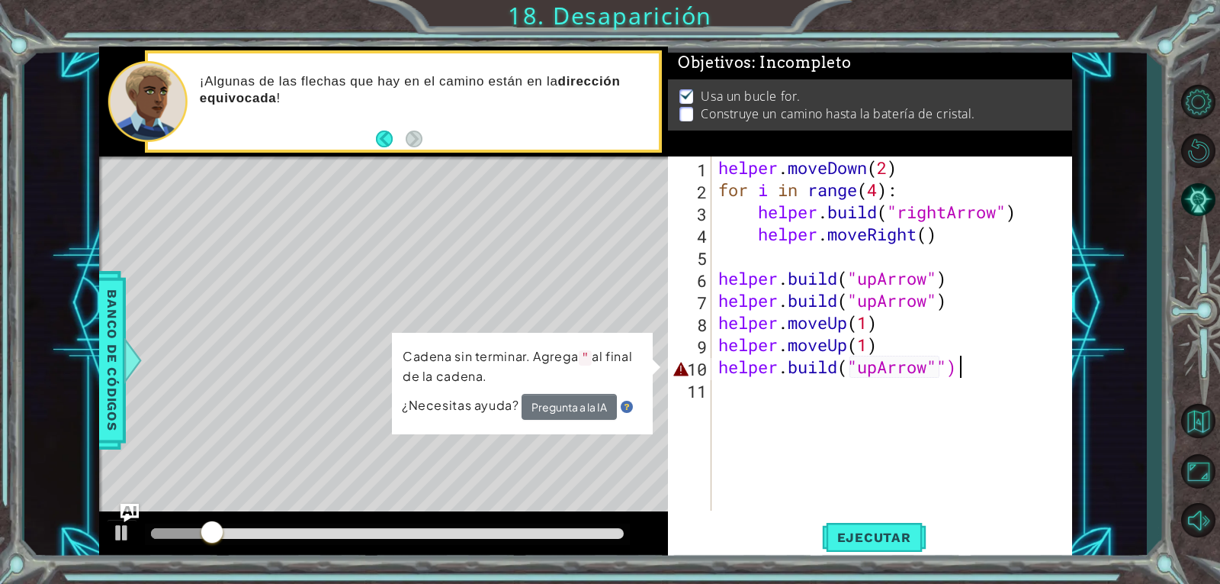
click at [919, 375] on div "helper . moveDown ( 2 ) for i in range ( 4 ) : helper . build ( "rightArrow" ) …" at bounding box center [895, 355] width 361 height 398
click at [919, 368] on div "helper . moveDown ( 2 ) for i in range ( 4 ) : helper . build ( "rightArrow" ) …" at bounding box center [895, 355] width 361 height 398
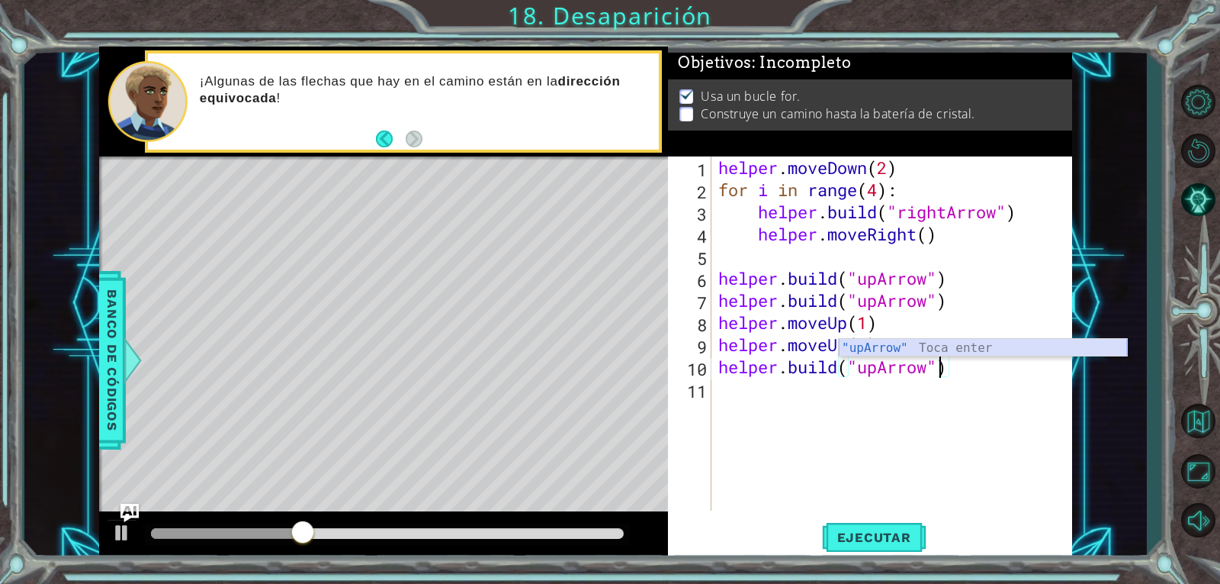
click at [891, 344] on div ""upArrow" Toca enter" at bounding box center [983, 366] width 288 height 55
type textarea "[DOMAIN_NAME]("upArrow)"
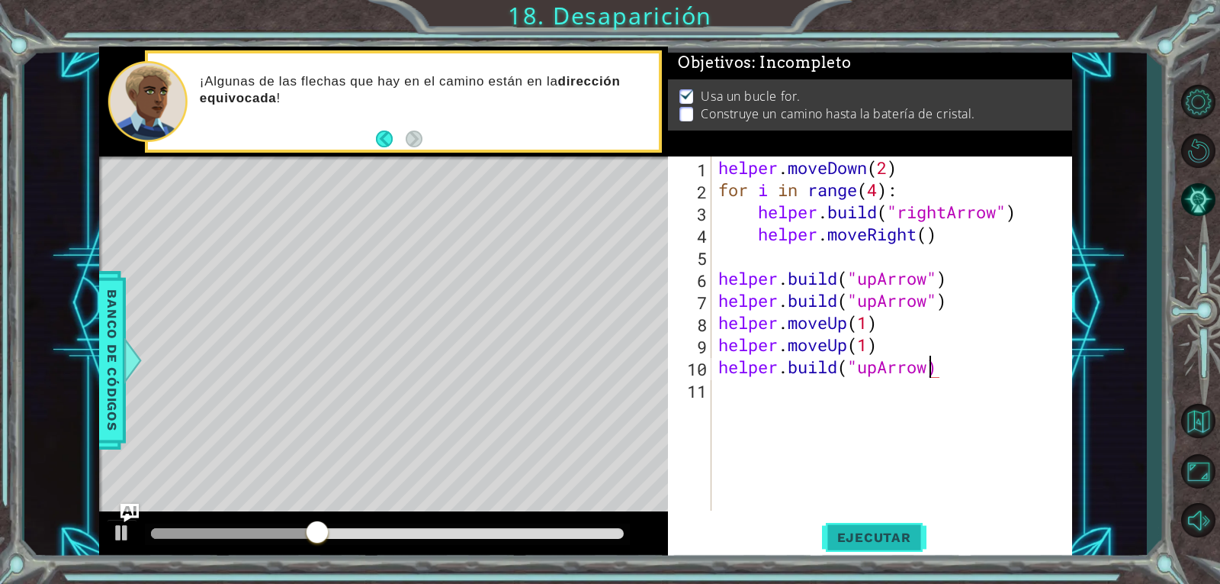
click at [900, 531] on span "Ejecutar" at bounding box center [874, 536] width 105 height 15
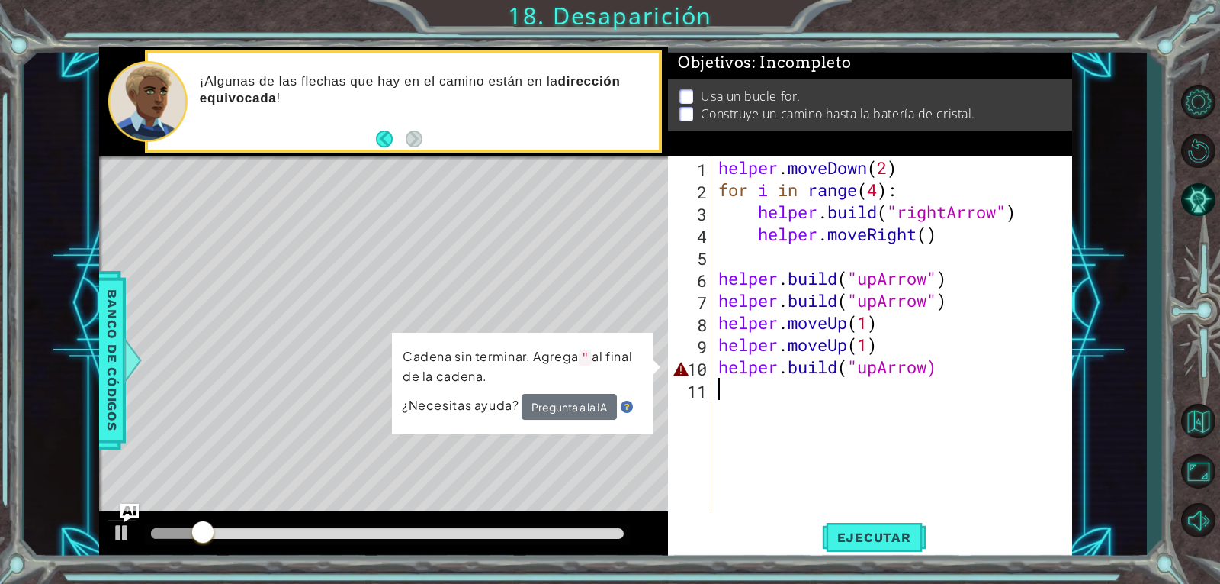
drag, startPoint x: 918, startPoint y: 374, endPoint x: 957, endPoint y: 424, distance: 63.2
click at [919, 424] on div "helper . moveDown ( 2 ) for i in range ( 4 ) : helper . build ( "rightArrow" ) …" at bounding box center [895, 355] width 361 height 398
type textarea "[DOMAIN_NAME]("upArrow)"
drag, startPoint x: 939, startPoint y: 377, endPoint x: 919, endPoint y: 385, distance: 21.5
click at [919, 385] on div "helper . moveDown ( 2 ) for i in range ( 4 ) : helper . build ( "rightArrow" ) …" at bounding box center [895, 355] width 361 height 398
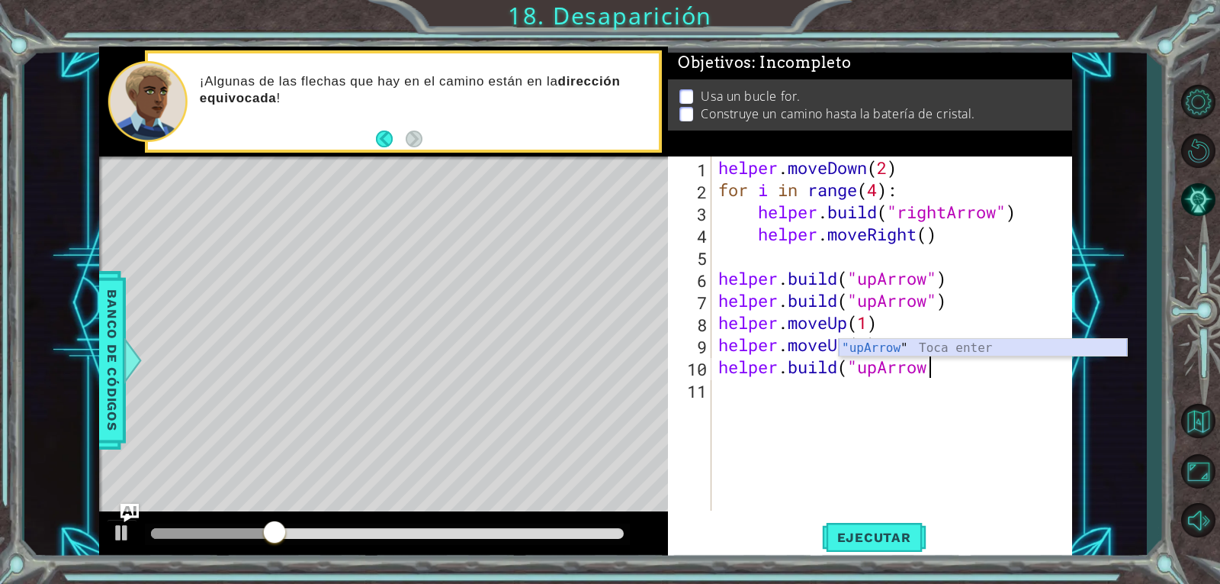
click at [919, 349] on div ""upArrow " Toca enter" at bounding box center [983, 366] width 288 height 55
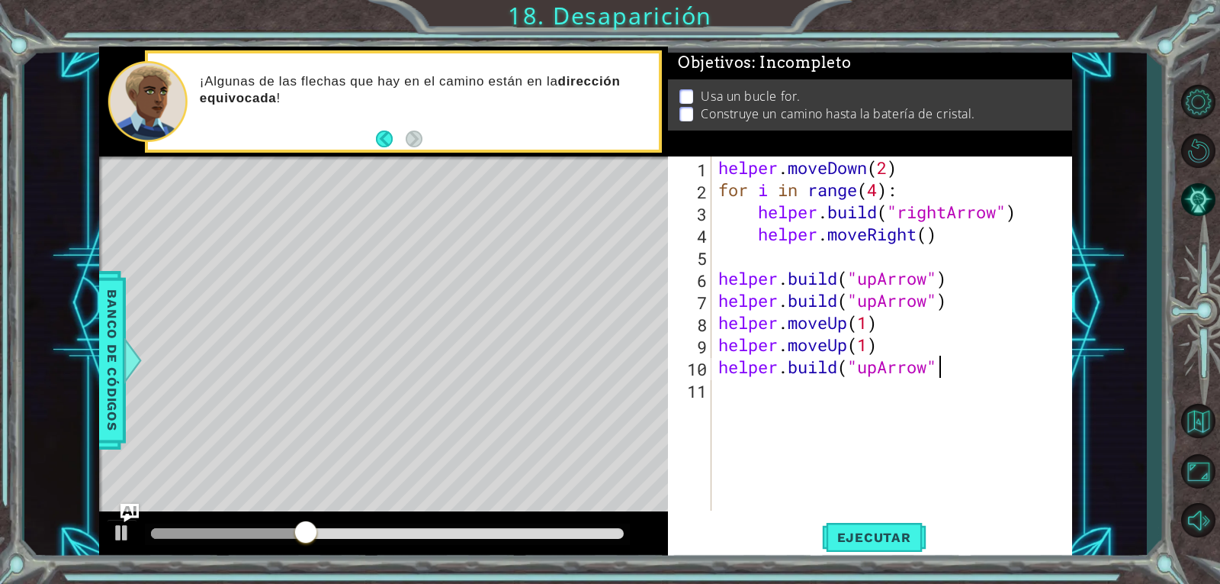
scroll to position [0, 9]
type textarea "[DOMAIN_NAME]("upArrow")"
click at [912, 531] on span "Ejecutar" at bounding box center [874, 536] width 105 height 15
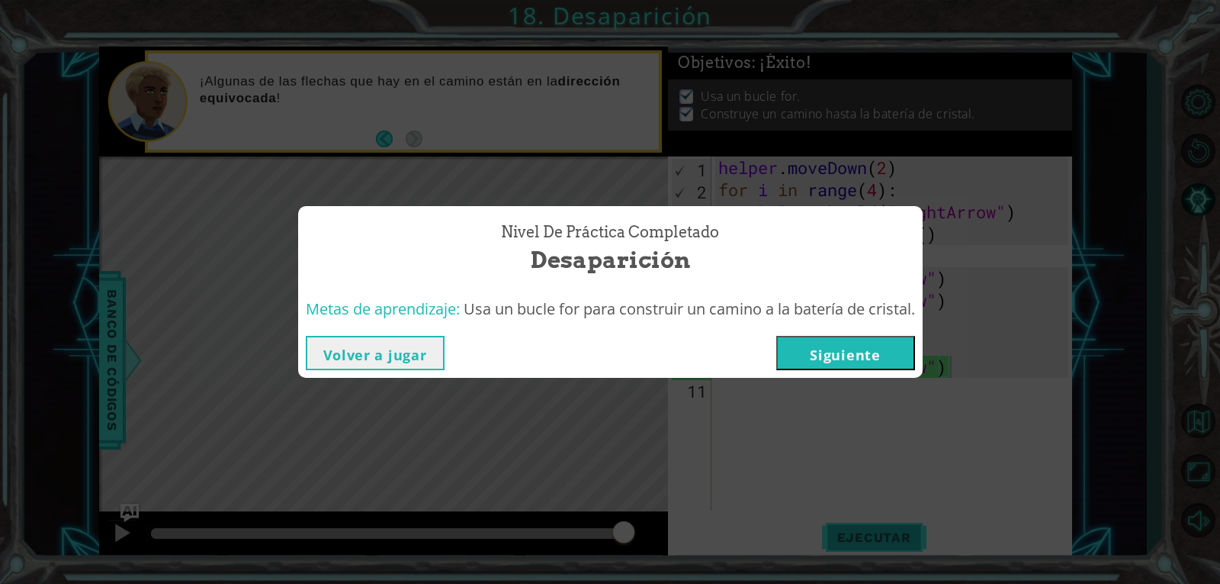
click at [872, 528] on div "Nivel de práctica Completado Desaparición Metas de aprendizaje: Usa un bucle fo…" at bounding box center [610, 292] width 1220 height 584
click at [853, 363] on button "Siguiente" at bounding box center [846, 353] width 139 height 34
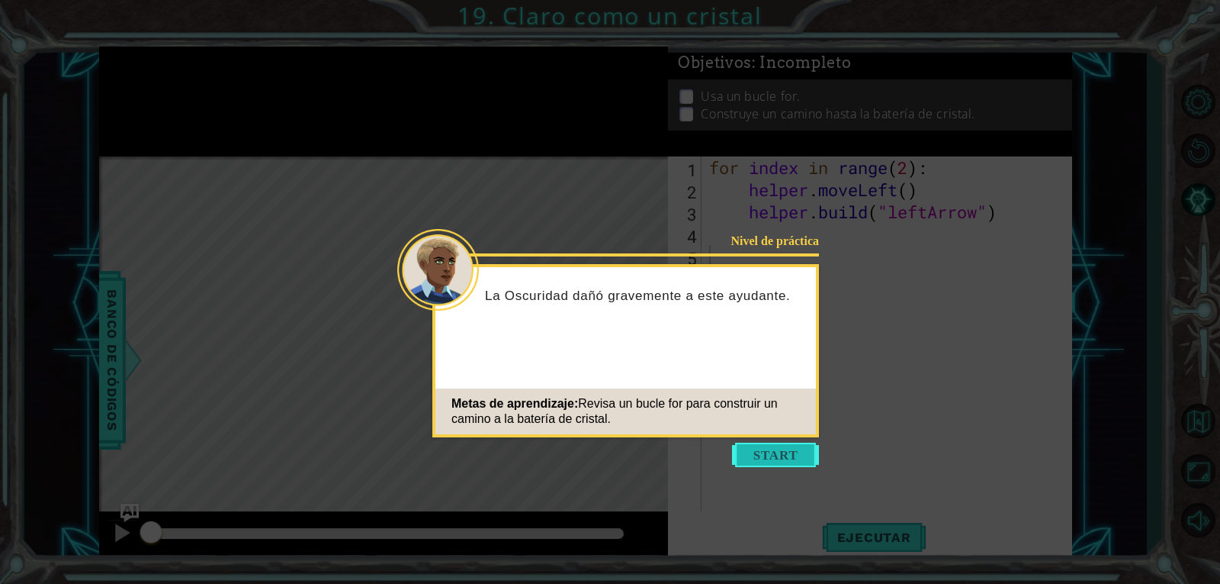
click at [762, 451] on button "Start" at bounding box center [775, 454] width 87 height 24
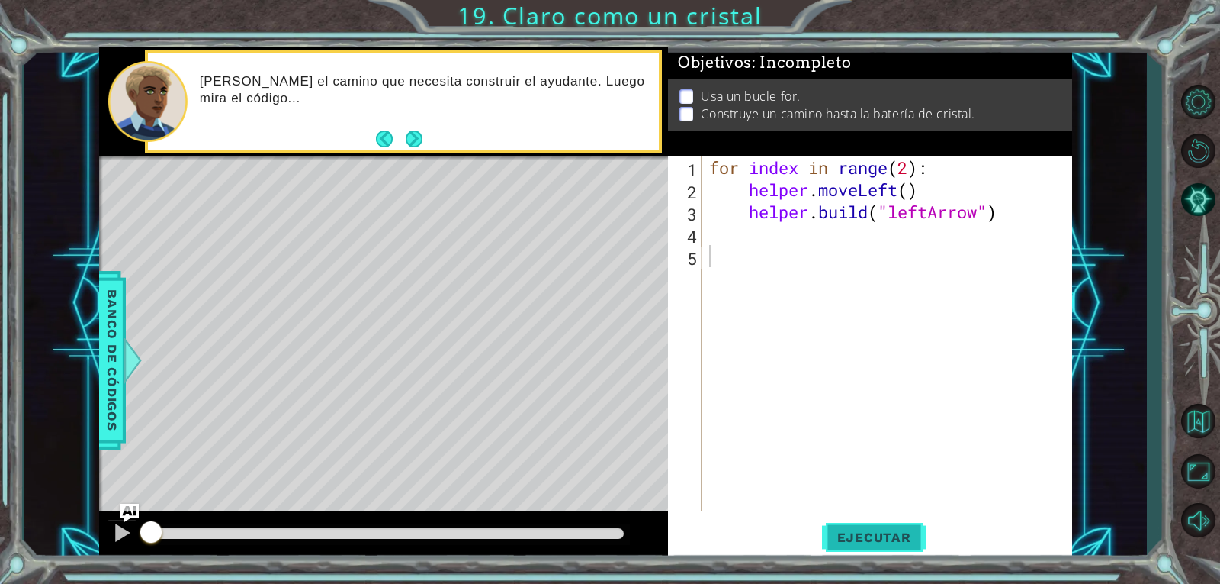
click at [856, 526] on button "Ejecutar" at bounding box center [874, 536] width 105 height 40
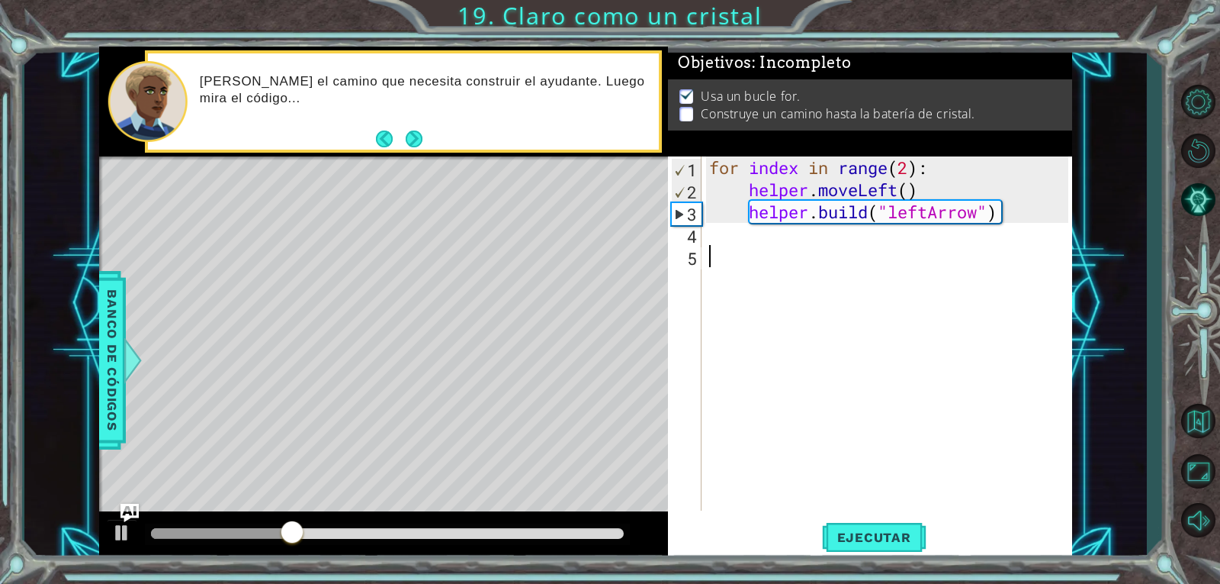
click at [735, 243] on div "for index in range ( 2 ) : helper . moveLeft ( ) helper . build ( "leftArrow" )" at bounding box center [891, 355] width 370 height 398
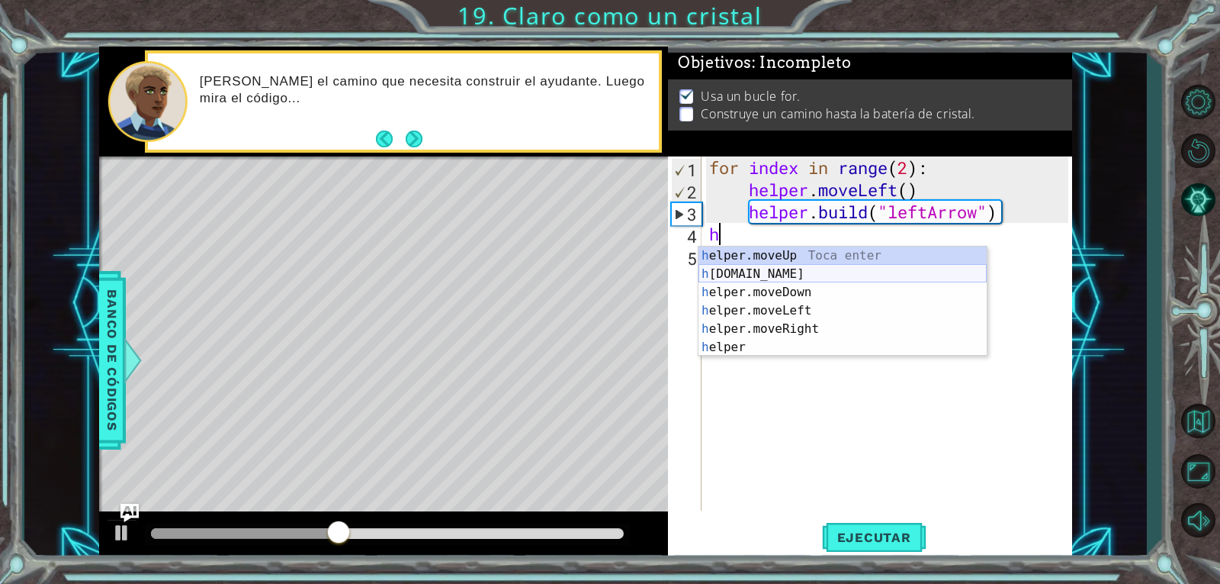
click at [784, 269] on div "h elper.moveUp Toca enter h [DOMAIN_NAME] Toca enter h elper.moveDown Toca ente…" at bounding box center [843, 319] width 288 height 146
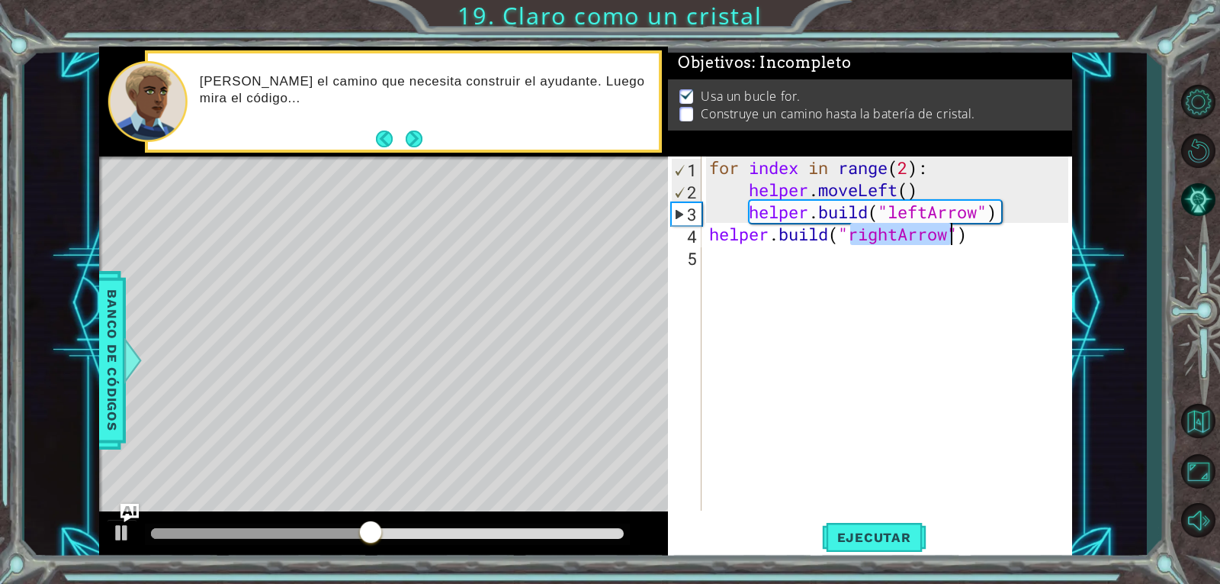
click at [898, 233] on div "for index in range ( 2 ) : helper . moveLeft ( ) helper . build ( "leftArrow" )…" at bounding box center [887, 333] width 362 height 354
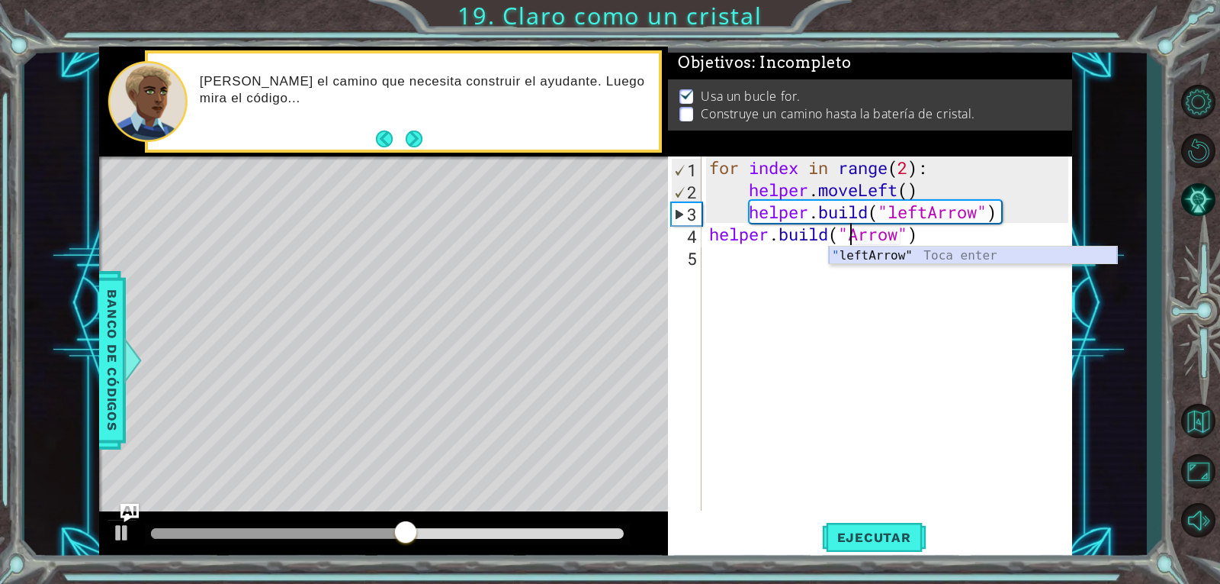
click at [896, 252] on div "" leftArrow" Toca enter" at bounding box center [973, 273] width 288 height 55
type textarea "[DOMAIN_NAME]("leftArrow")"
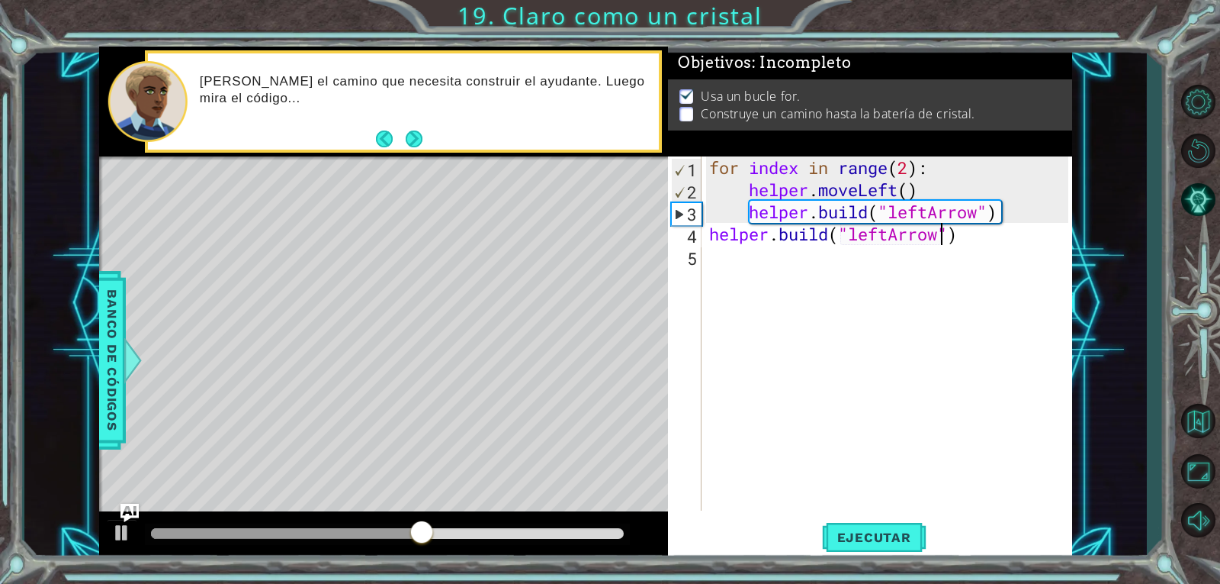
click at [840, 265] on div "for index in range ( 2 ) : helper . moveLeft ( ) helper . build ( "leftArrow" )…" at bounding box center [891, 355] width 370 height 398
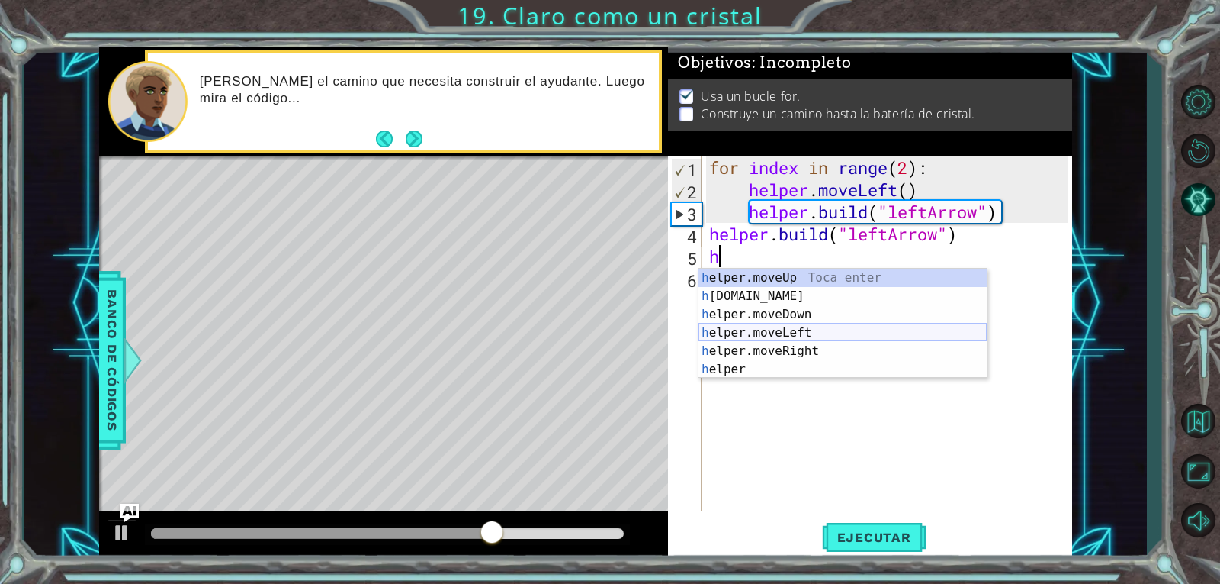
click at [824, 326] on div "h elper.moveUp Toca enter h [DOMAIN_NAME] Toca enter h elper.moveDown Toca ente…" at bounding box center [843, 342] width 288 height 146
type textarea "helper.moveLeft(1)"
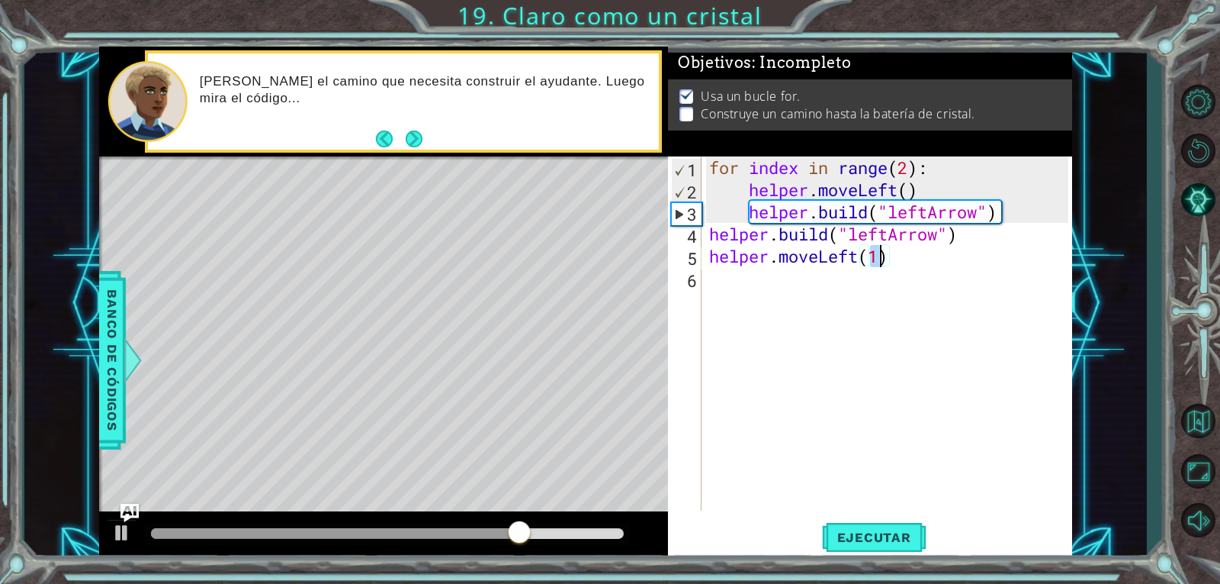
click at [820, 296] on div "for index in range ( 2 ) : helper . moveLeft ( ) helper . build ( "leftArrow" )…" at bounding box center [891, 355] width 370 height 398
click at [881, 258] on div "for index in range ( 2 ) : helper . moveLeft ( ) helper . build ( "leftArrow" )…" at bounding box center [891, 355] width 370 height 398
type textarea "helper.moveLeft(2)"
click at [880, 287] on div "for index in range ( 2 ) : helper . moveLeft ( ) helper . build ( "leftArrow" )…" at bounding box center [891, 355] width 370 height 398
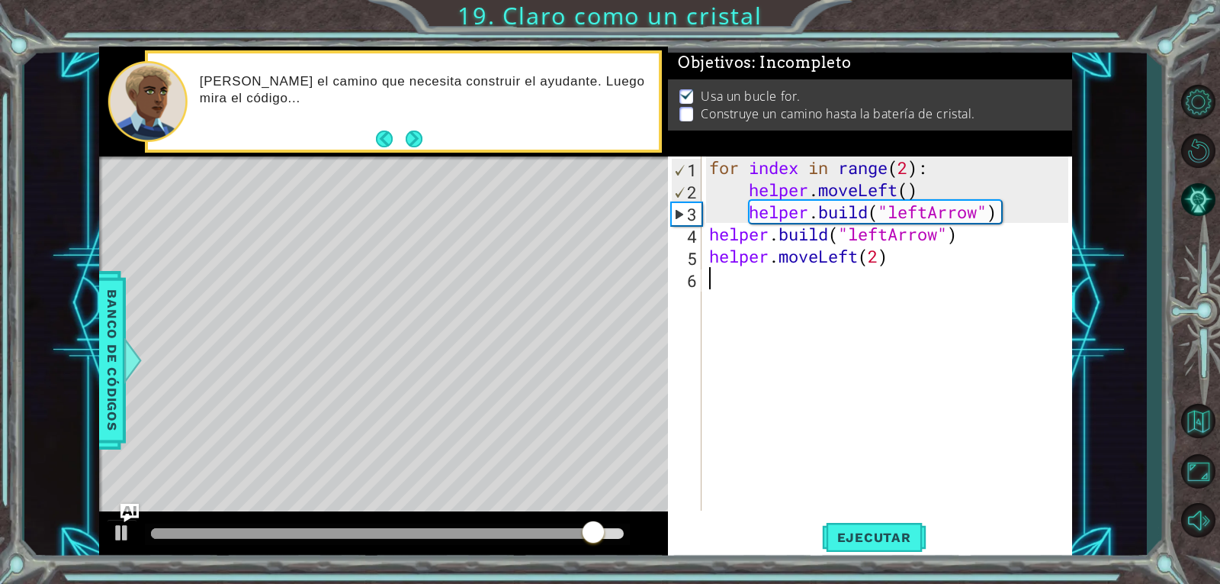
scroll to position [0, 0]
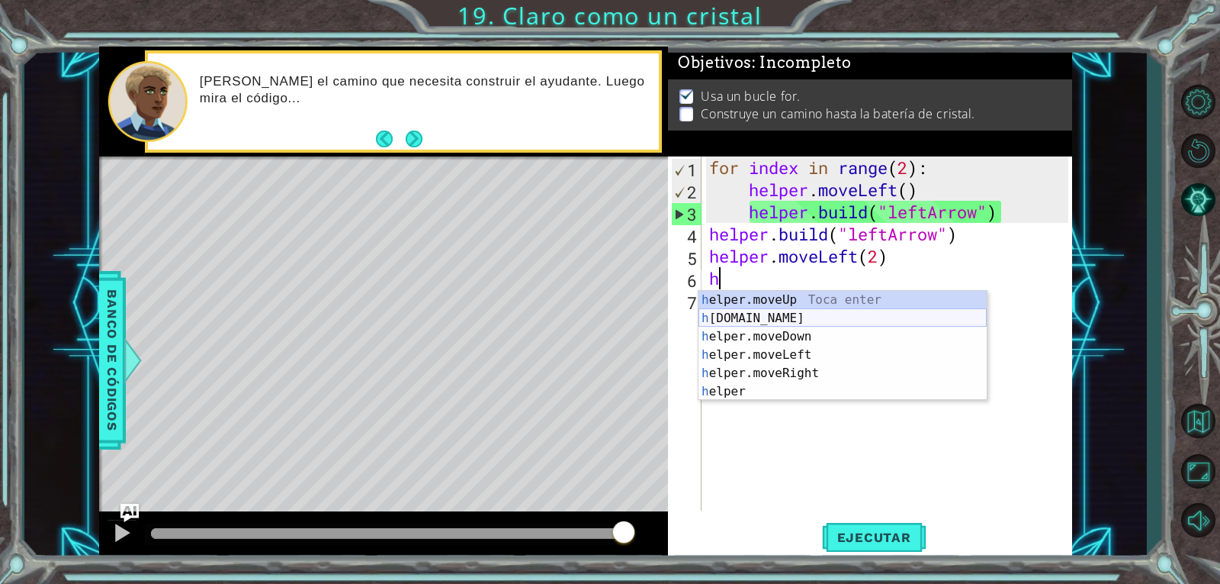
click at [851, 314] on div "h elper.moveUp Toca enter h [DOMAIN_NAME] Toca enter h elper.moveDown Toca ente…" at bounding box center [843, 364] width 288 height 146
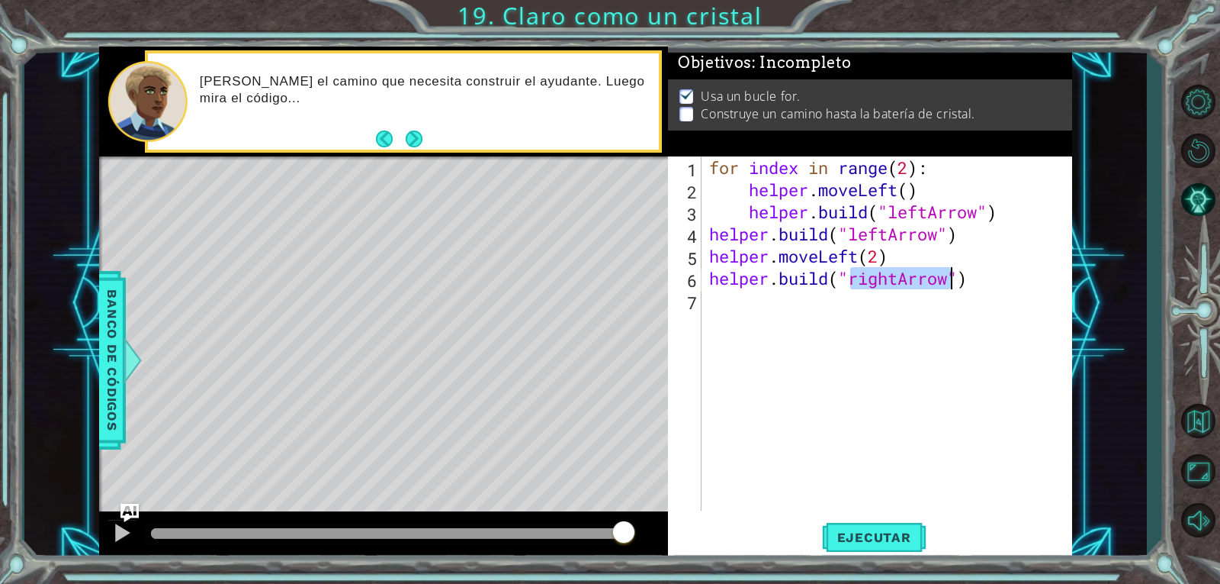
click at [901, 280] on div "for index in range ( 2 ) : helper . moveLeft ( ) helper . build ( "leftArrow" )…" at bounding box center [887, 333] width 362 height 354
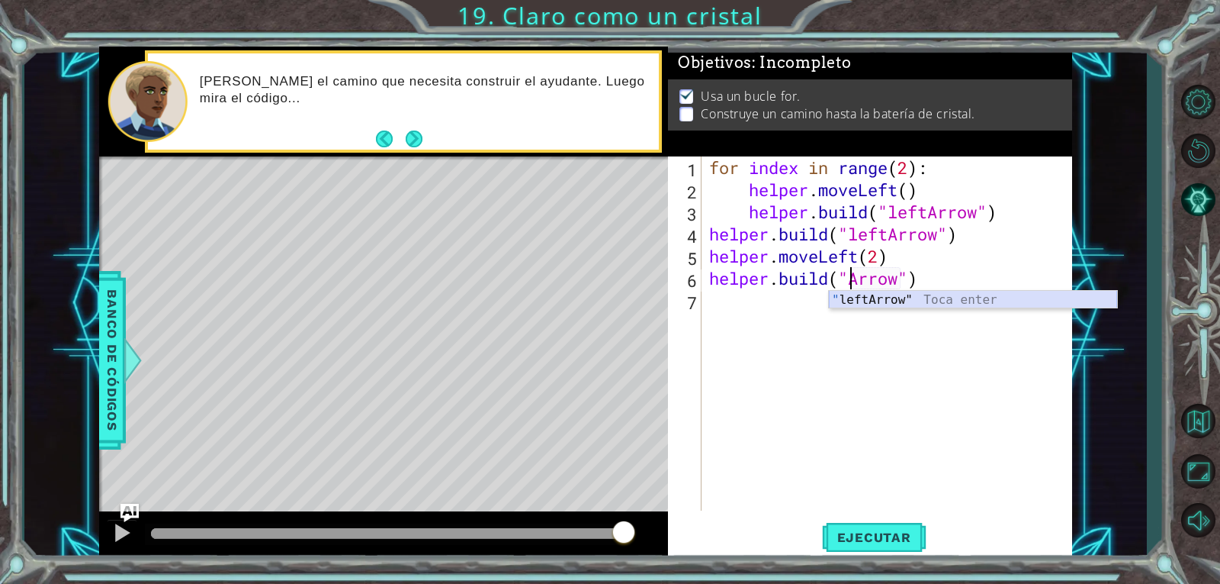
click at [901, 297] on div "" leftArrow" Toca enter" at bounding box center [973, 318] width 288 height 55
type textarea "[DOMAIN_NAME]("leftArrow")"
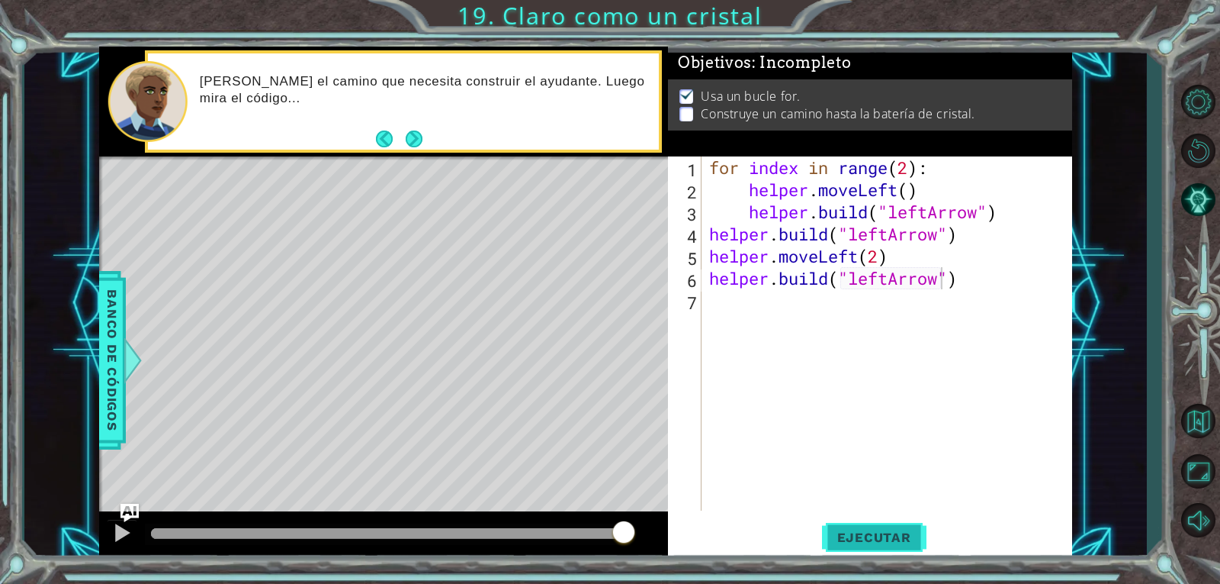
drag, startPoint x: 876, startPoint y: 540, endPoint x: 873, endPoint y: 531, distance: 9.4
click at [874, 535] on span "Ejecutar" at bounding box center [874, 536] width 105 height 15
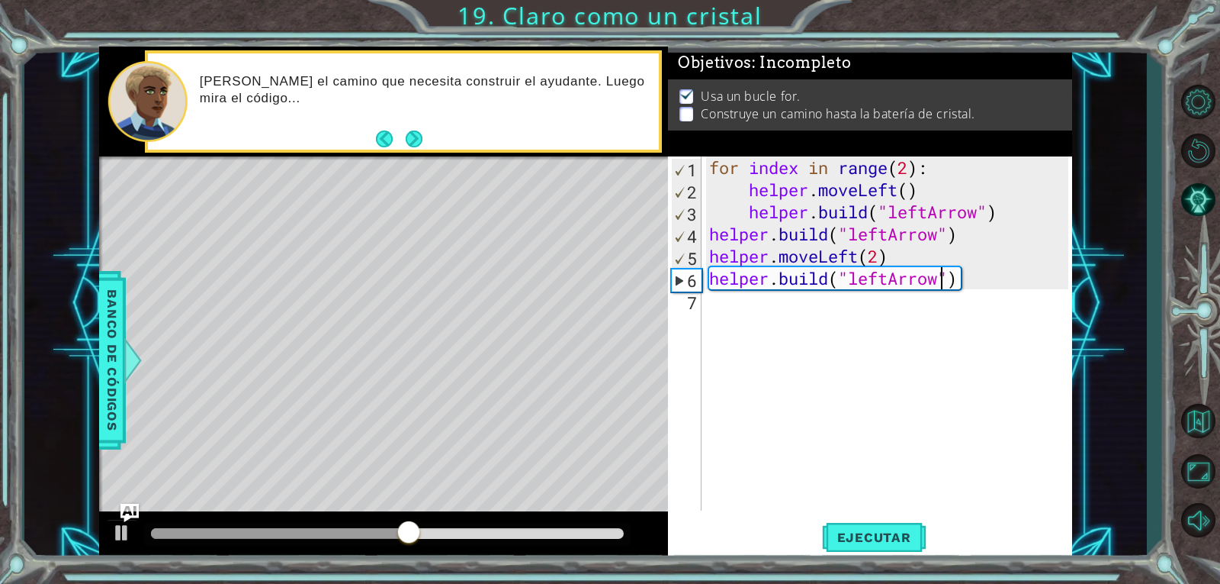
click at [919, 233] on div "for index in range ( 2 ) : helper . moveLeft ( ) helper . build ( "leftArrow" )…" at bounding box center [891, 355] width 370 height 398
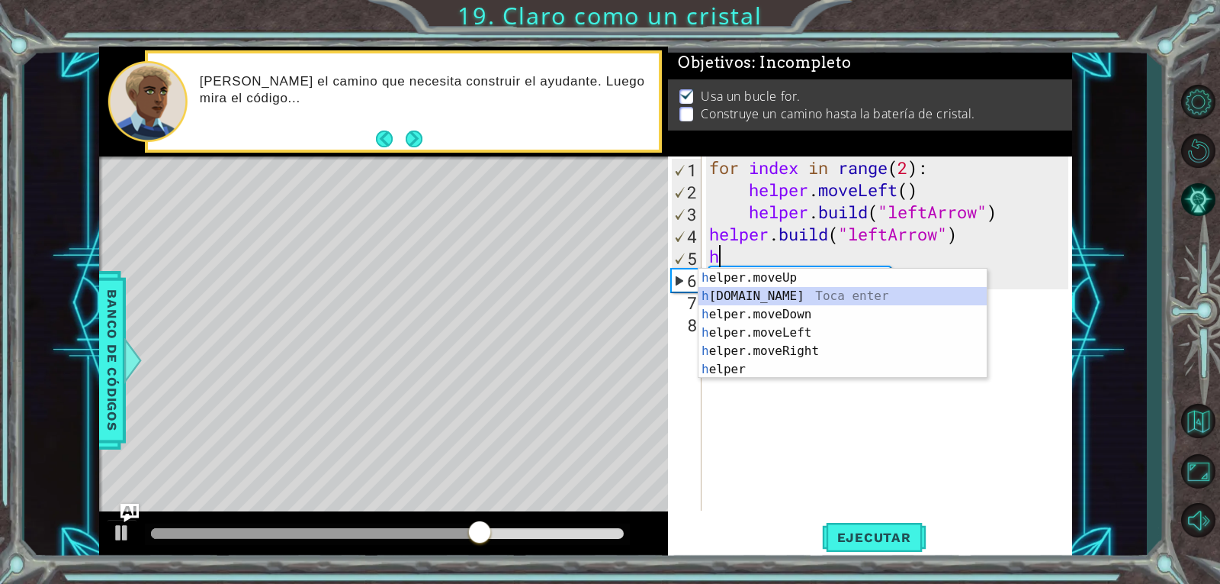
click at [819, 290] on div "h elper.moveUp Toca enter h [DOMAIN_NAME] Toca enter h elper.moveDown Toca ente…" at bounding box center [843, 342] width 288 height 146
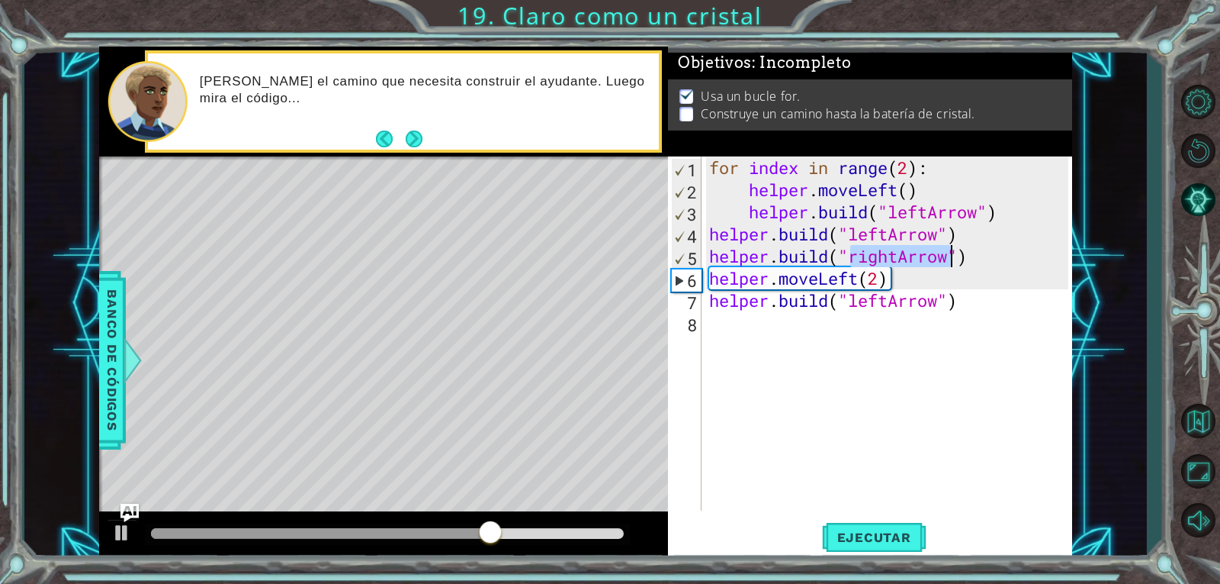
click at [901, 253] on div "for index in range ( 2 ) : helper . moveLeft ( ) helper . build ( "leftArrow" )…" at bounding box center [887, 333] width 362 height 354
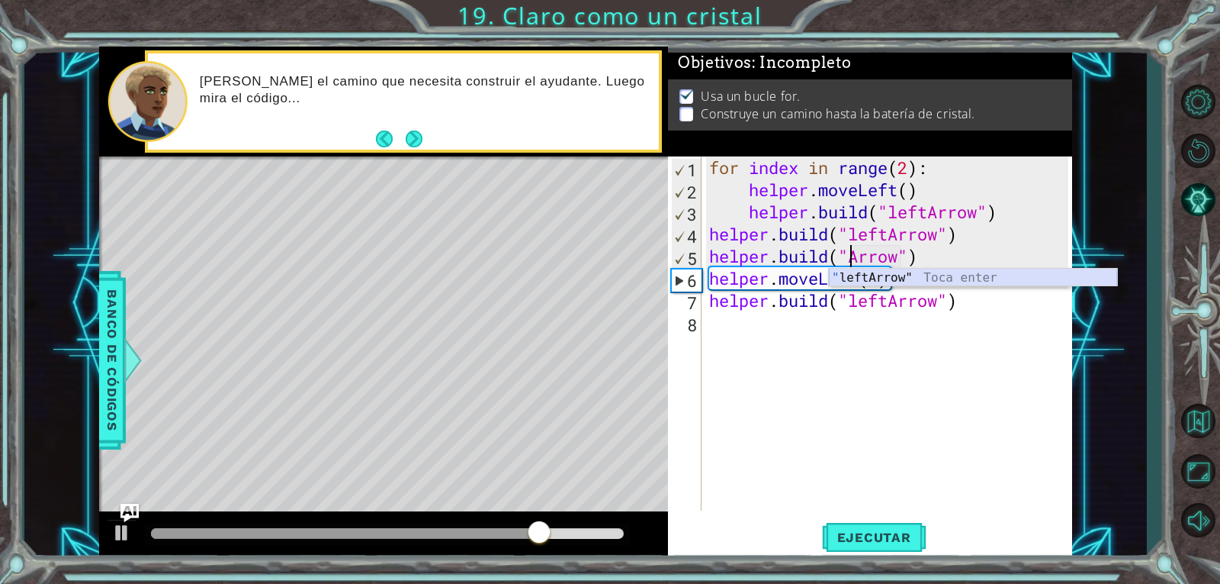
click at [918, 278] on div "" leftArrow" Toca enter" at bounding box center [973, 296] width 288 height 55
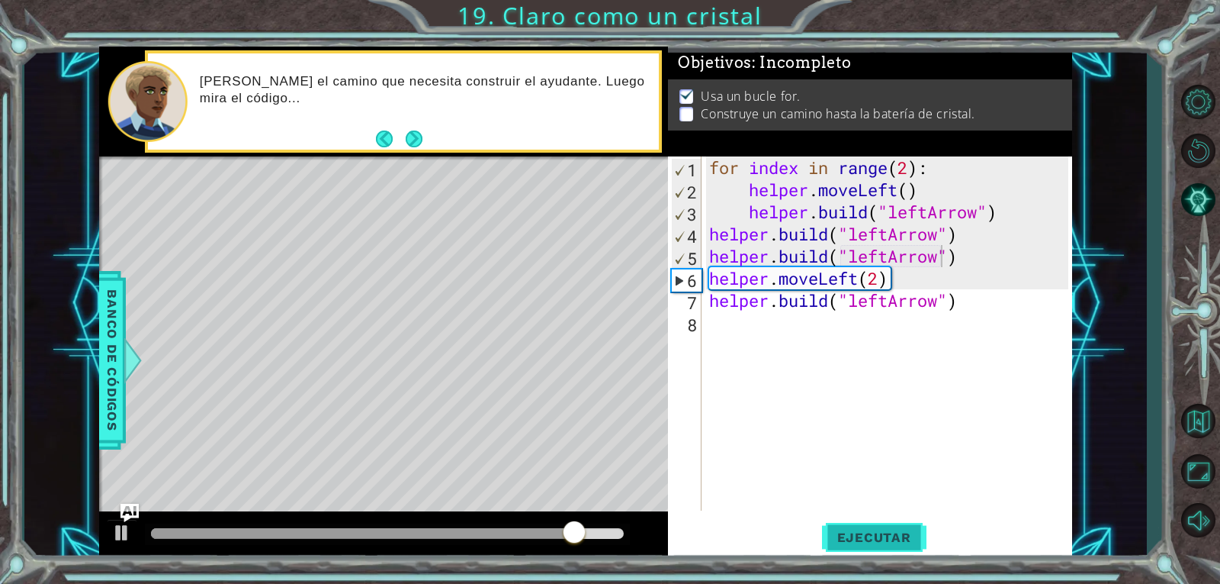
click at [873, 540] on span "Ejecutar" at bounding box center [874, 536] width 105 height 15
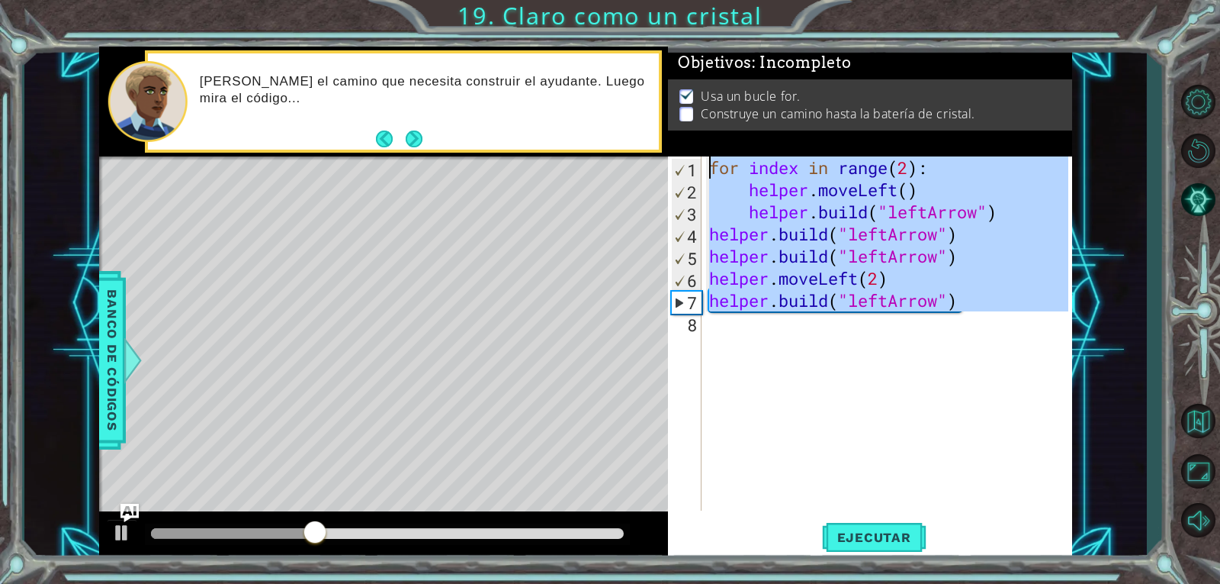
drag, startPoint x: 986, startPoint y: 311, endPoint x: 683, endPoint y: 159, distance: 339.1
click at [683, 159] on div "[DOMAIN_NAME]("leftArrow") 1 2 3 4 5 6 7 8 for index in range ( 2 ) : helper . …" at bounding box center [868, 333] width 400 height 354
type textarea "for index in range(2): helper.moveLeft()"
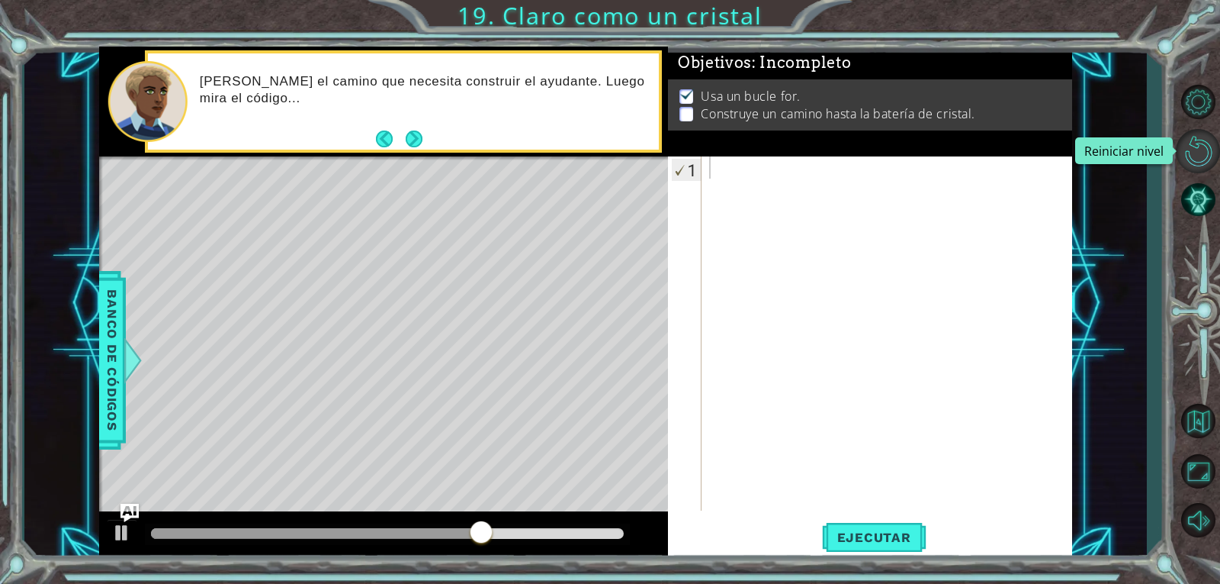
click at [919, 132] on button "Reiniciar nivel" at bounding box center [1198, 151] width 44 height 44
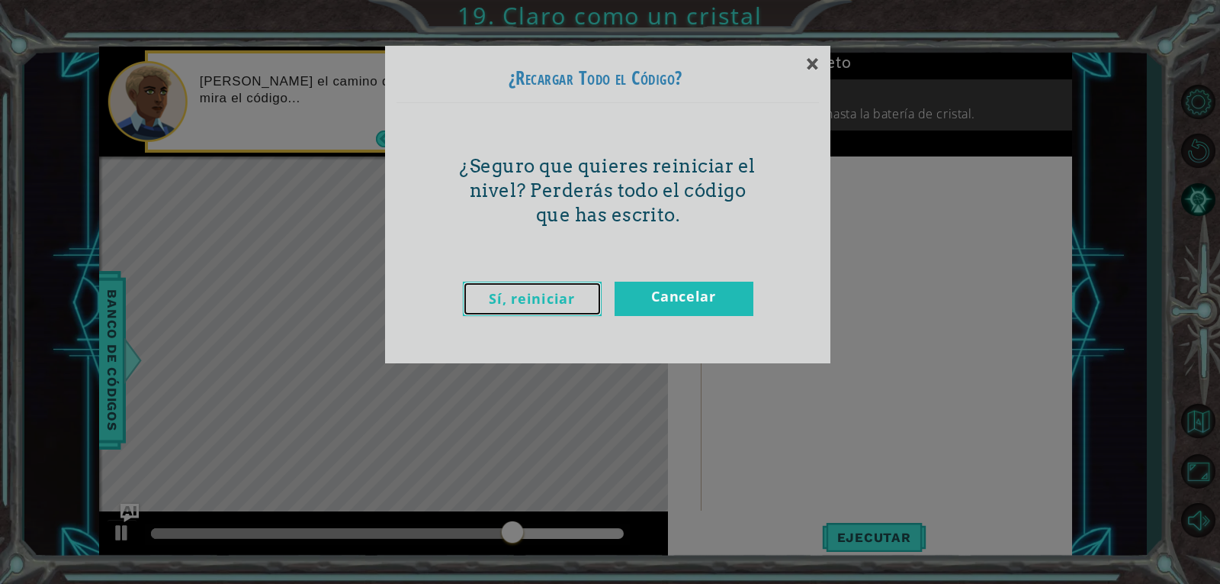
click at [532, 292] on link "Sí, reiniciar" at bounding box center [532, 298] width 139 height 34
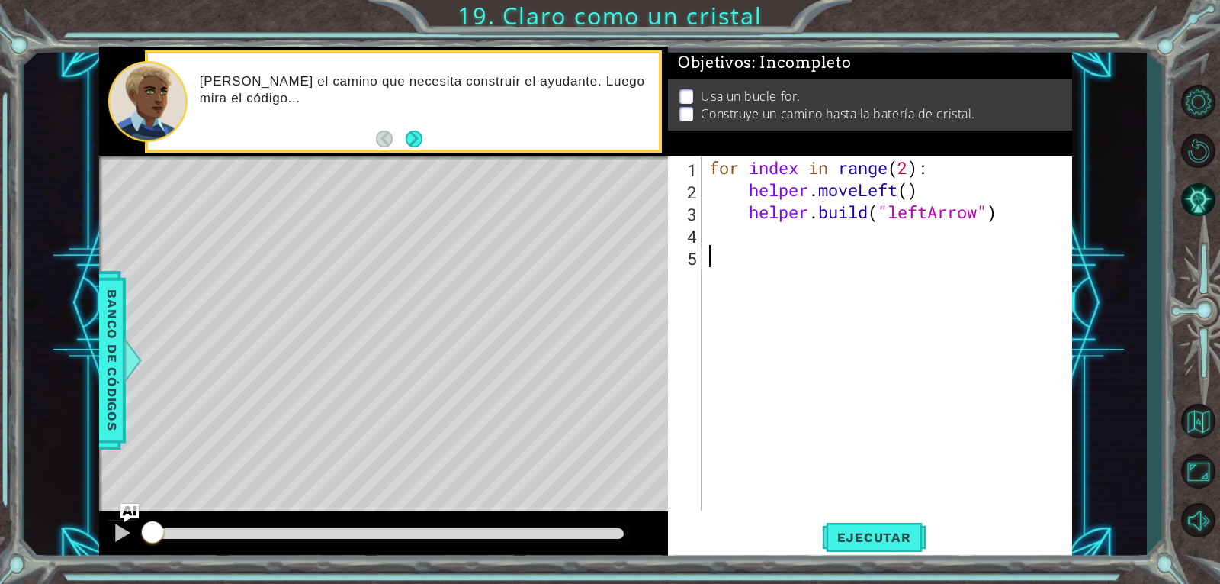
click at [908, 170] on div "for index in range ( 2 ) : helper . moveLeft ( ) helper . build ( "leftArrow" )" at bounding box center [891, 355] width 370 height 398
type textarea "for index in range(4):"
drag, startPoint x: 898, startPoint y: 536, endPoint x: 896, endPoint y: 528, distance: 8.7
click at [898, 535] on span "Ejecutar" at bounding box center [874, 536] width 105 height 15
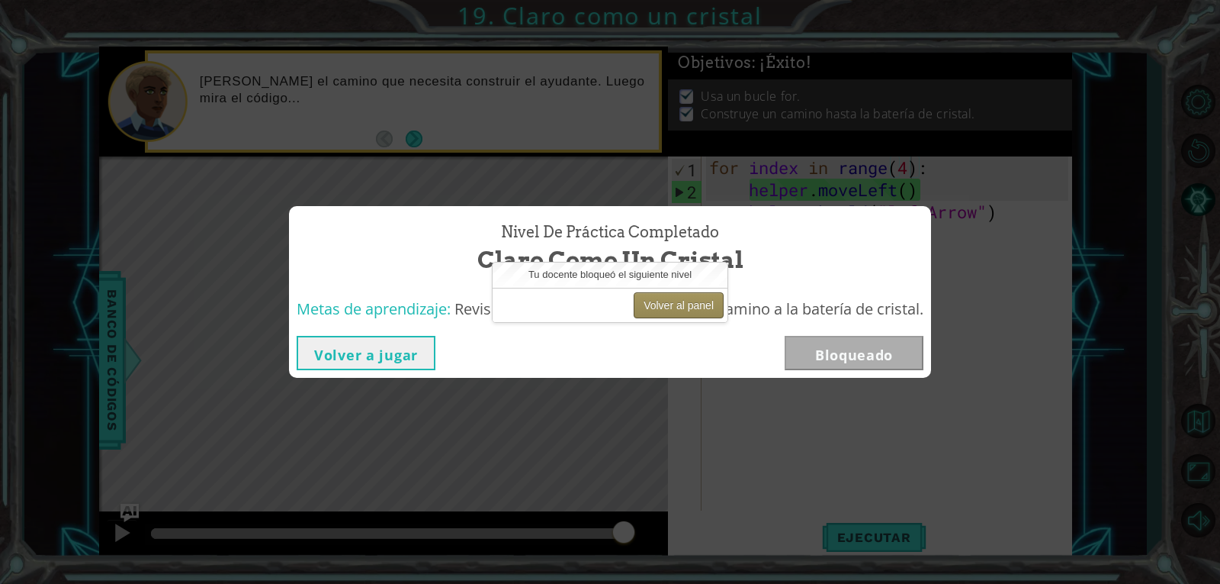
click at [670, 304] on button "Volver al panel" at bounding box center [679, 305] width 90 height 26
click at [655, 301] on button "Volver al panel" at bounding box center [679, 305] width 90 height 26
click at [688, 307] on button "Volver al panel" at bounding box center [679, 305] width 90 height 26
click at [686, 309] on button "Volver al panel" at bounding box center [679, 305] width 90 height 26
click at [344, 353] on button "Volver a jugar" at bounding box center [366, 353] width 139 height 34
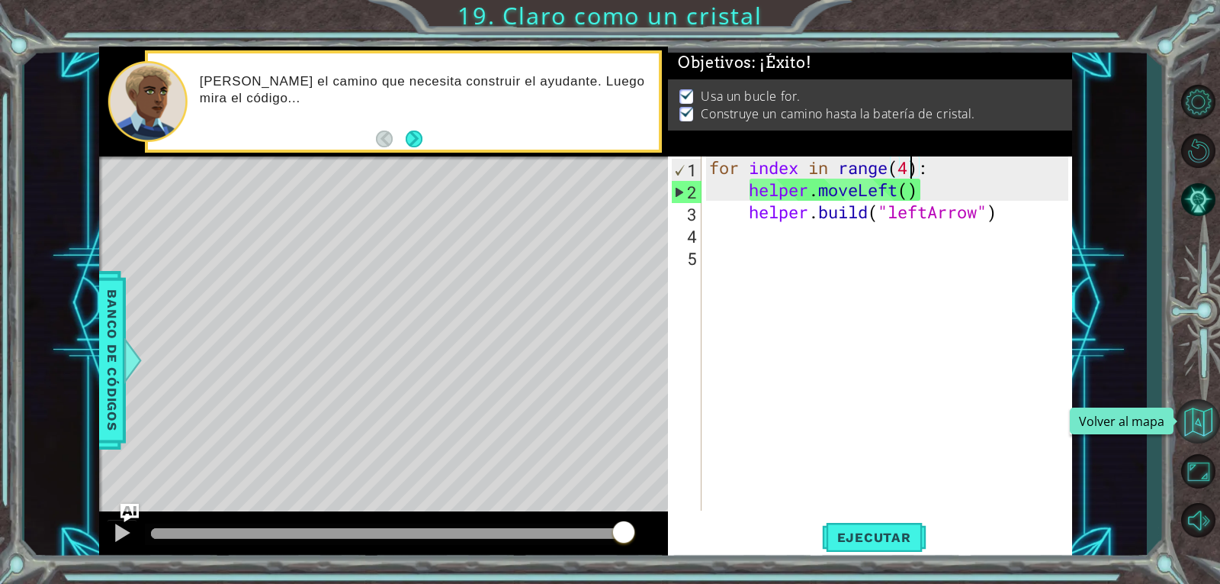
click at [919, 430] on button "Volver al mapa" at bounding box center [1198, 421] width 44 height 44
